Goal: Answer question/provide support: Share knowledge or assist other users

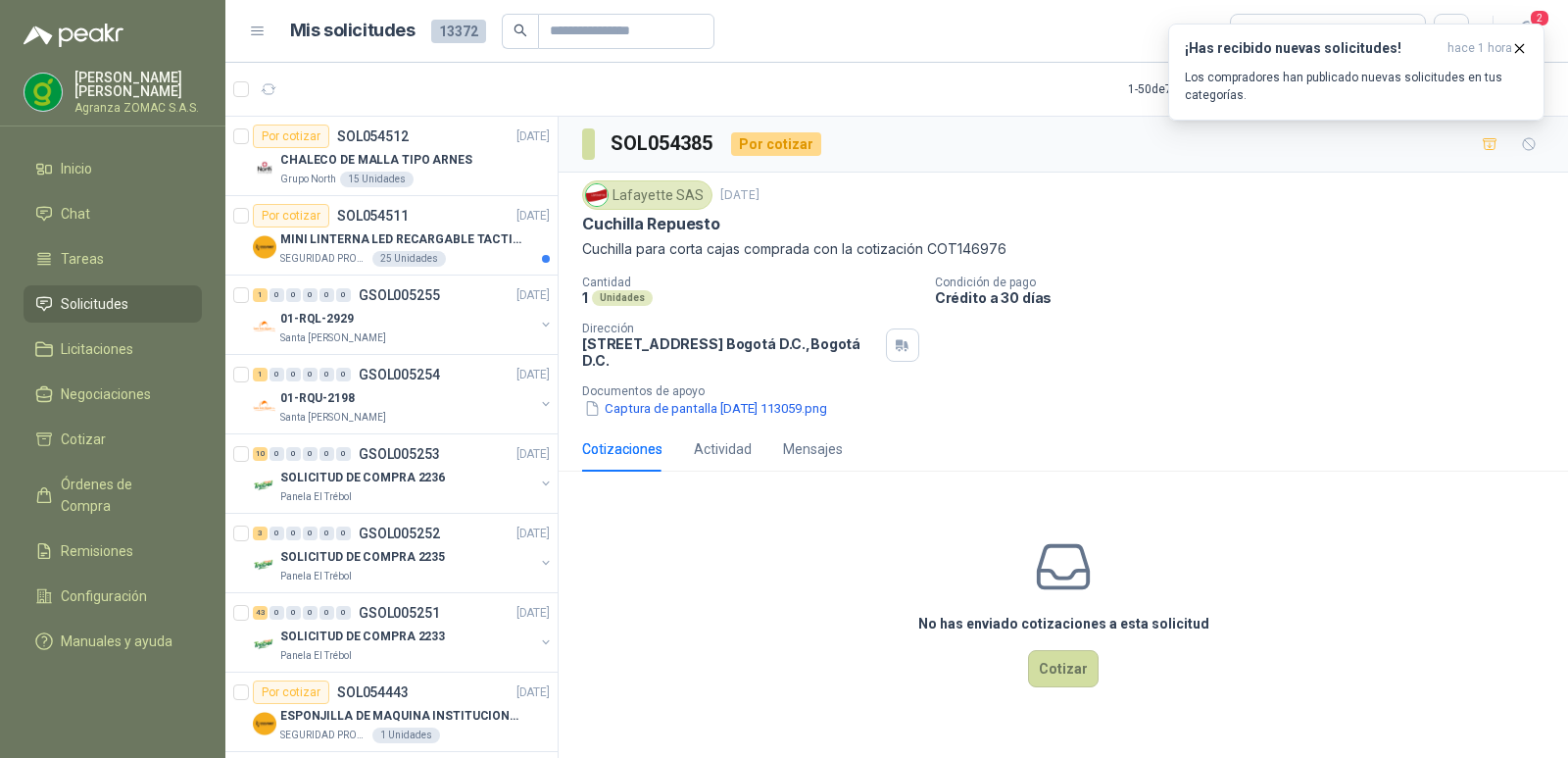
scroll to position [923, 0]
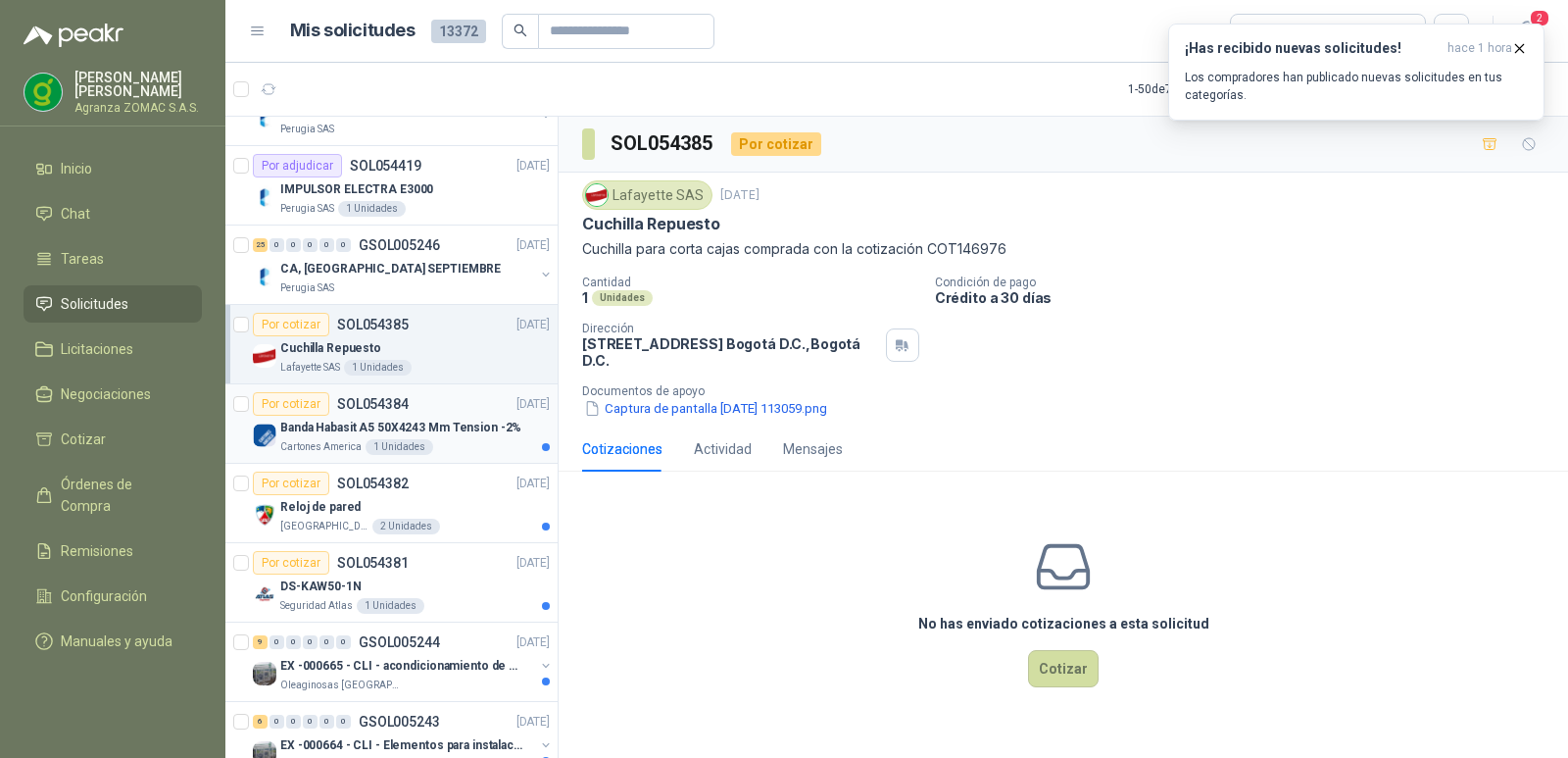
click at [457, 434] on p "Banda Habasit A5 50X4243 Mm Tension -2%" at bounding box center [400, 427] width 241 height 19
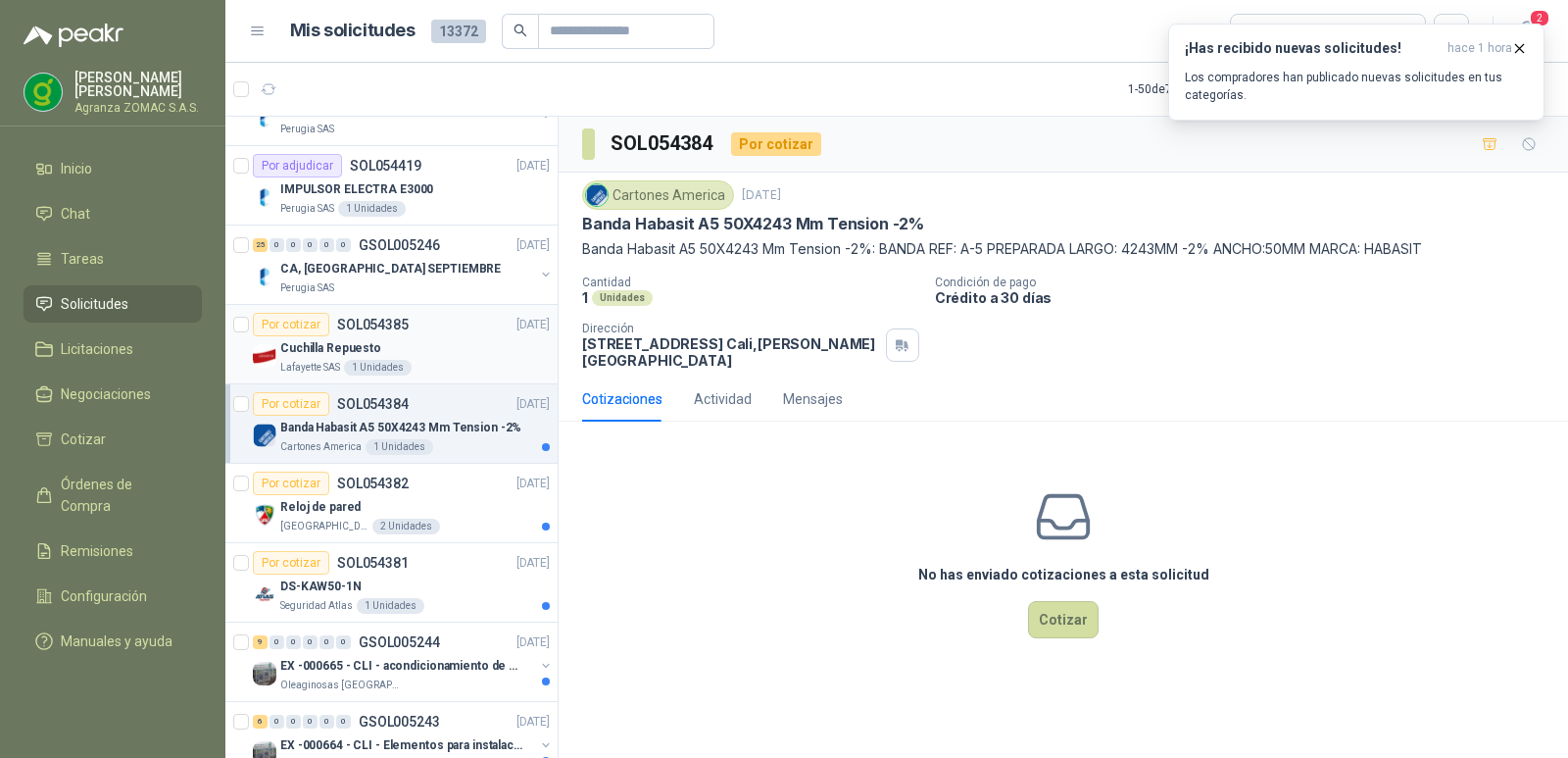
click at [443, 357] on div "Cuchilla Repuesto" at bounding box center [414, 349] width 270 height 24
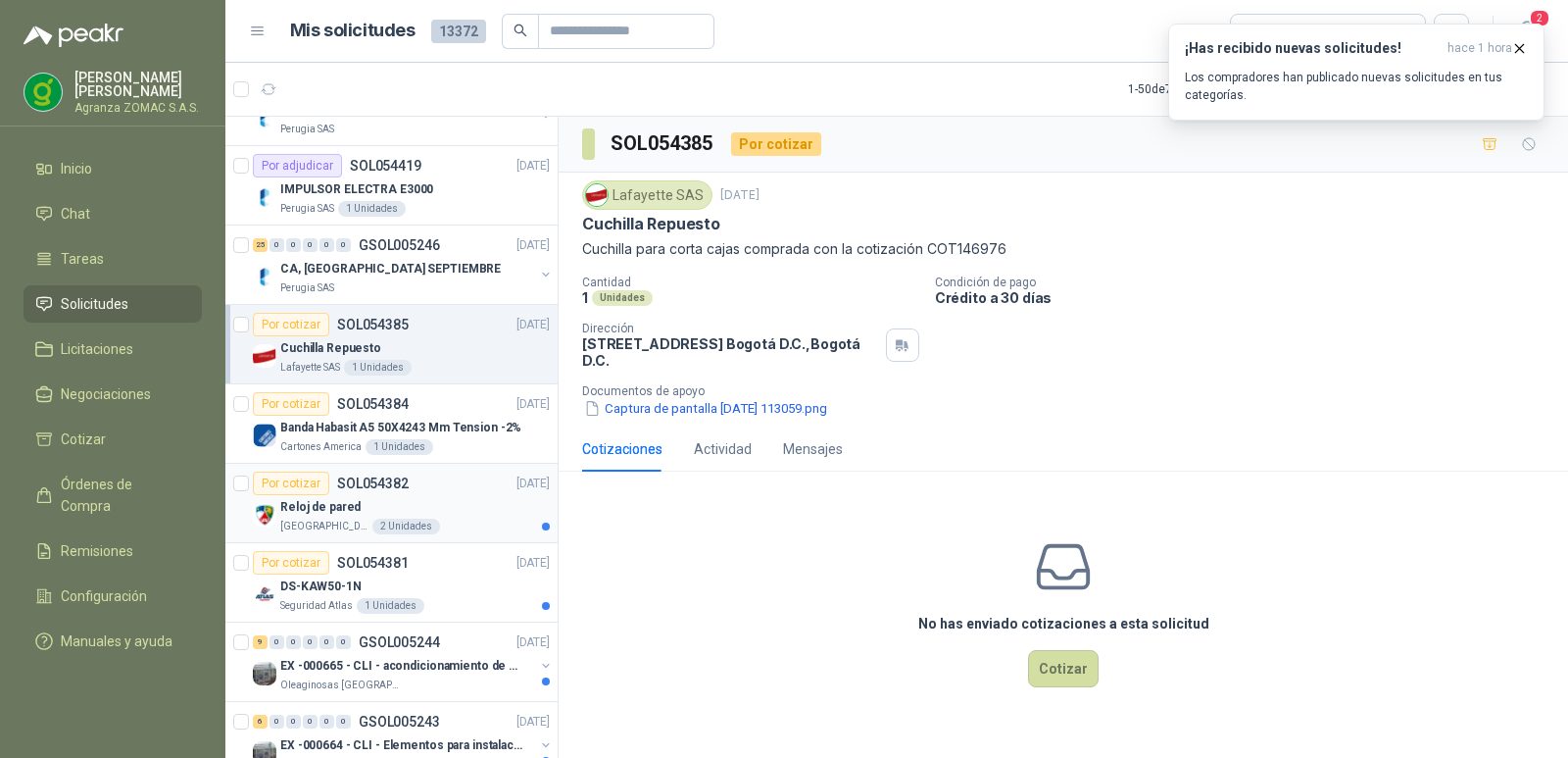
click at [488, 514] on div "Reloj de pared" at bounding box center [414, 507] width 270 height 24
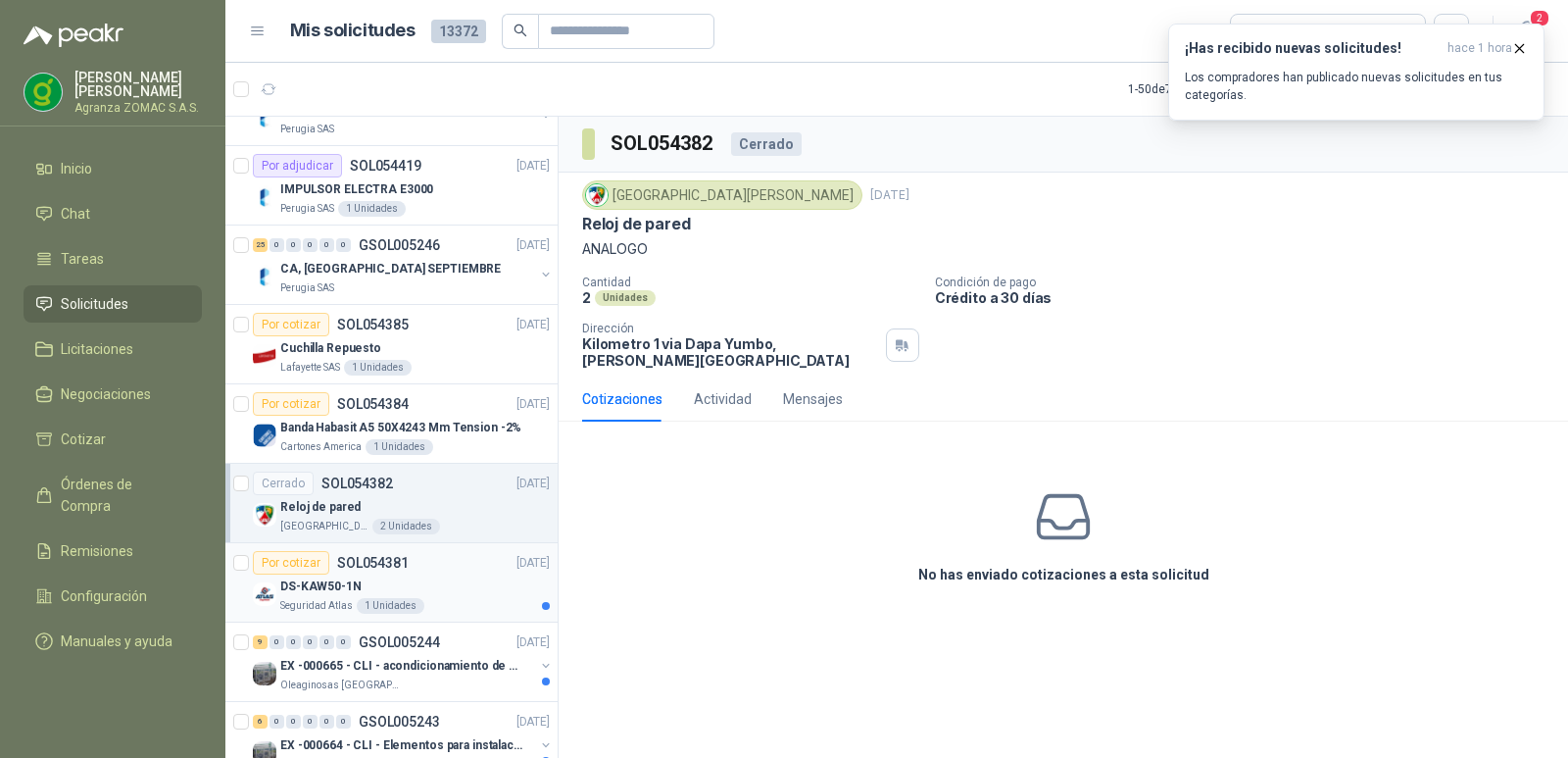
click at [456, 596] on div "DS-KAW50-1N" at bounding box center [414, 587] width 270 height 24
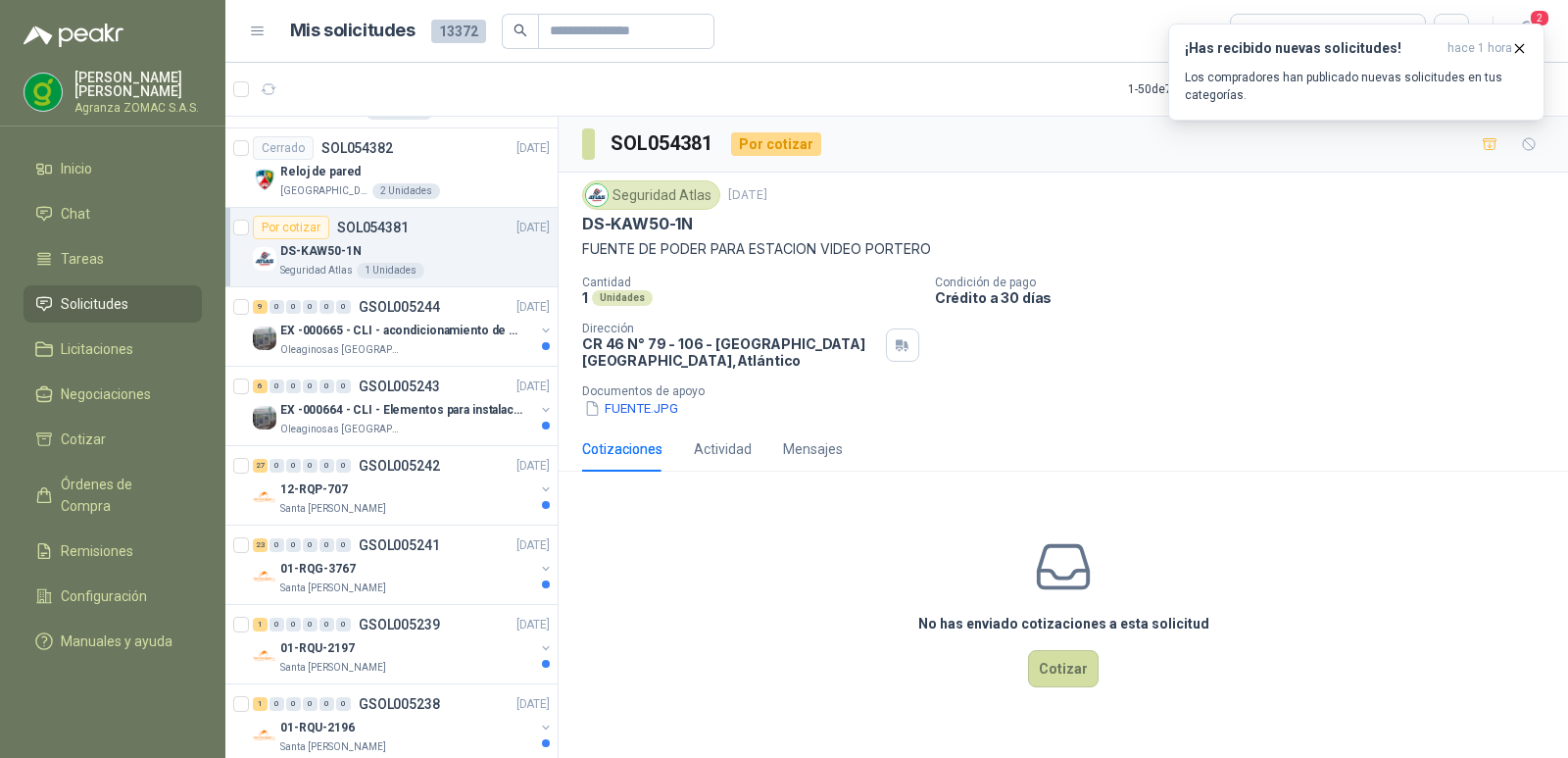
scroll to position [1308, 0]
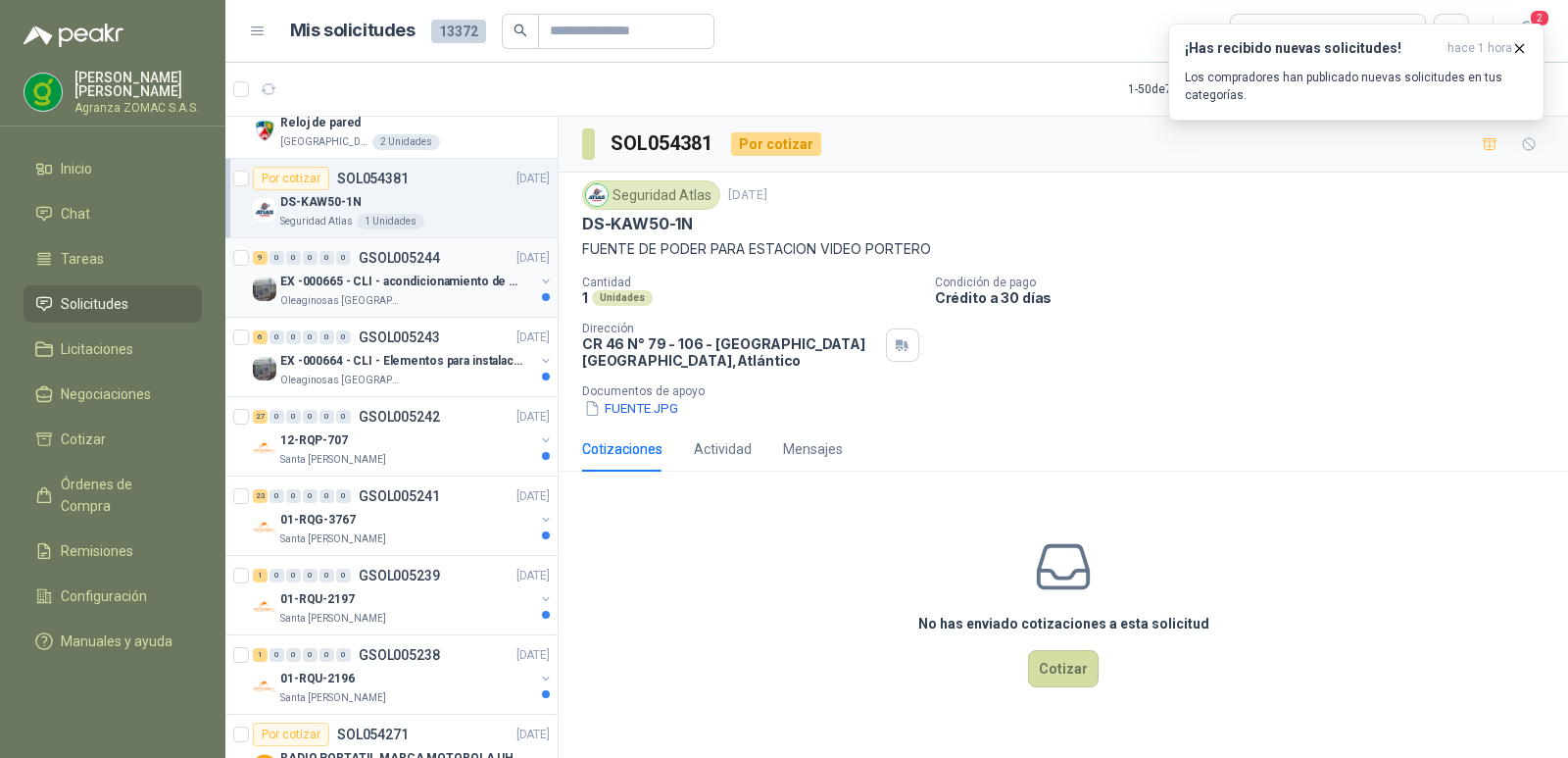
click at [413, 277] on p "EX -000665 - CLI - acondicionamiento de caja para" at bounding box center [401, 282] width 244 height 19
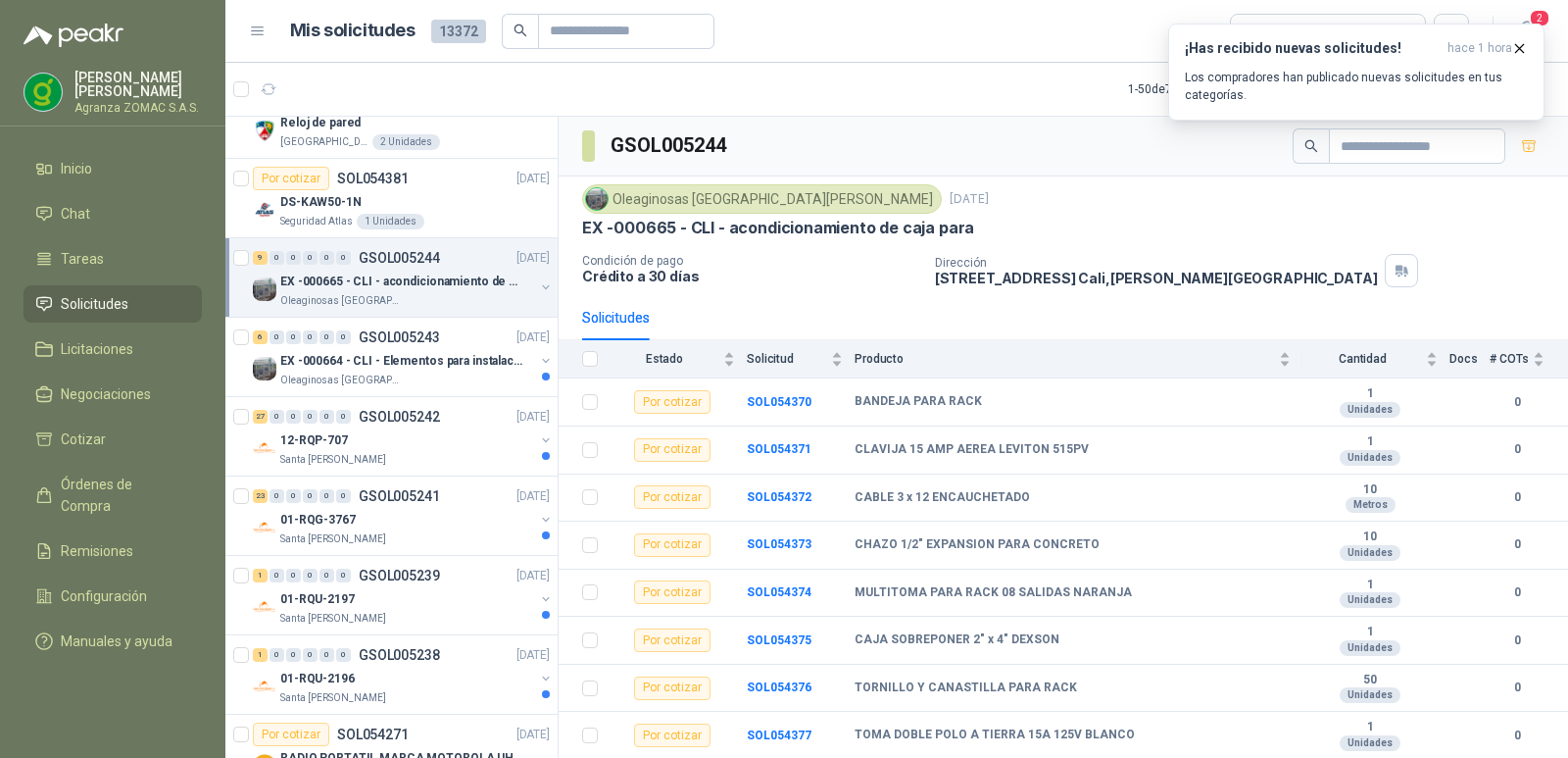
scroll to position [54, 0]
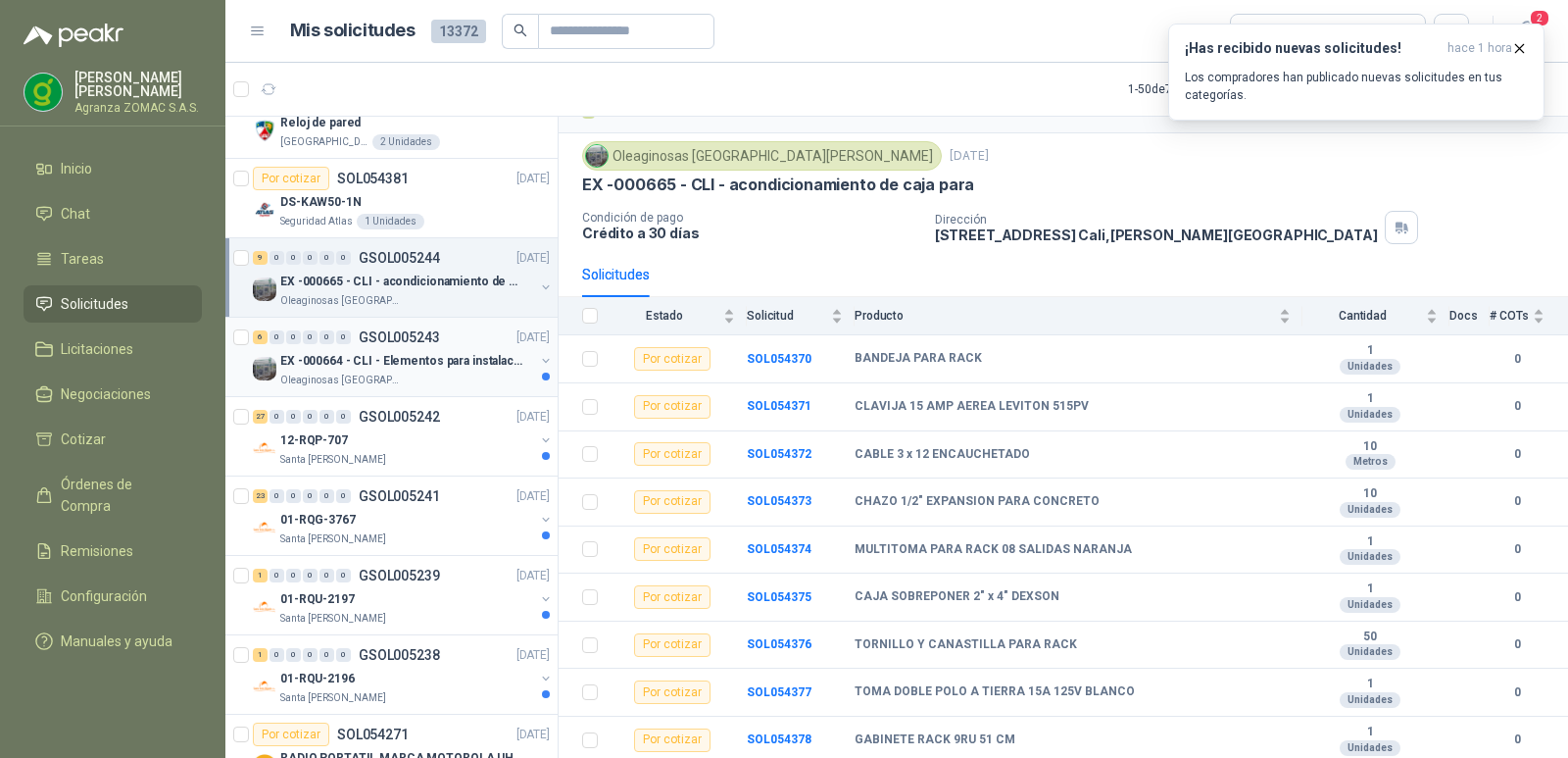
click at [485, 362] on p "EX -000664 - CLI - Elementos para instalacion de c" at bounding box center [401, 361] width 244 height 19
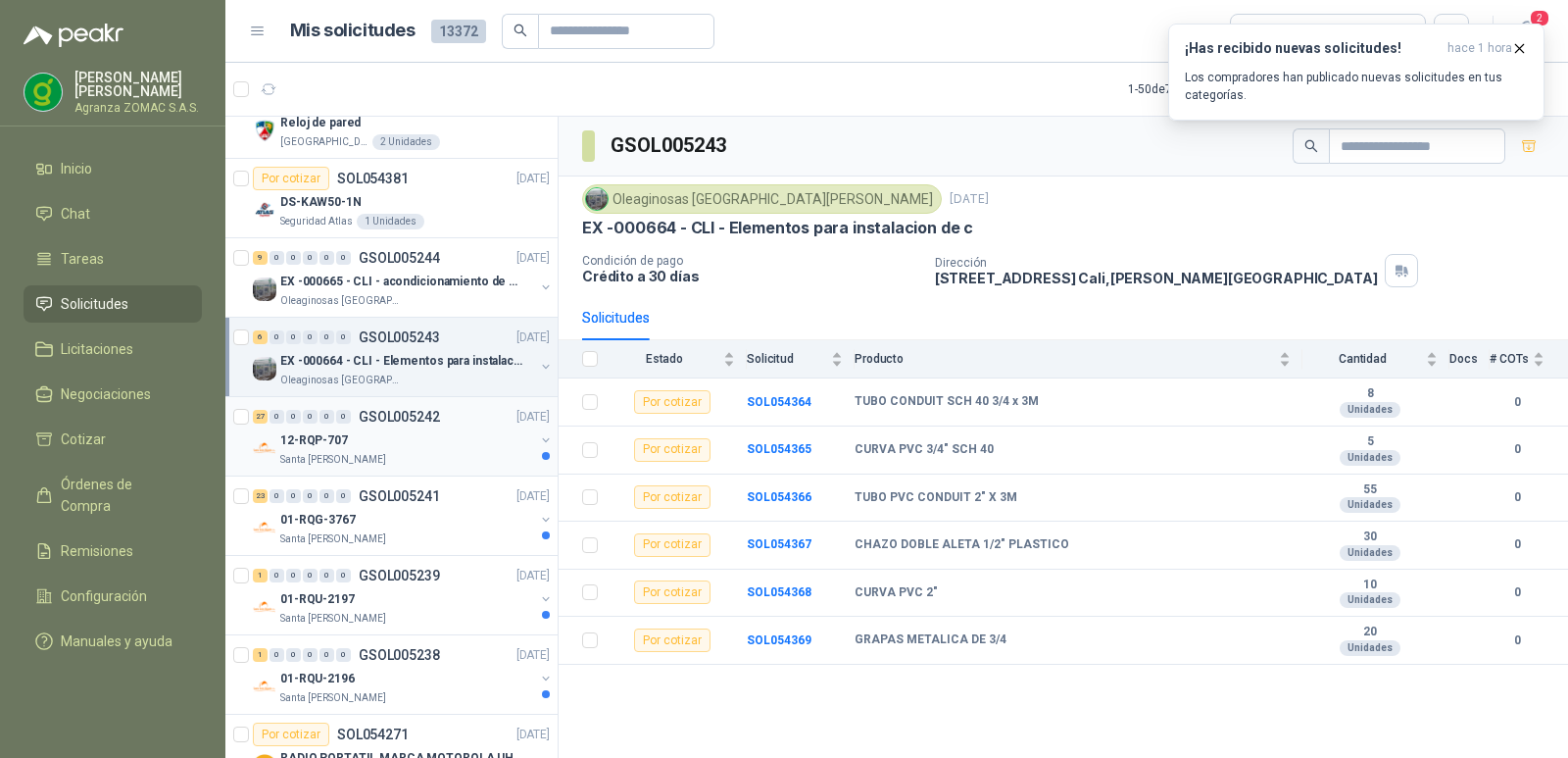
click at [448, 450] on div "12-RQP-707" at bounding box center [406, 440] width 254 height 24
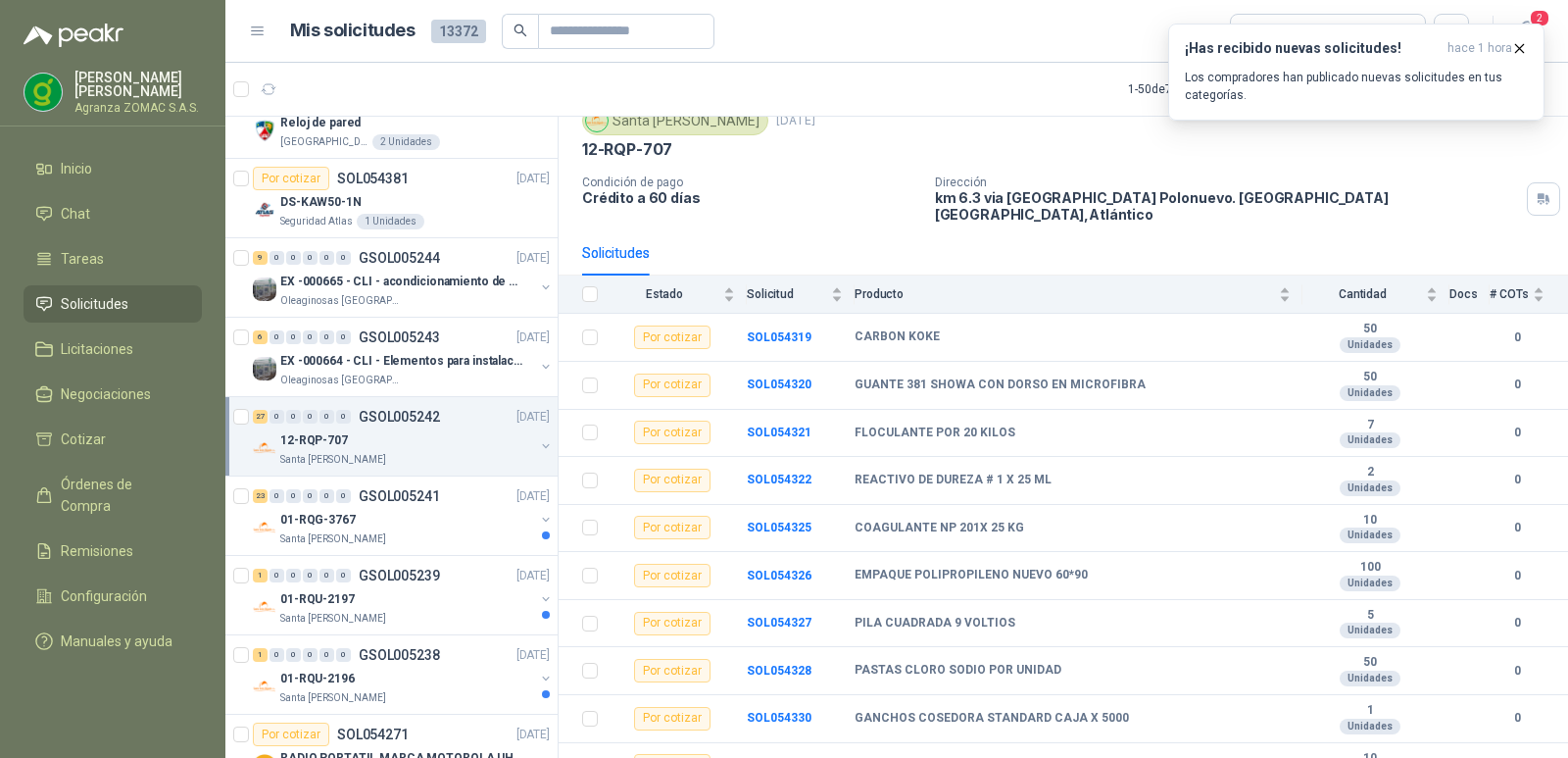
scroll to position [57, 0]
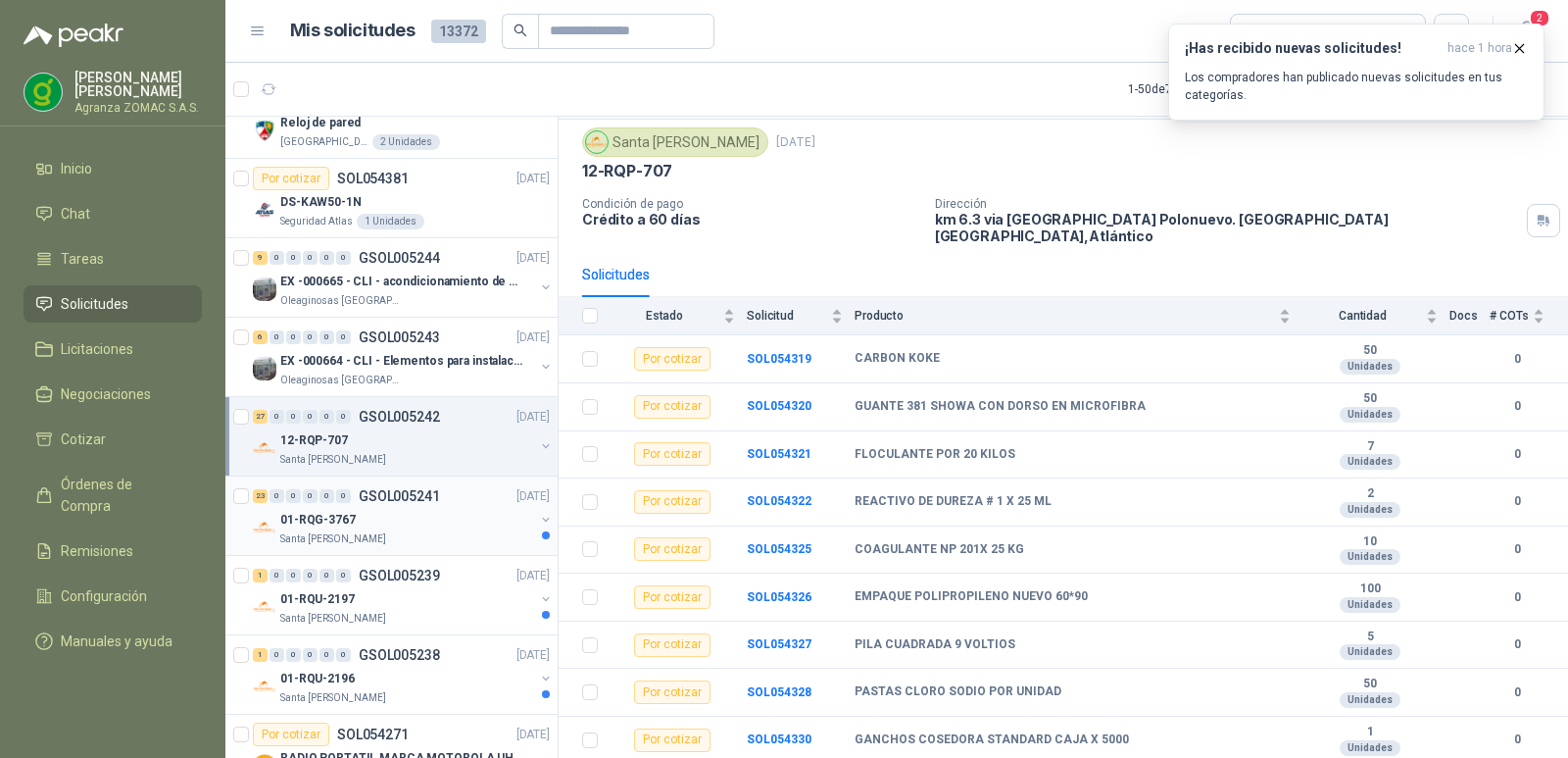
click at [415, 512] on div "01-RQG-3767" at bounding box center [406, 520] width 254 height 24
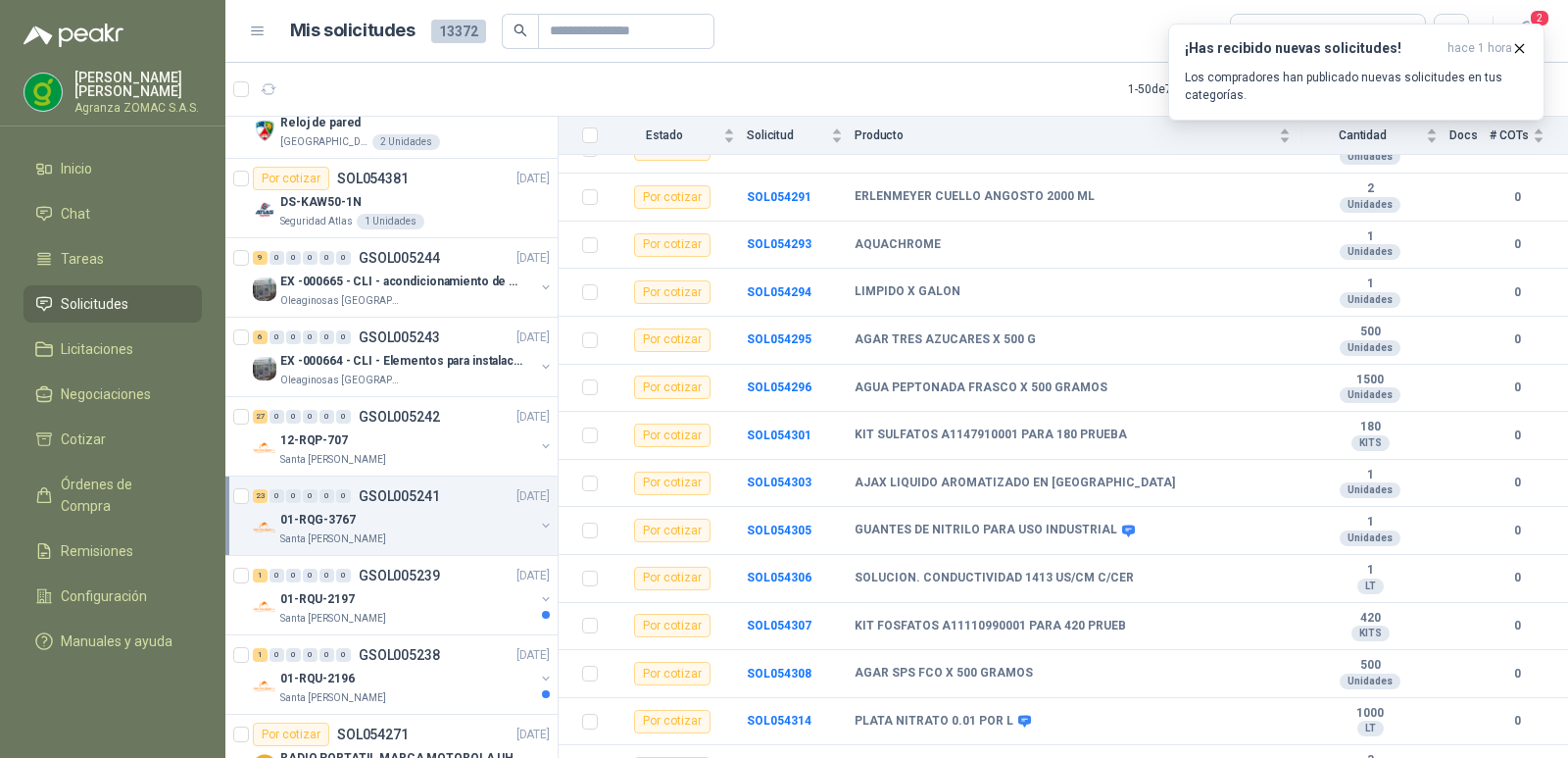
scroll to position [720, 0]
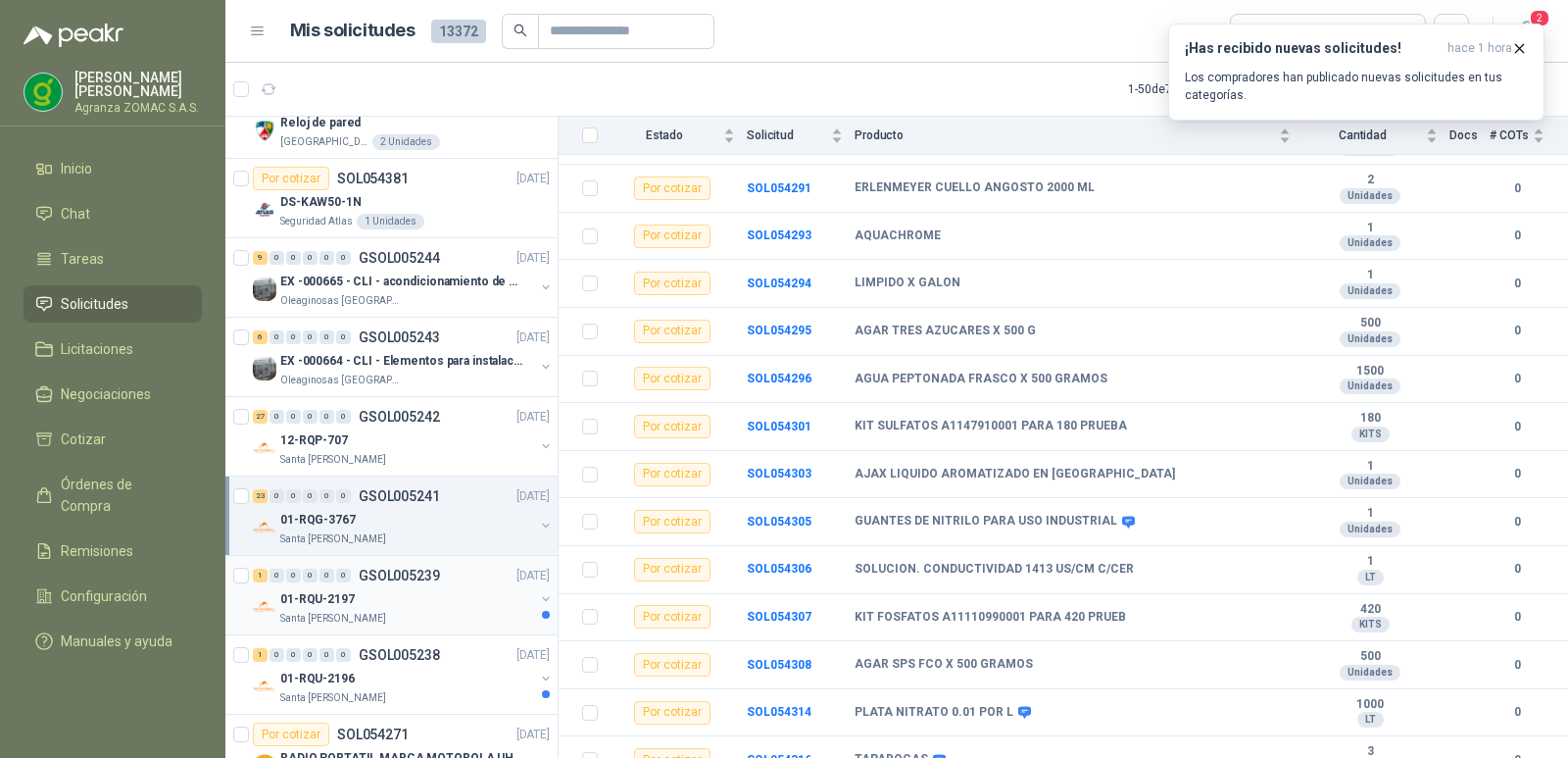
click at [467, 603] on div "01-RQU-2197" at bounding box center [406, 599] width 254 height 24
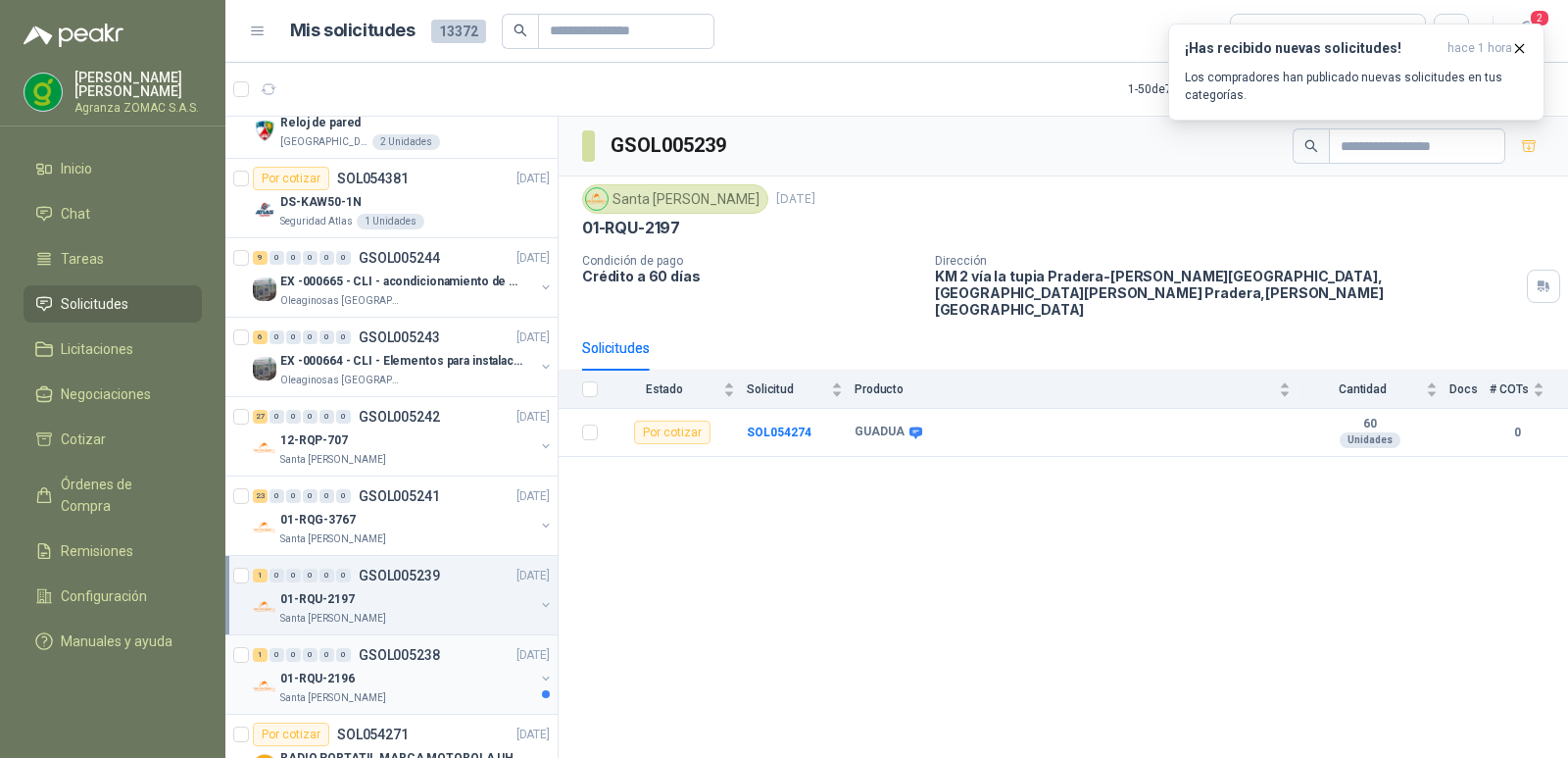
click at [421, 675] on div "01-RQU-2196" at bounding box center [406, 678] width 254 height 24
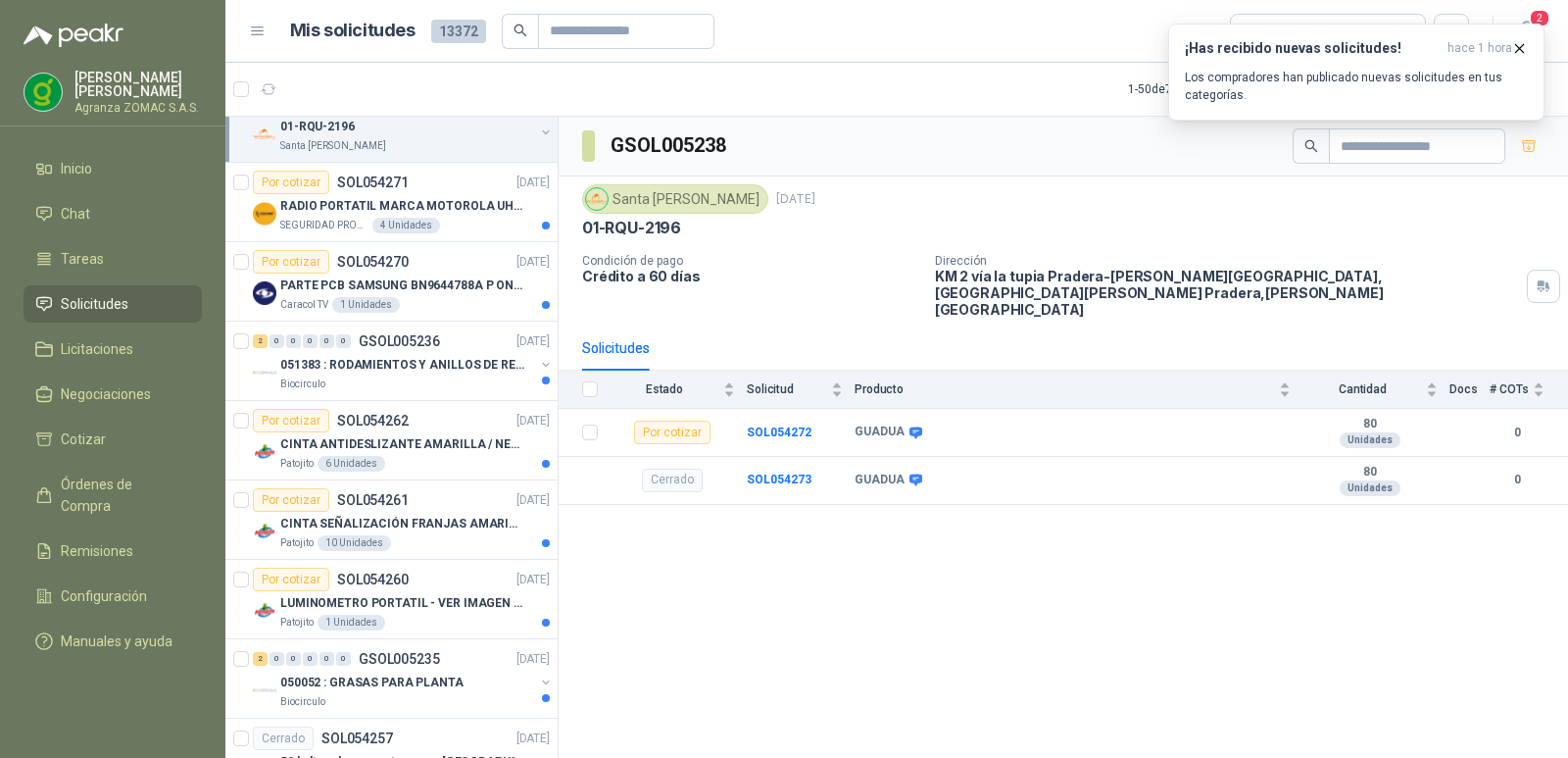
scroll to position [1945, 0]
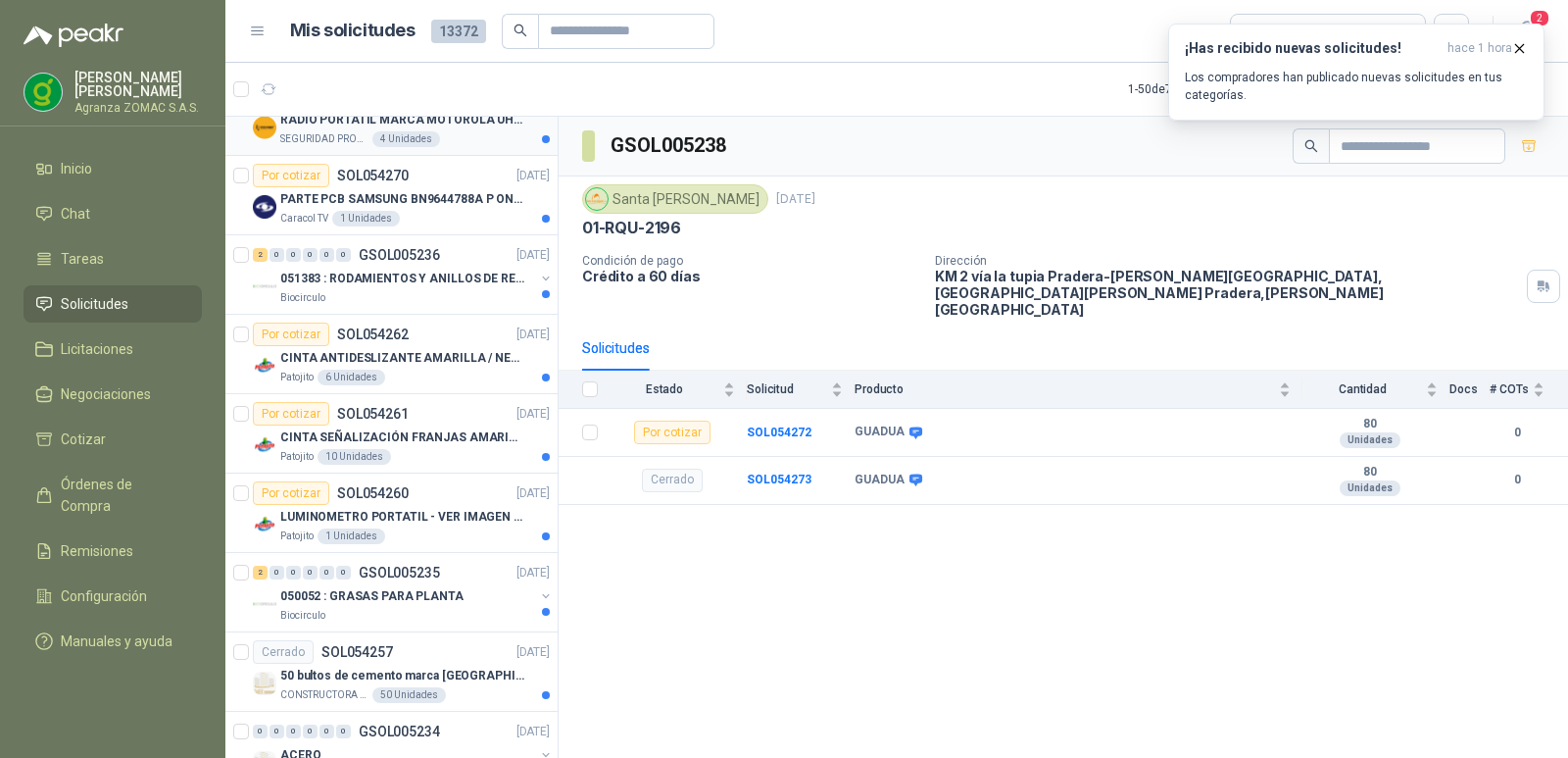
click at [434, 135] on div "SEGURIDAD PROVISER LTDA 4 Unidades" at bounding box center [414, 139] width 270 height 16
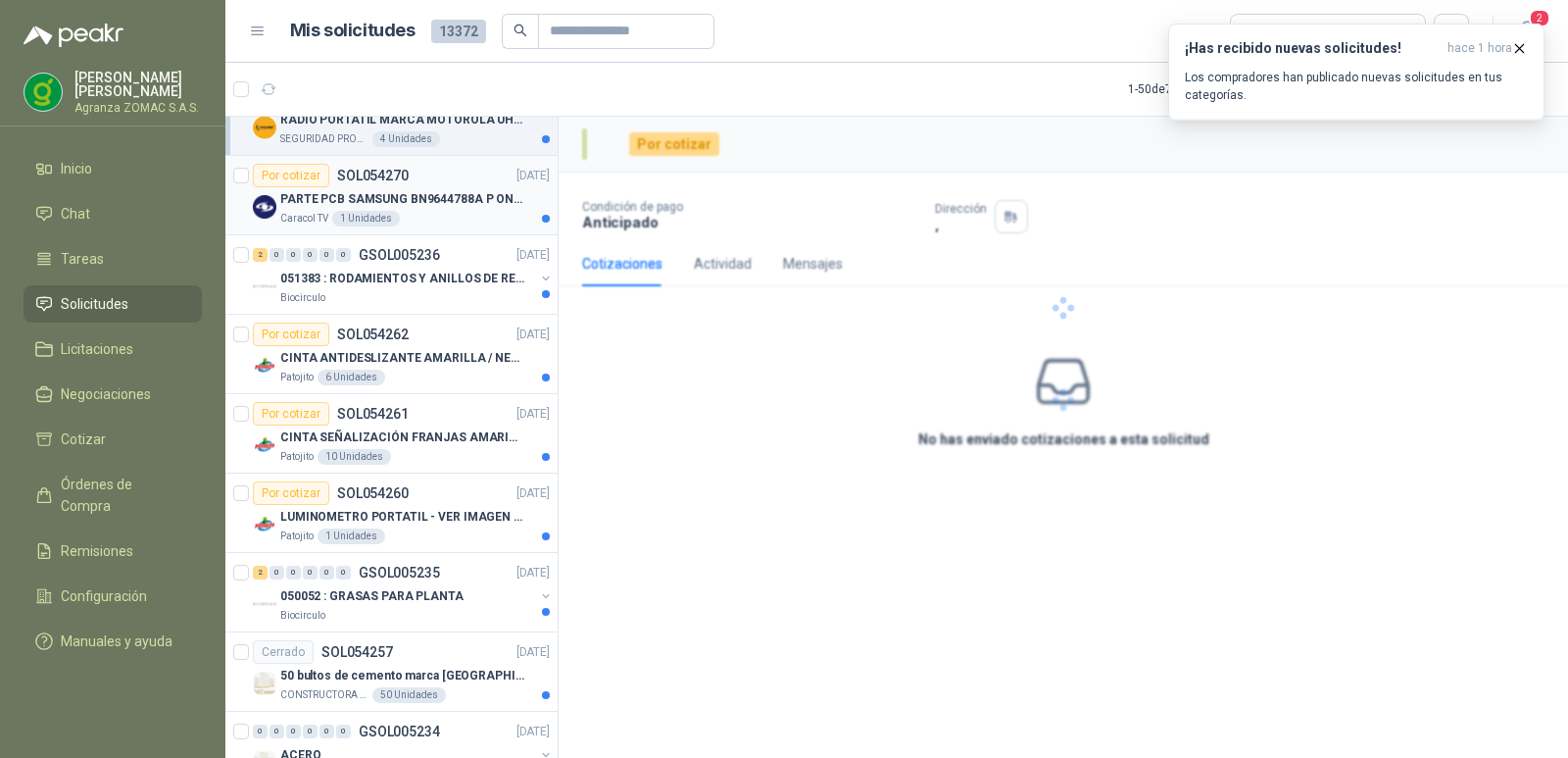
click at [458, 204] on p "PARTE PCB SAMSUNG BN9644788A P ONECONNE" at bounding box center [401, 199] width 244 height 19
click at [451, 278] on p "051383 : RODAMIENTOS Y ANILLOS DE RETENCION RUEDAS" at bounding box center [401, 279] width 244 height 19
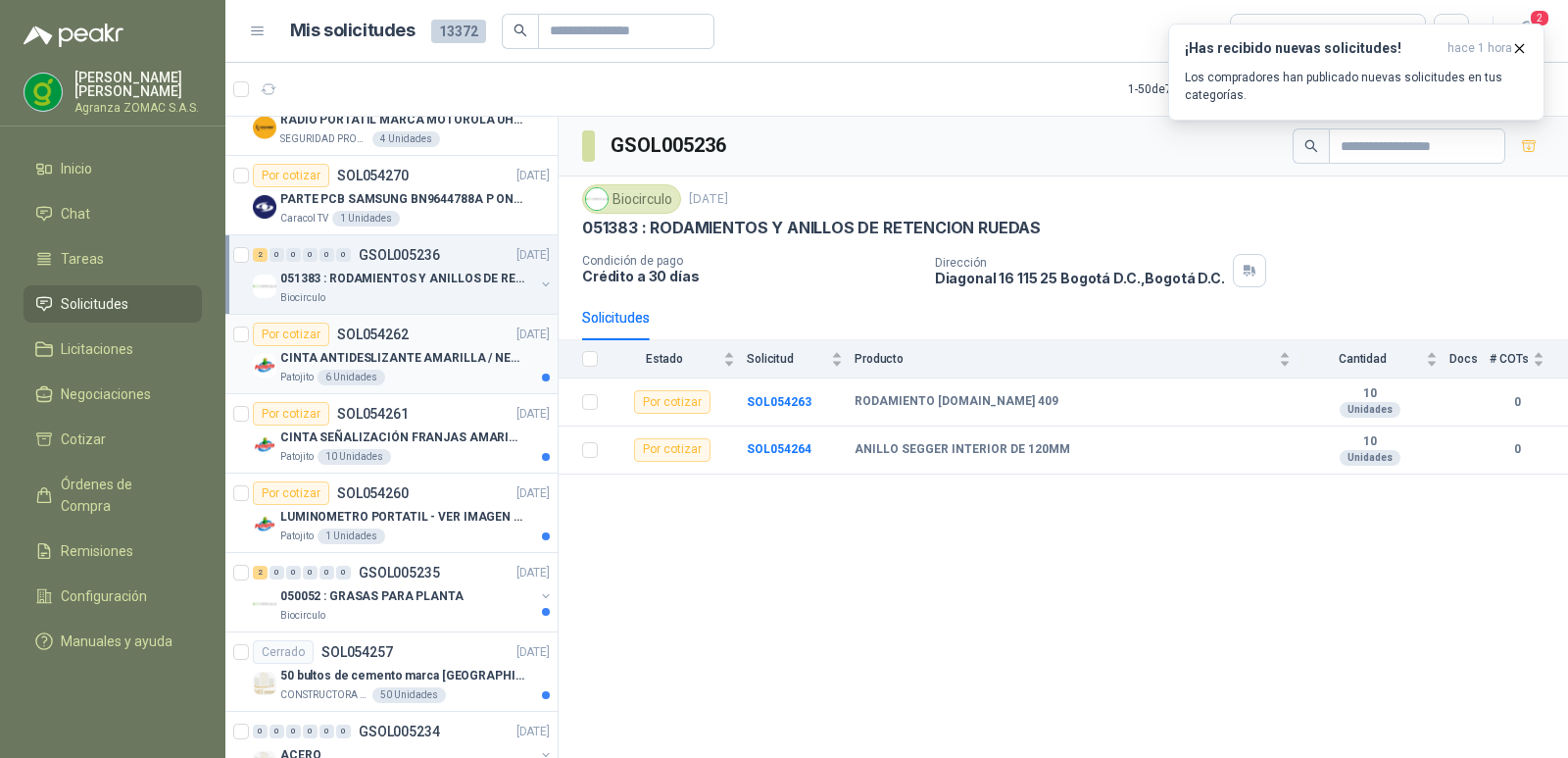
click at [451, 364] on p "CINTA ANTIDESLIZANTE AMARILLA / NEGRA" at bounding box center [401, 358] width 244 height 19
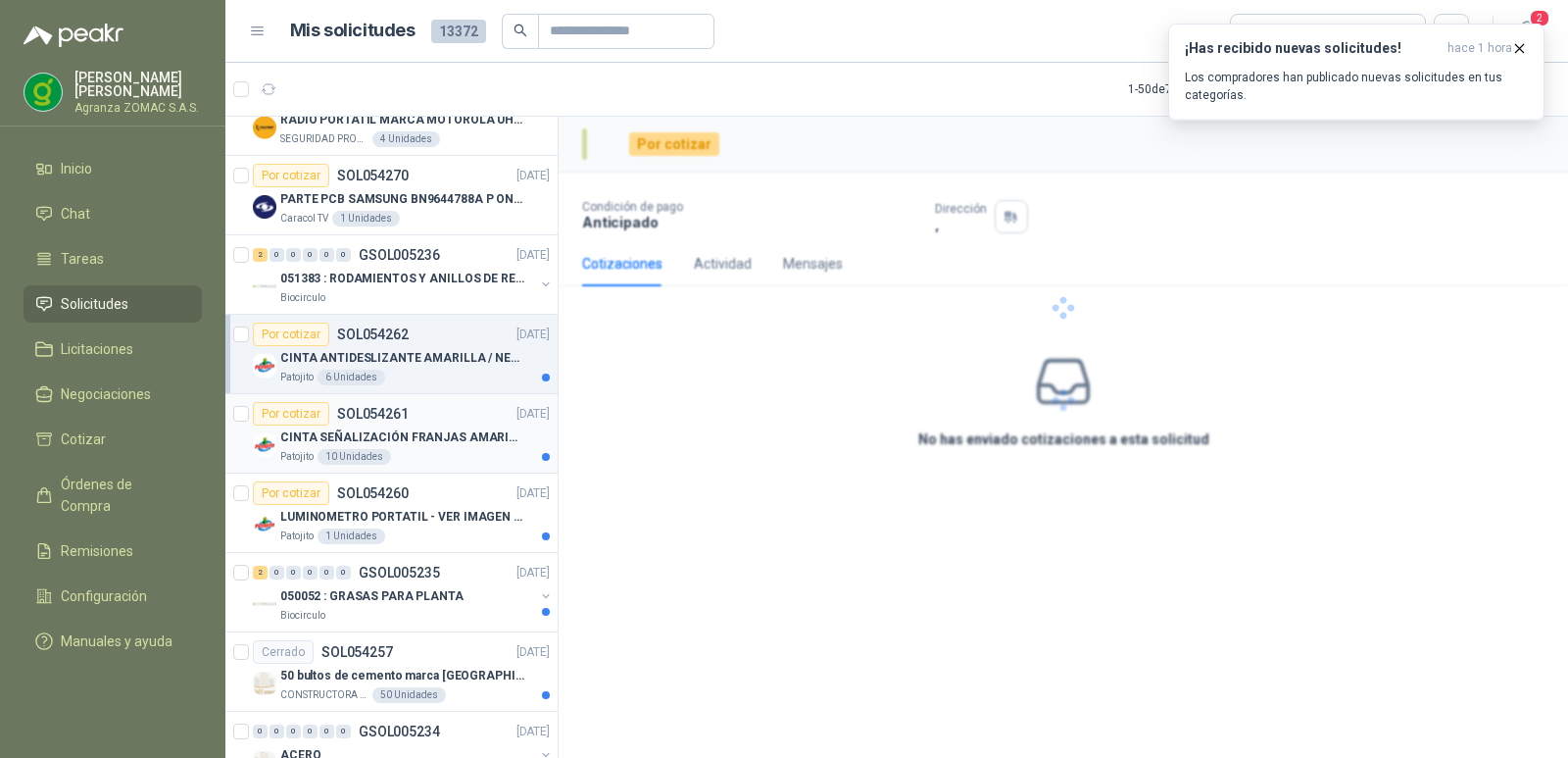
click at [450, 449] on div "Patojito 10 Unidades" at bounding box center [414, 457] width 270 height 16
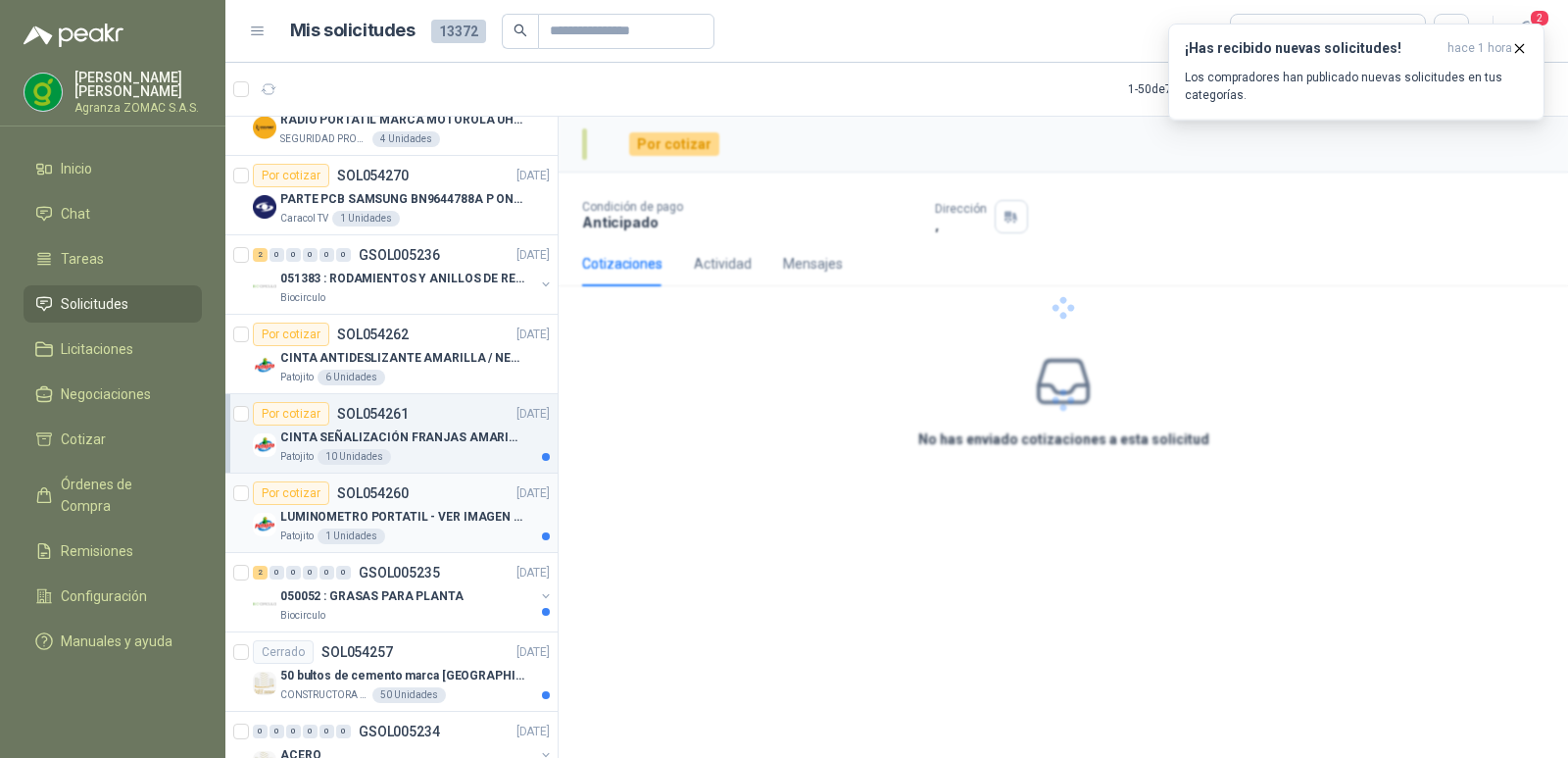
click at [464, 495] on div "Por cotizar SOL054260 [DATE]" at bounding box center [401, 493] width 297 height 24
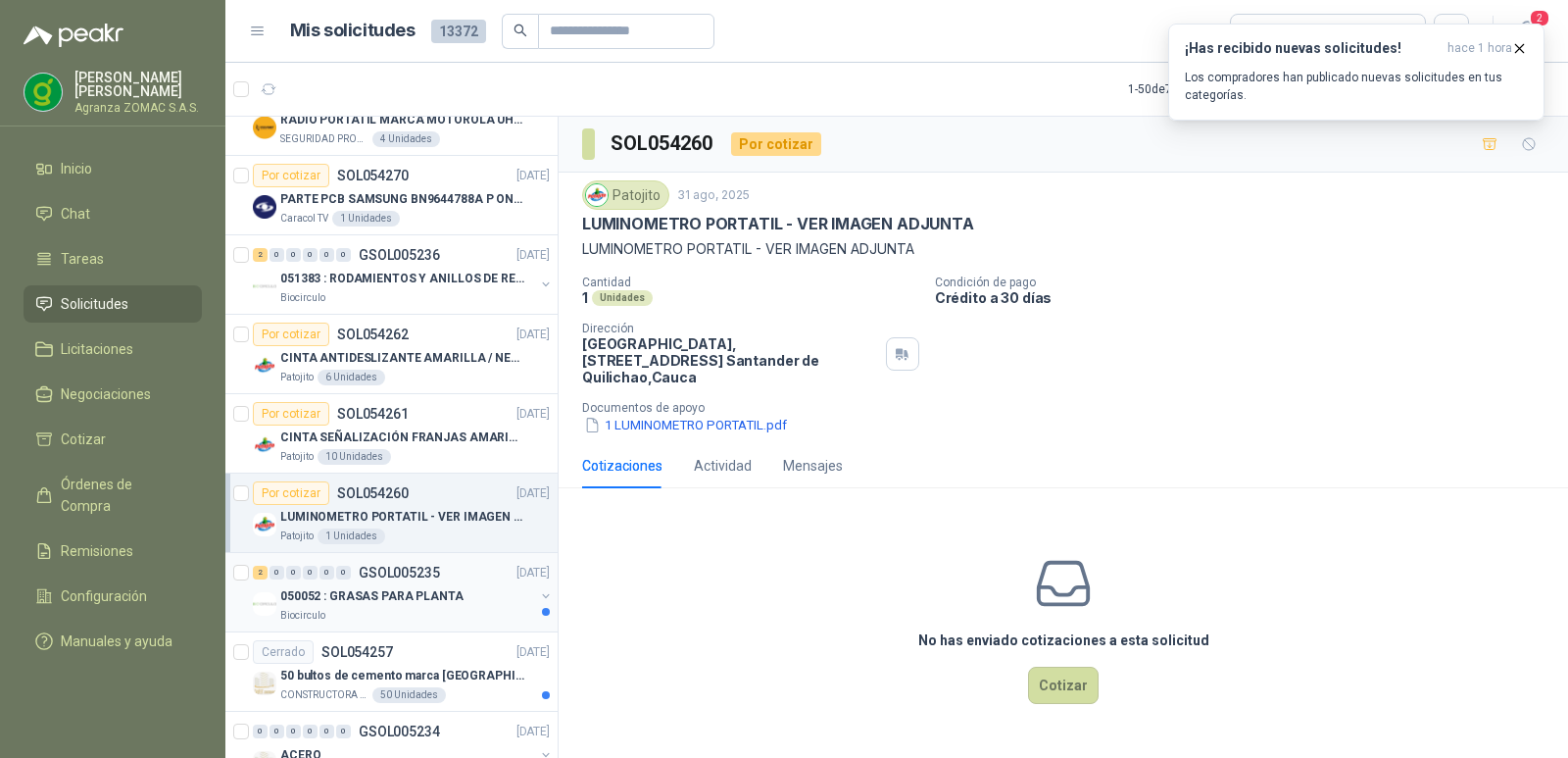
click at [481, 597] on div "050052 : GRASAS PARA PLANTA" at bounding box center [406, 596] width 254 height 24
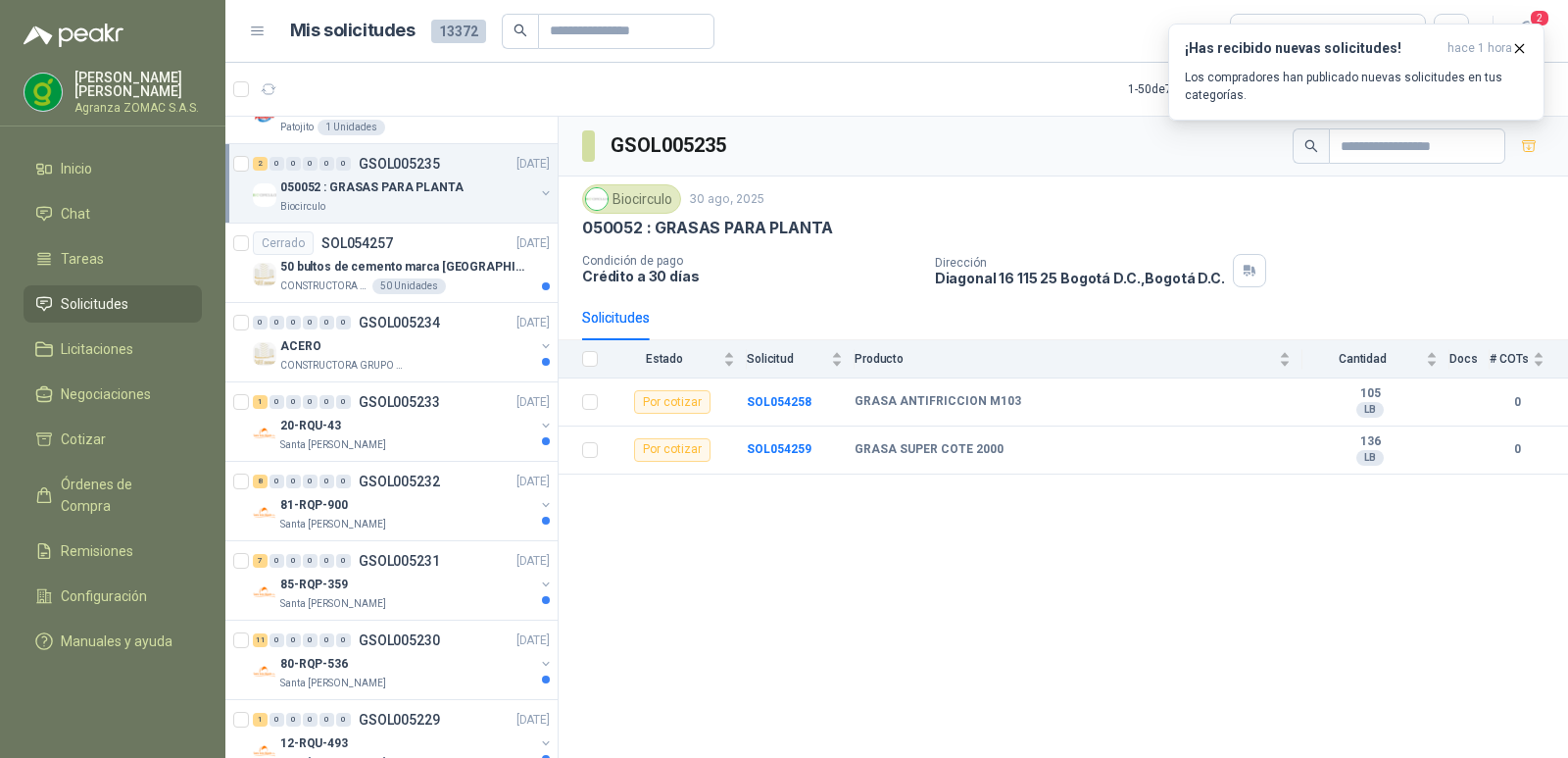
scroll to position [2399, 0]
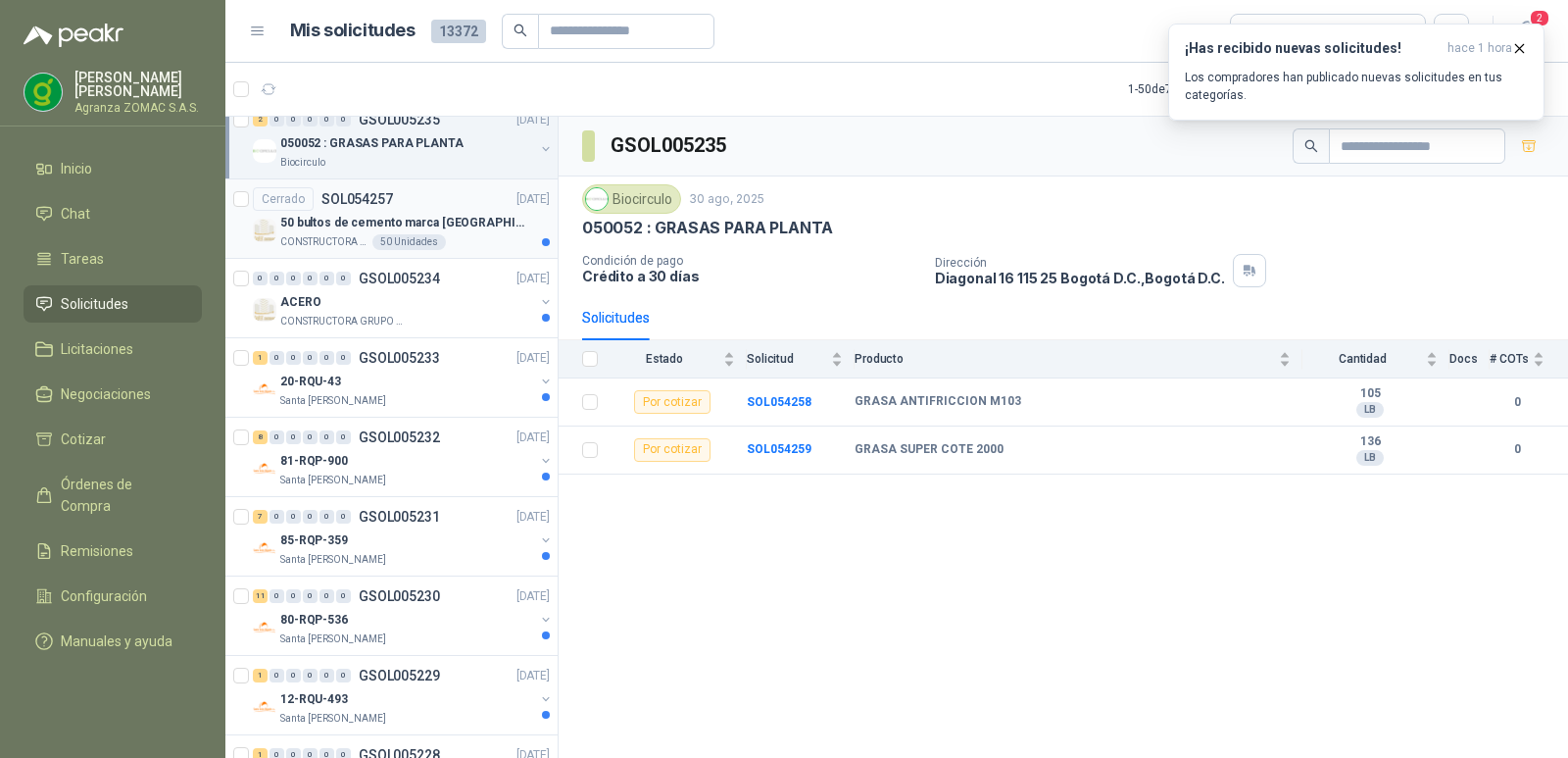
click at [434, 233] on div "50 bultos de cemento marca [GEOGRAPHIC_DATA][PERSON_NAME]" at bounding box center [414, 223] width 270 height 24
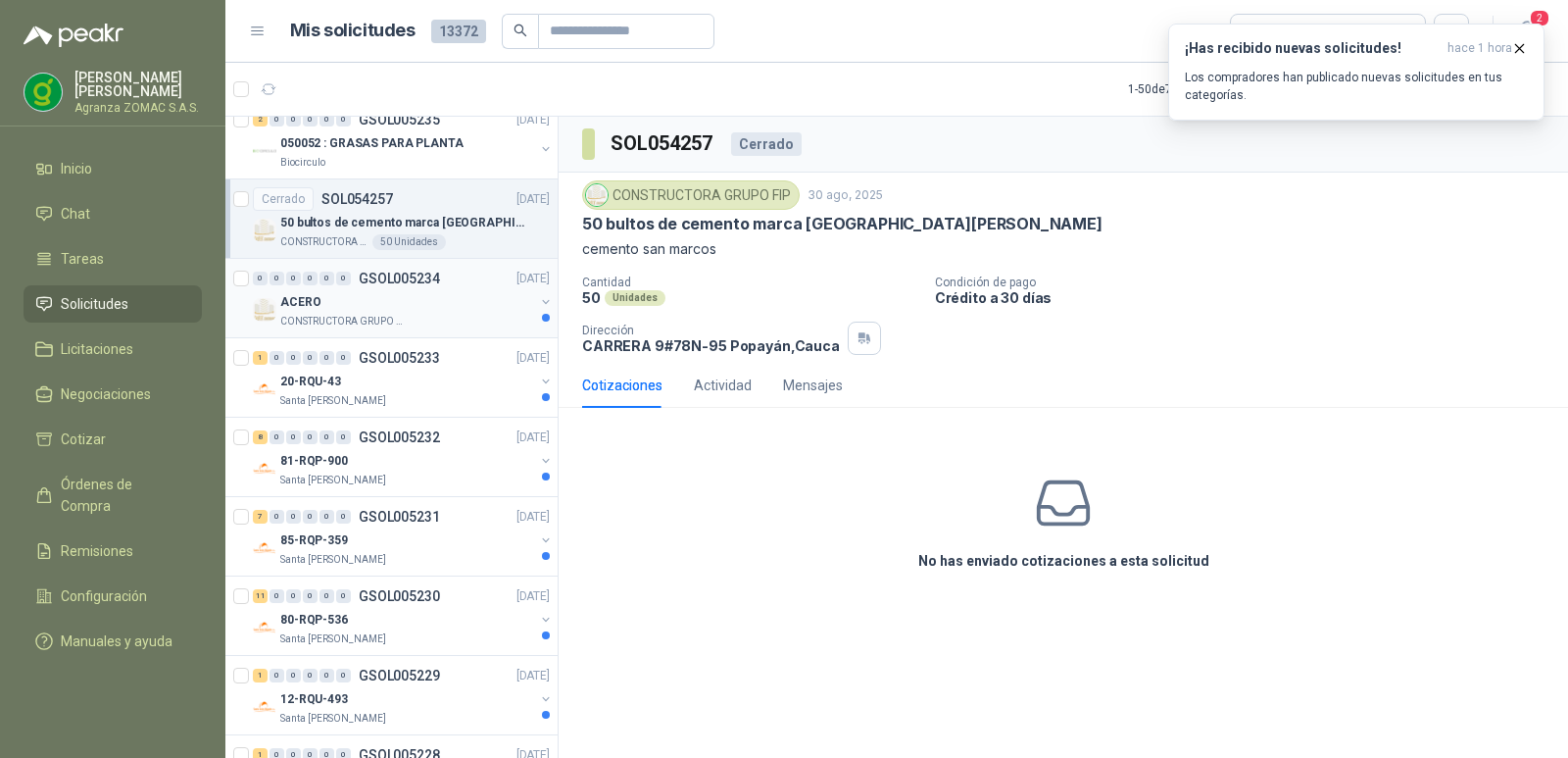
click at [463, 299] on div "ACERO" at bounding box center [406, 302] width 254 height 24
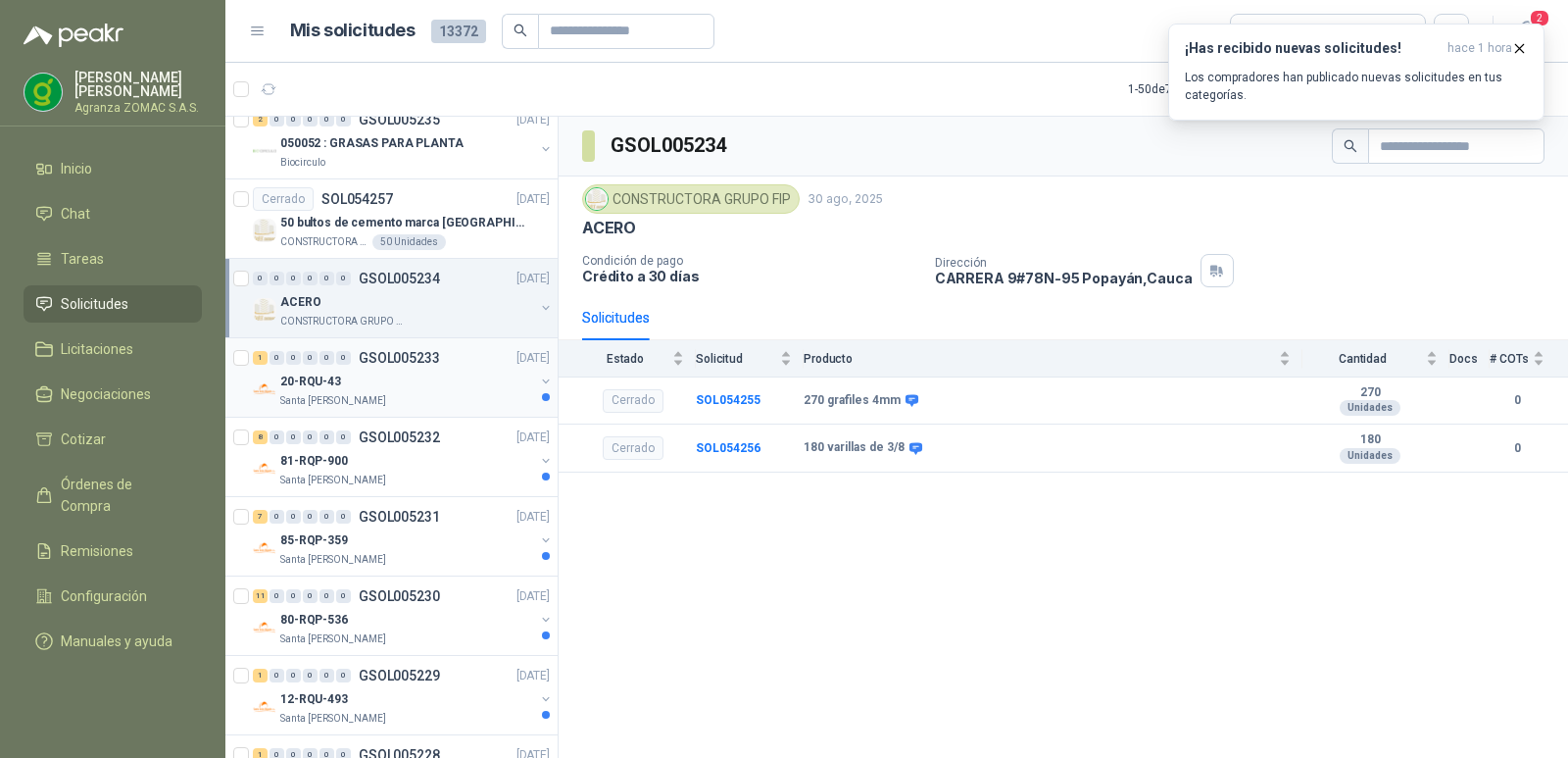
click at [466, 383] on div "20-RQU-43" at bounding box center [406, 381] width 254 height 24
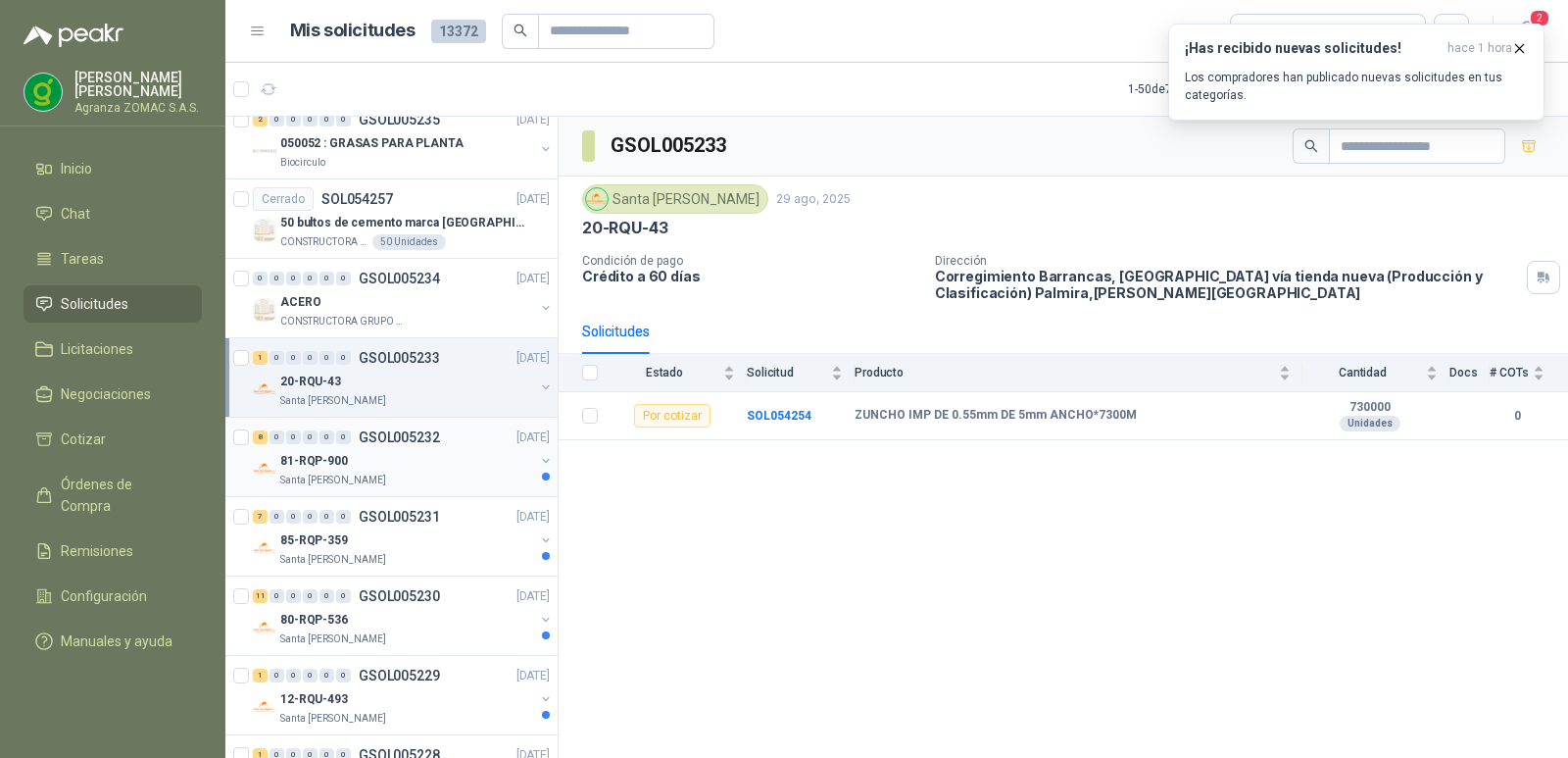
click at [452, 466] on div "81-RQP-900" at bounding box center [406, 461] width 254 height 24
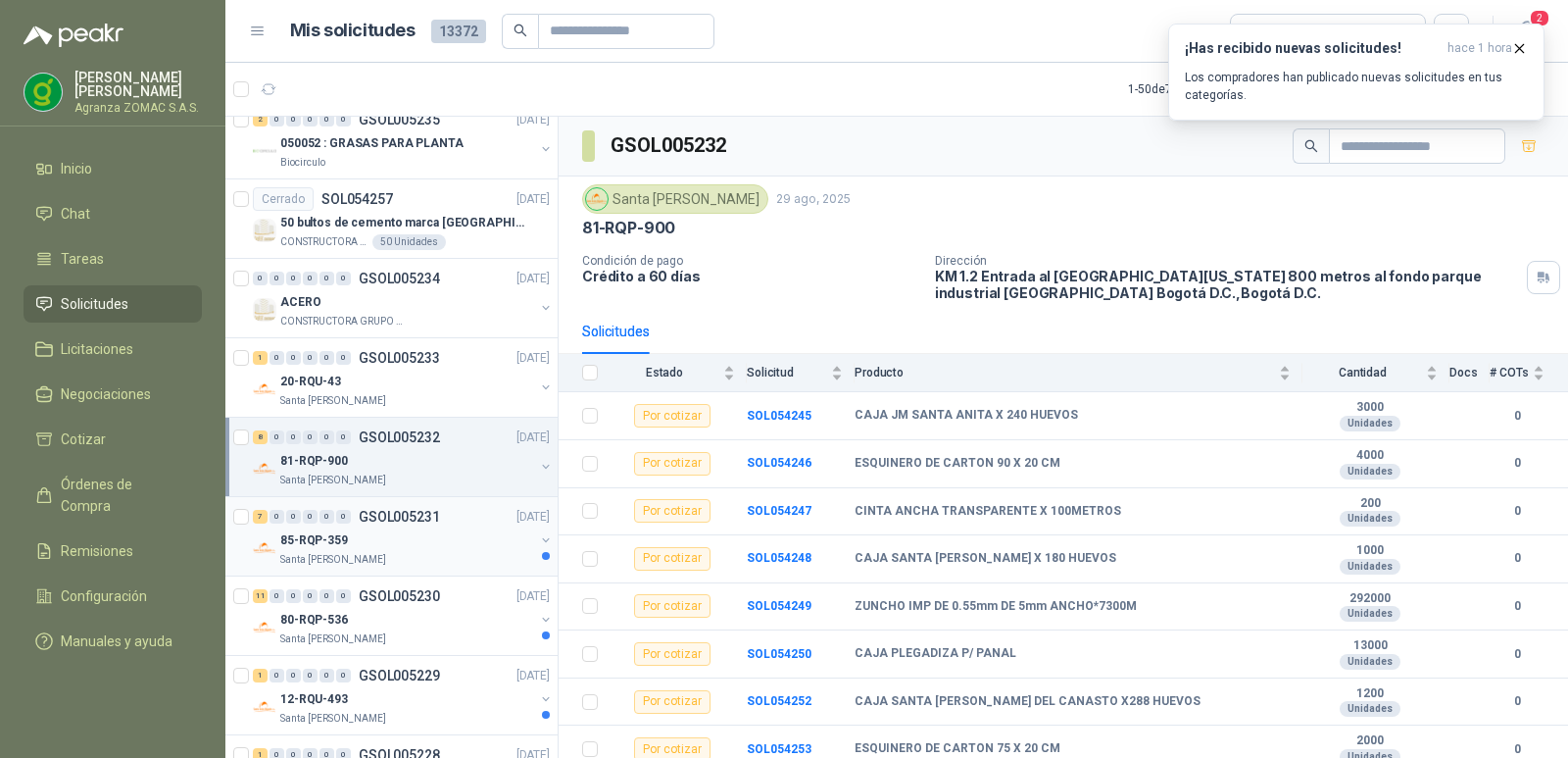
click at [444, 530] on div "85-RQP-359" at bounding box center [406, 540] width 254 height 24
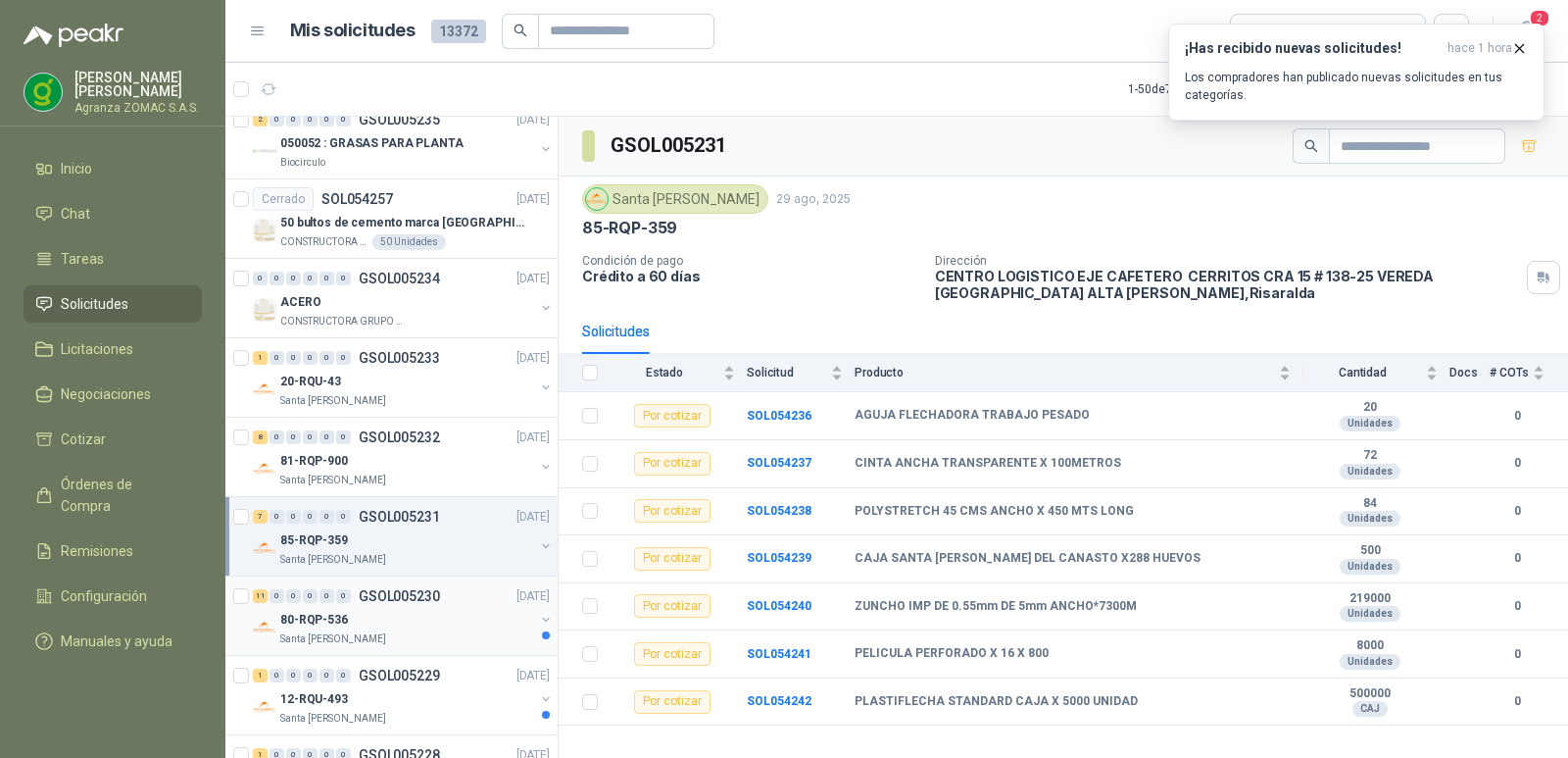
click at [460, 601] on div "11 0 0 0 0 0 GSOL005230 [DATE]" at bounding box center [403, 596] width 301 height 24
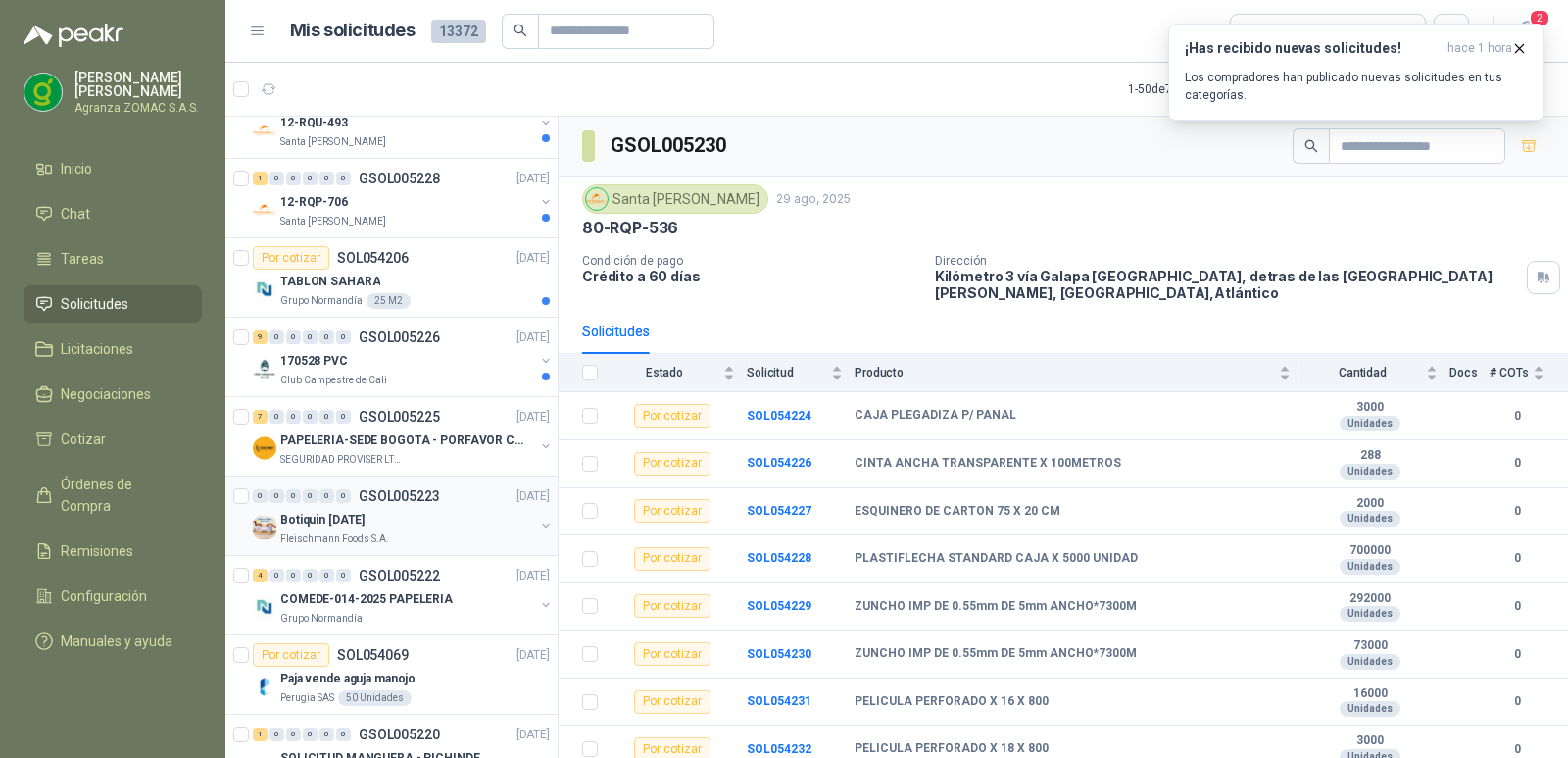
scroll to position [2949, 0]
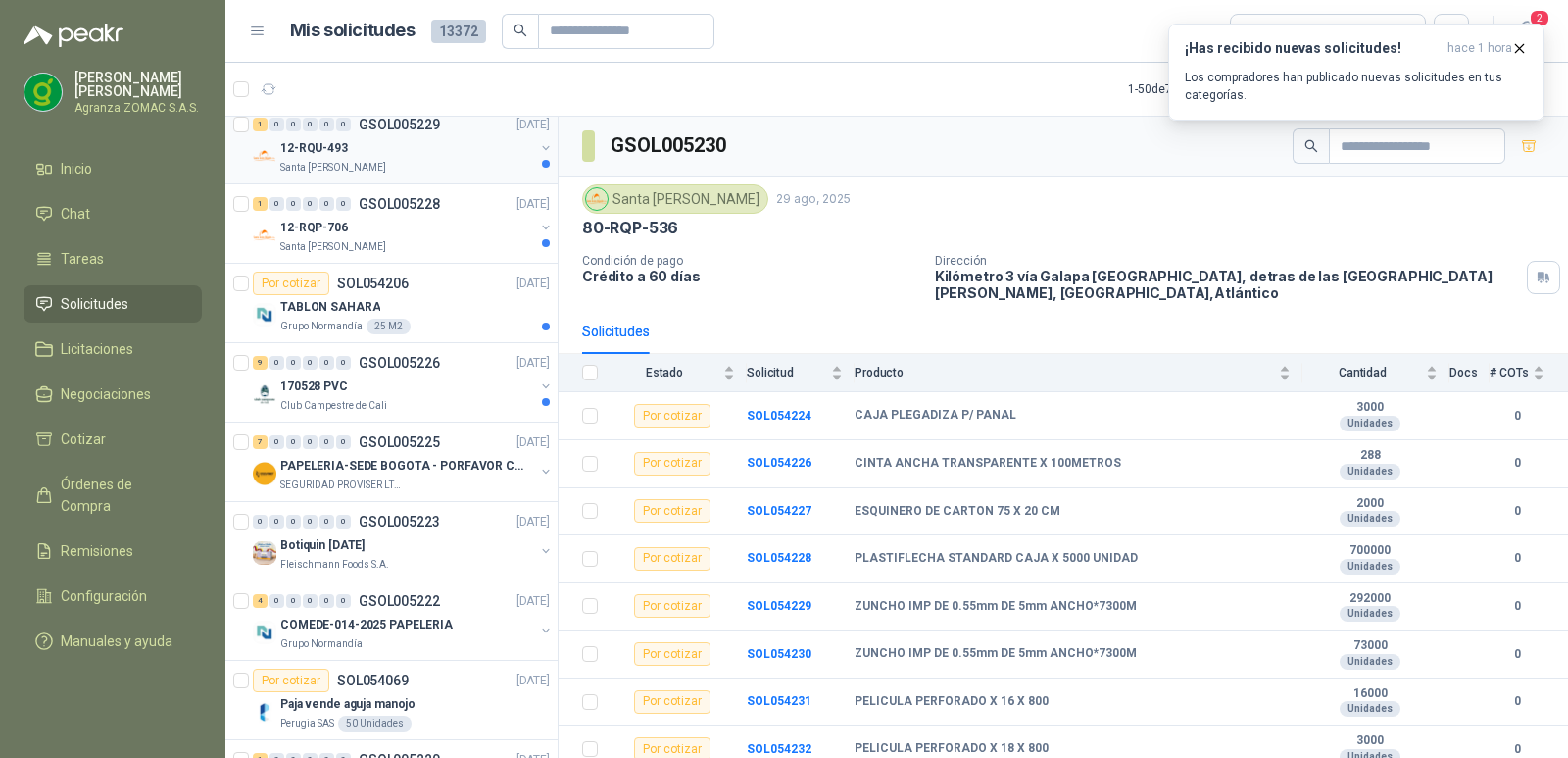
click at [452, 171] on div "Santa [PERSON_NAME]" at bounding box center [406, 167] width 254 height 16
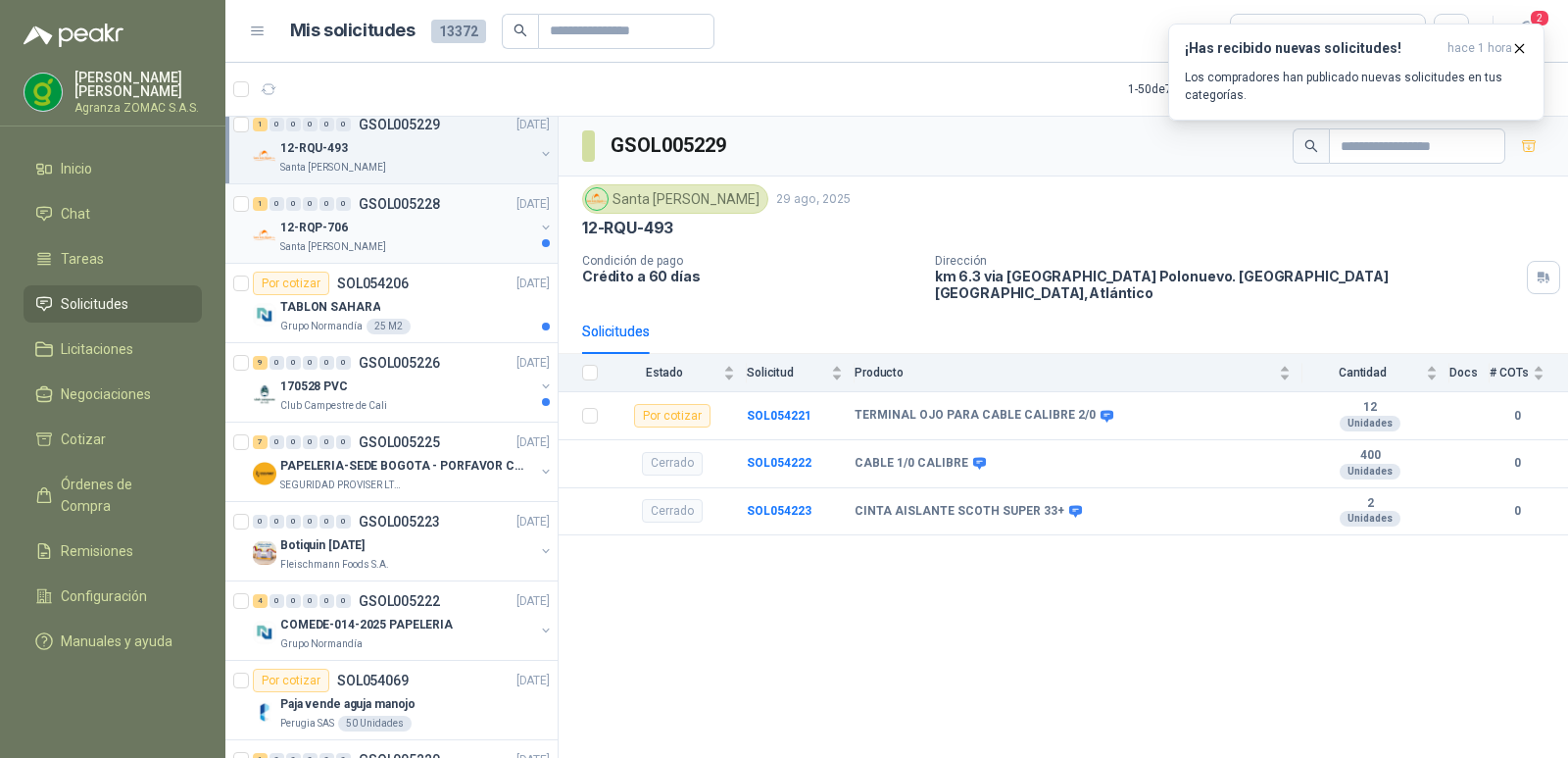
click at [457, 218] on div "12-RQP-706" at bounding box center [406, 227] width 254 height 24
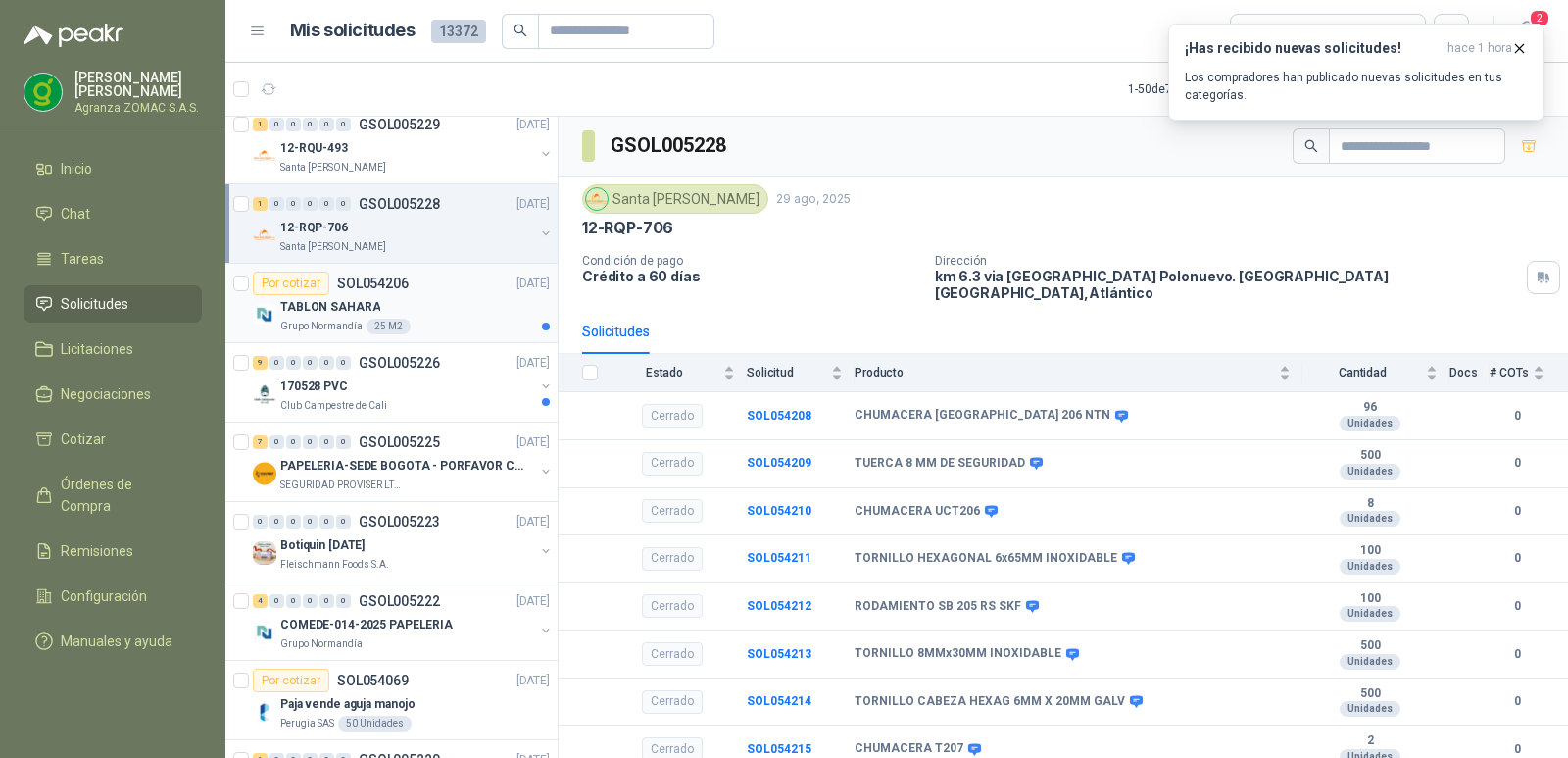
click at [455, 321] on div "Grupo [PERSON_NAME] 25 M2" at bounding box center [414, 327] width 270 height 16
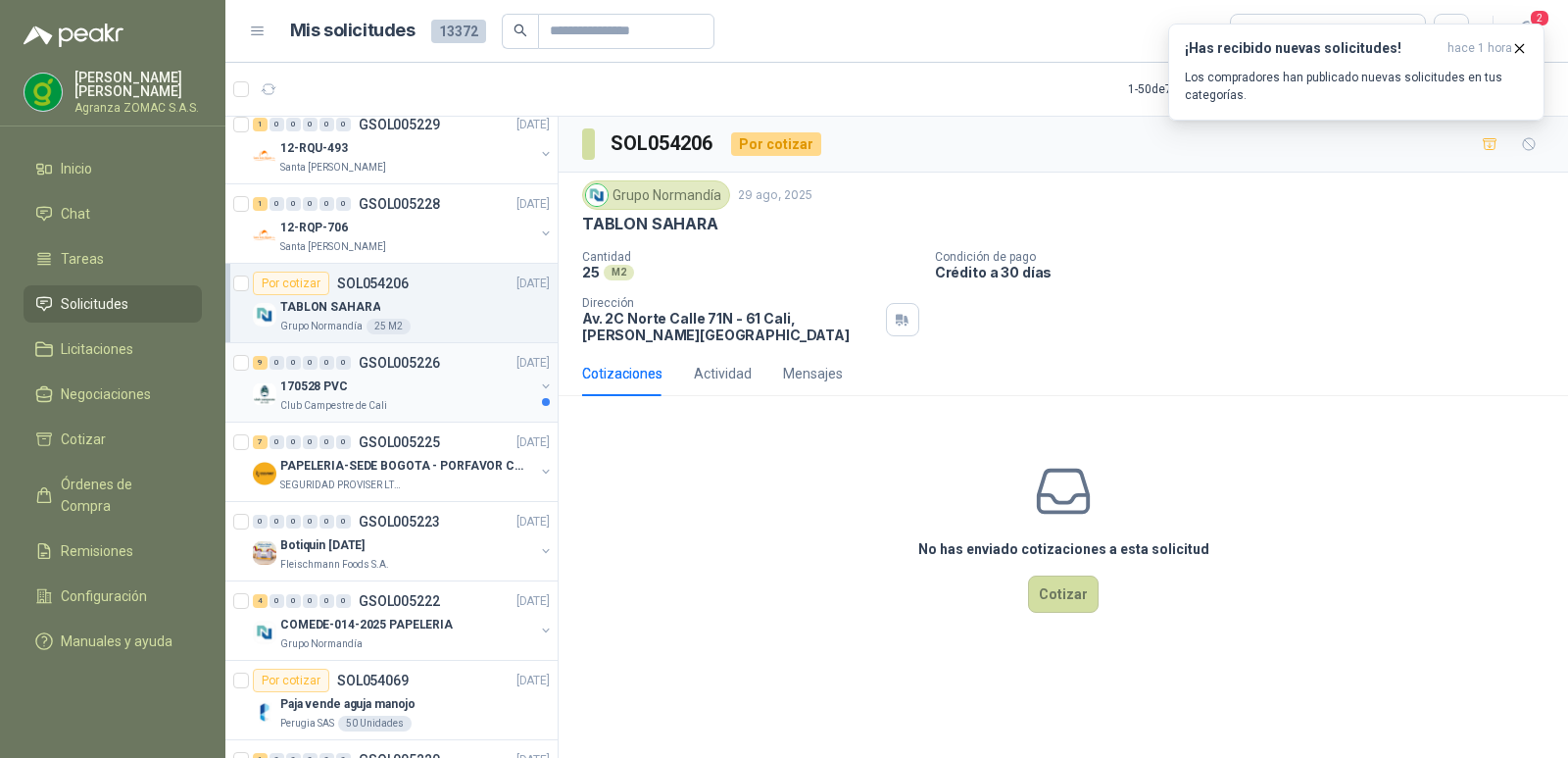
click at [448, 387] on div "170528 PVC" at bounding box center [406, 386] width 254 height 24
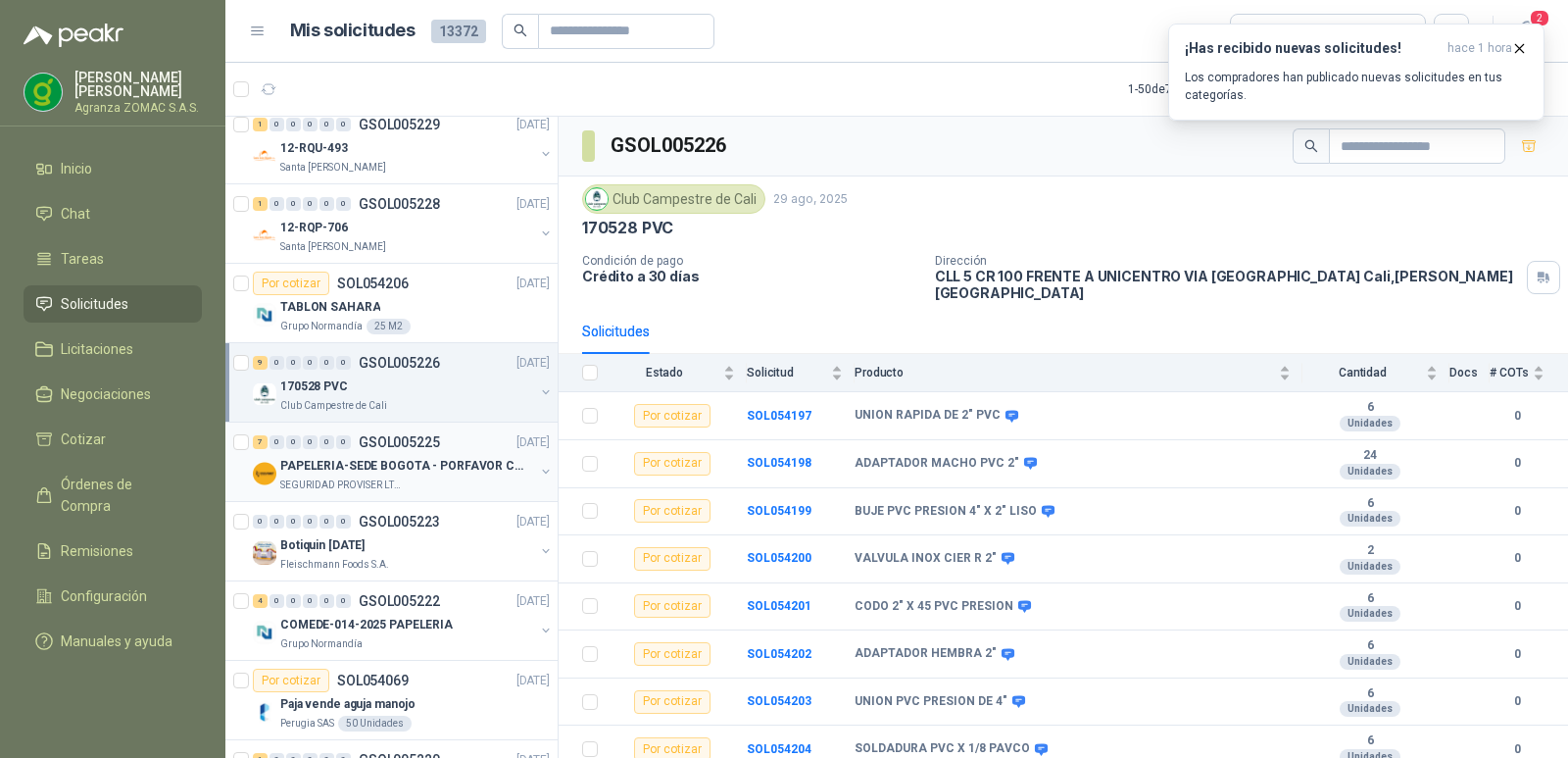
click at [438, 473] on p "PAPELERIA-SEDE BOGOTA - PORFAVOR CTZ COMPLETO" at bounding box center [401, 466] width 244 height 19
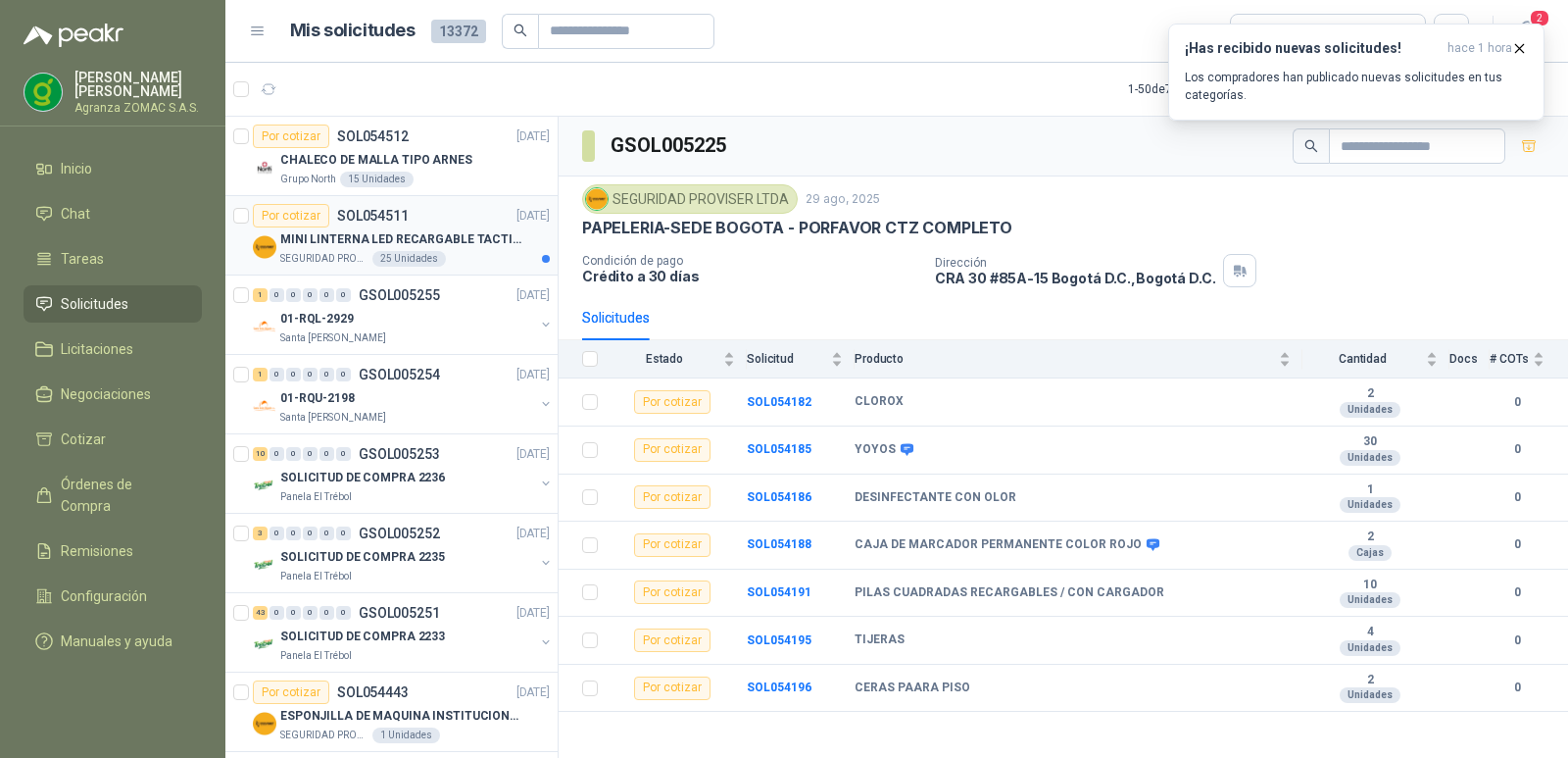
click at [463, 239] on p "MINI LINTERNA LED RECARGABLE TACTICA" at bounding box center [401, 239] width 244 height 19
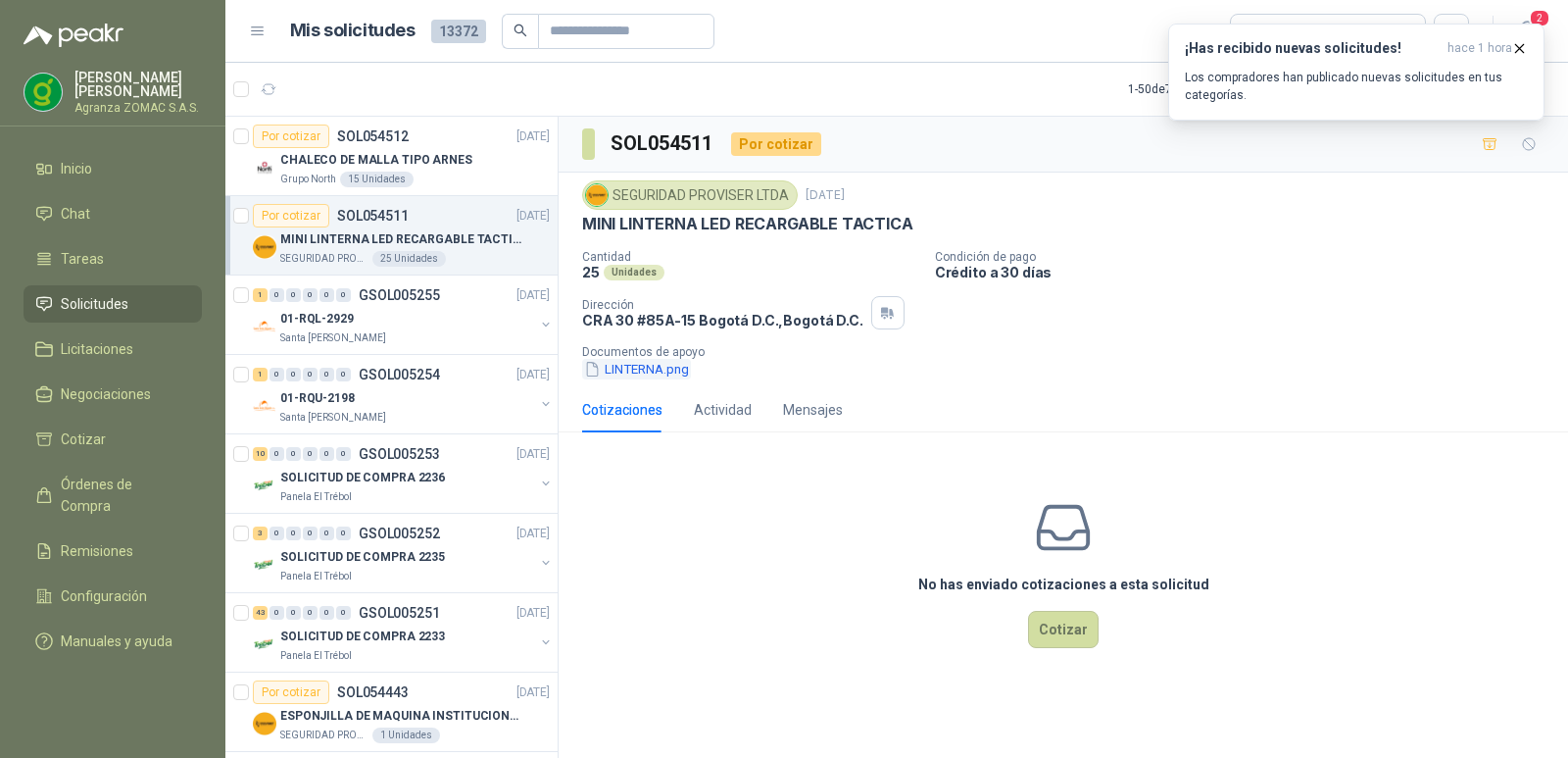
click at [655, 379] on button "LINTERNA.png" at bounding box center [637, 369] width 109 height 21
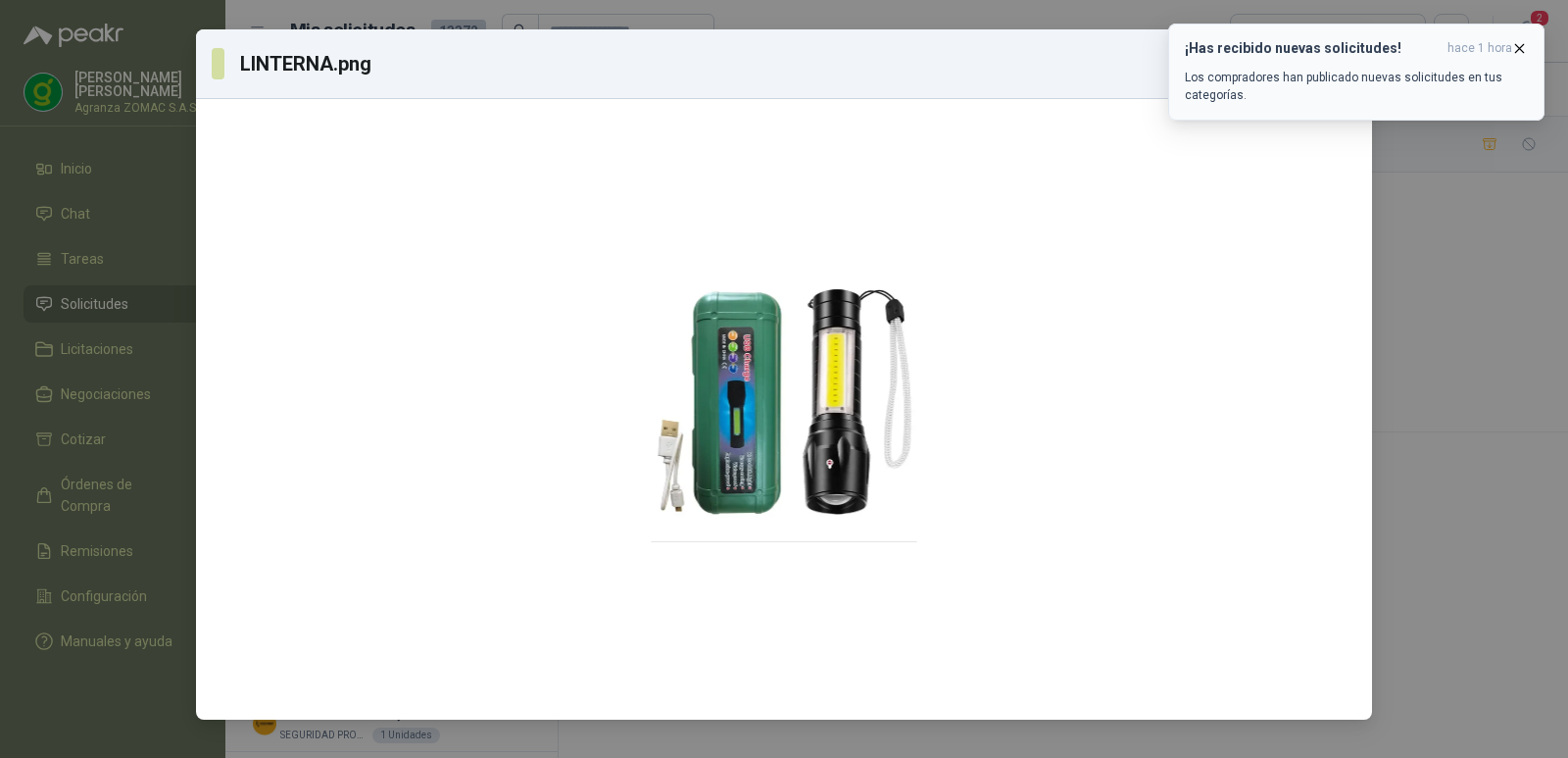
click at [1518, 39] on button "¡Has recibido nuevas solicitudes! hace 1 hora Los compradores han publicado nue…" at bounding box center [1357, 72] width 377 height 97
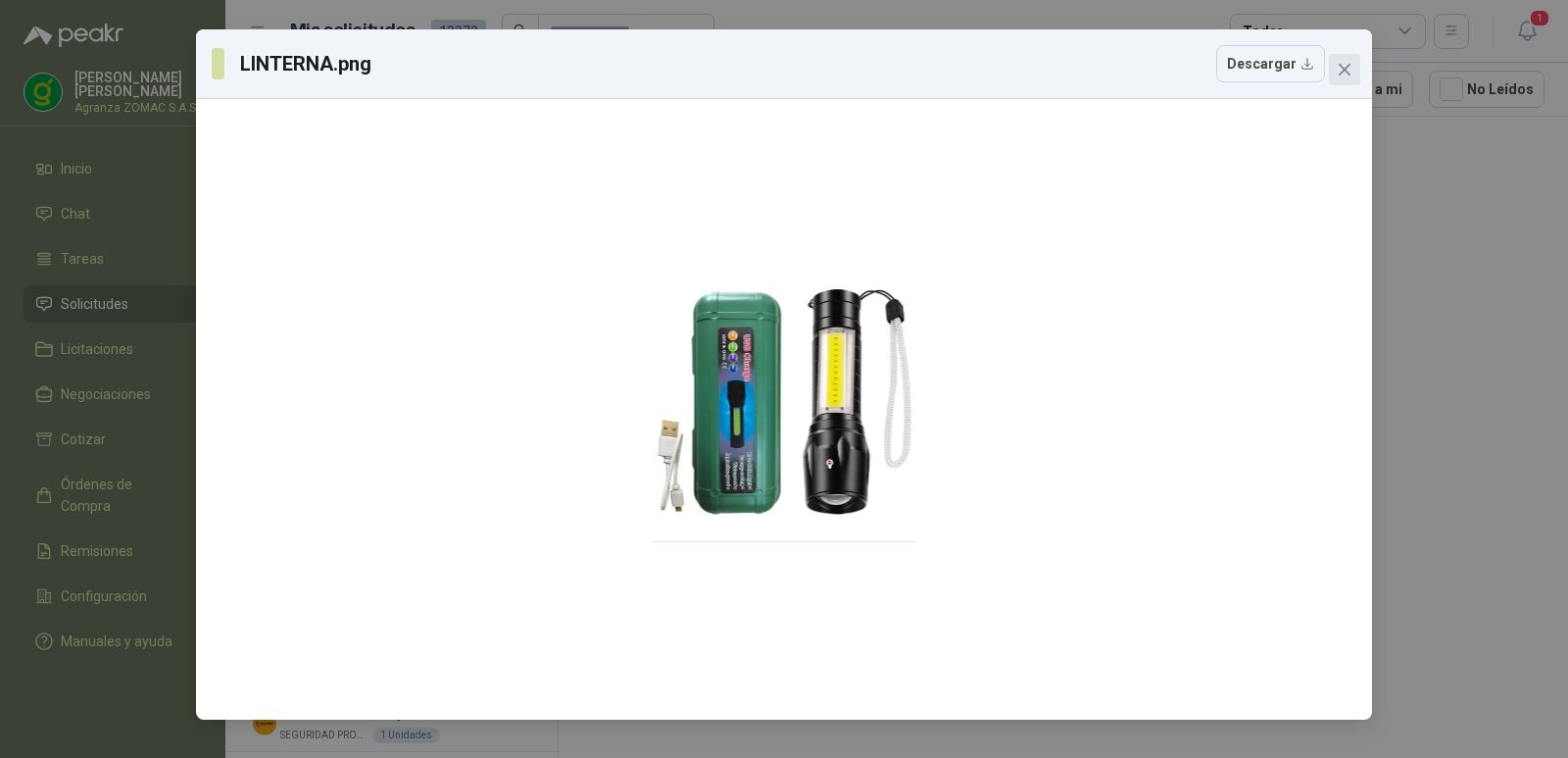
click at [1335, 71] on span "Close" at bounding box center [1344, 70] width 31 height 16
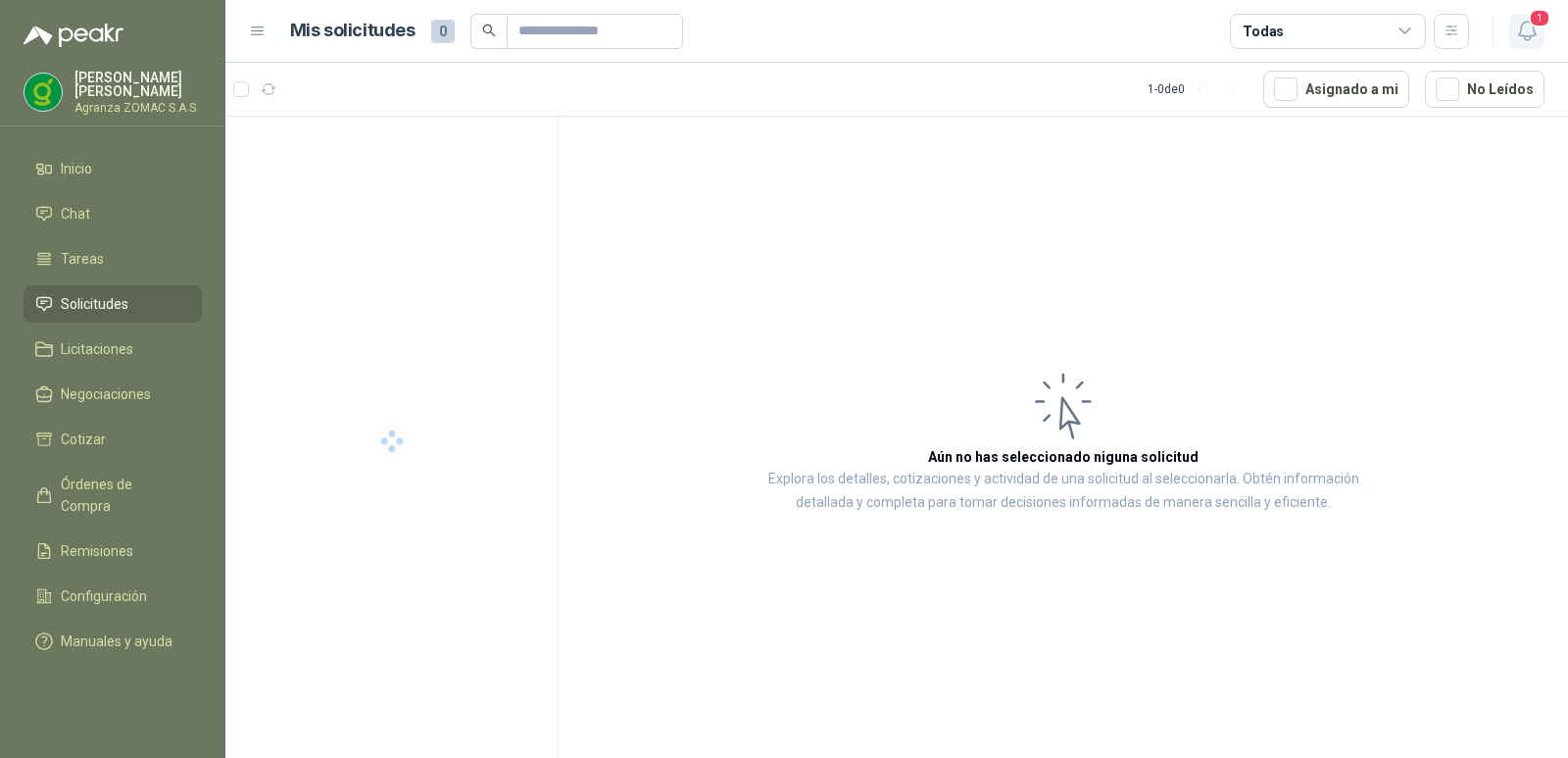
click at [1527, 43] on button "1" at bounding box center [1526, 31] width 35 height 35
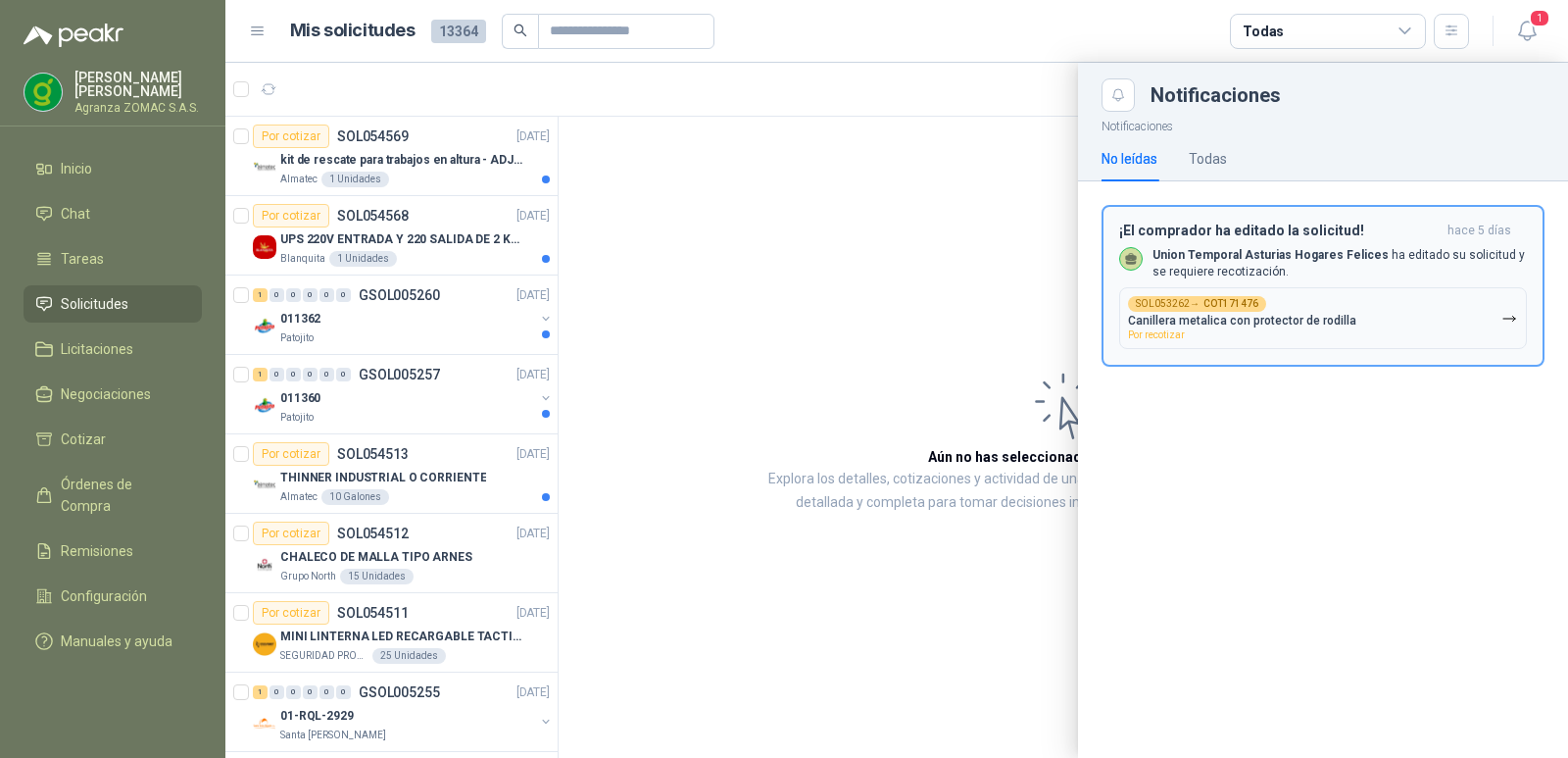
click at [1341, 267] on p "Union Temporal Asturias Hogares Felices ha editado su solicitud y se requiere r…" at bounding box center [1340, 263] width 375 height 33
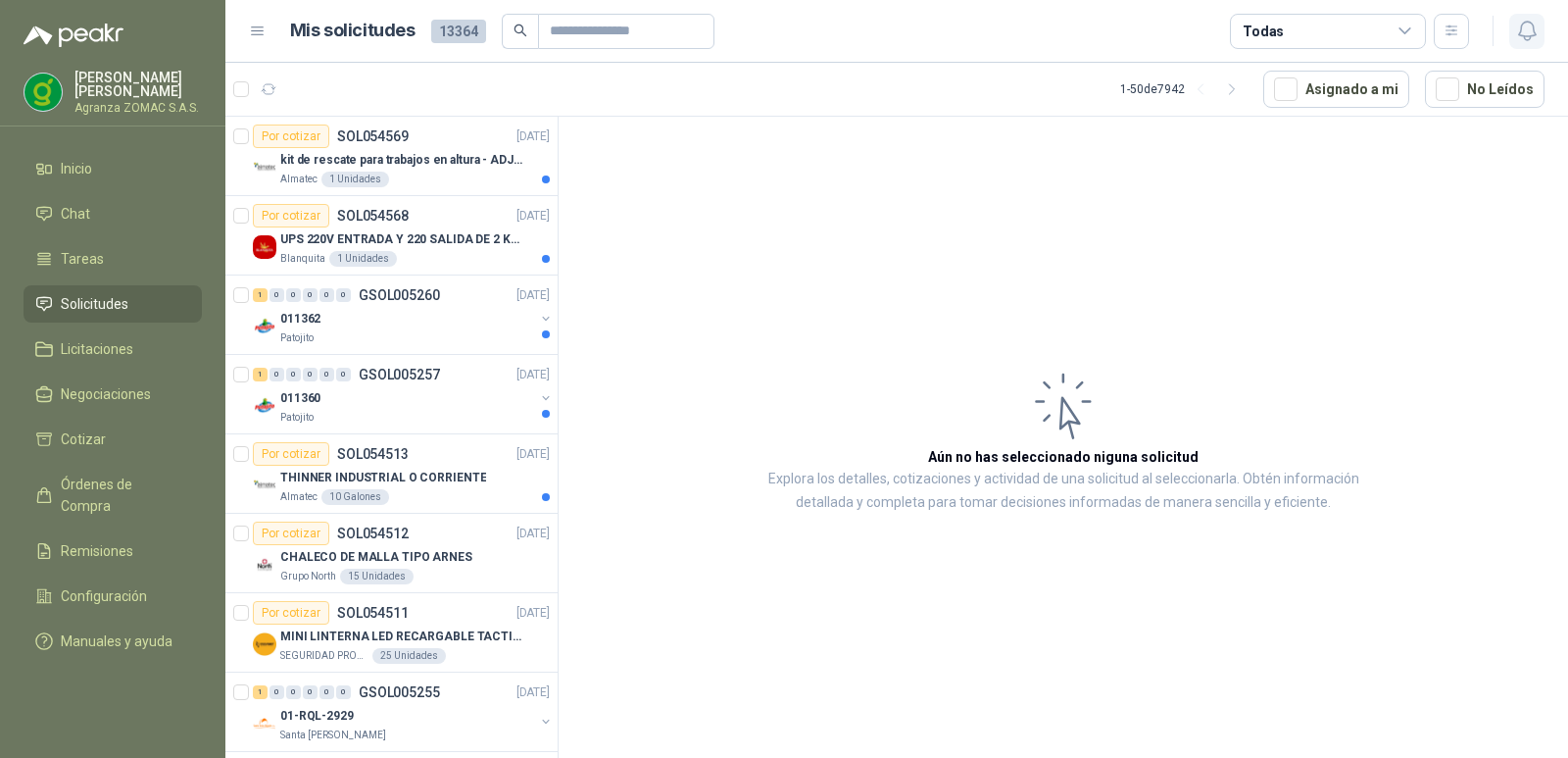
click at [1517, 27] on icon "button" at bounding box center [1527, 31] width 25 height 25
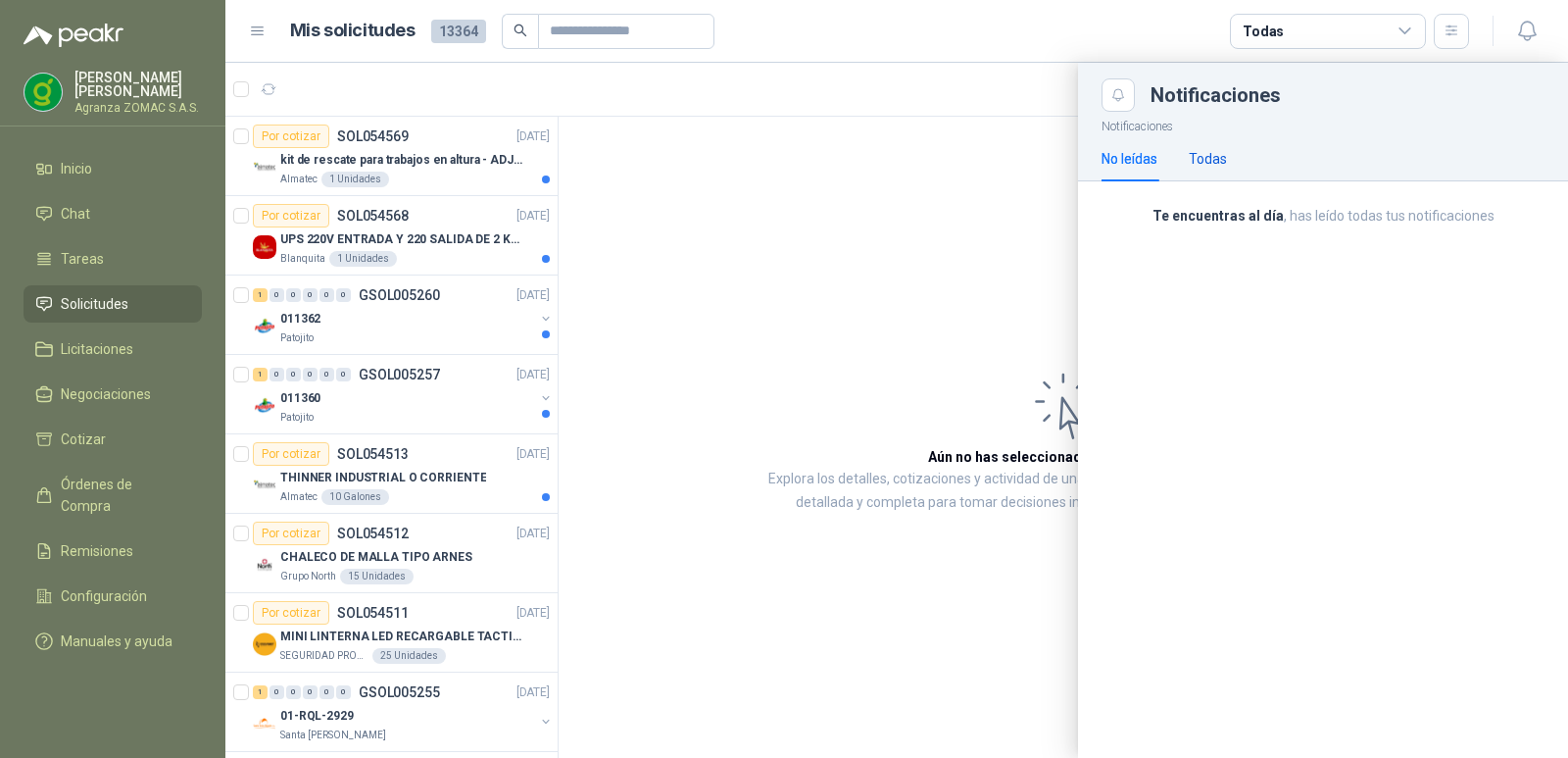
click at [1207, 150] on div "Todas" at bounding box center [1208, 159] width 38 height 22
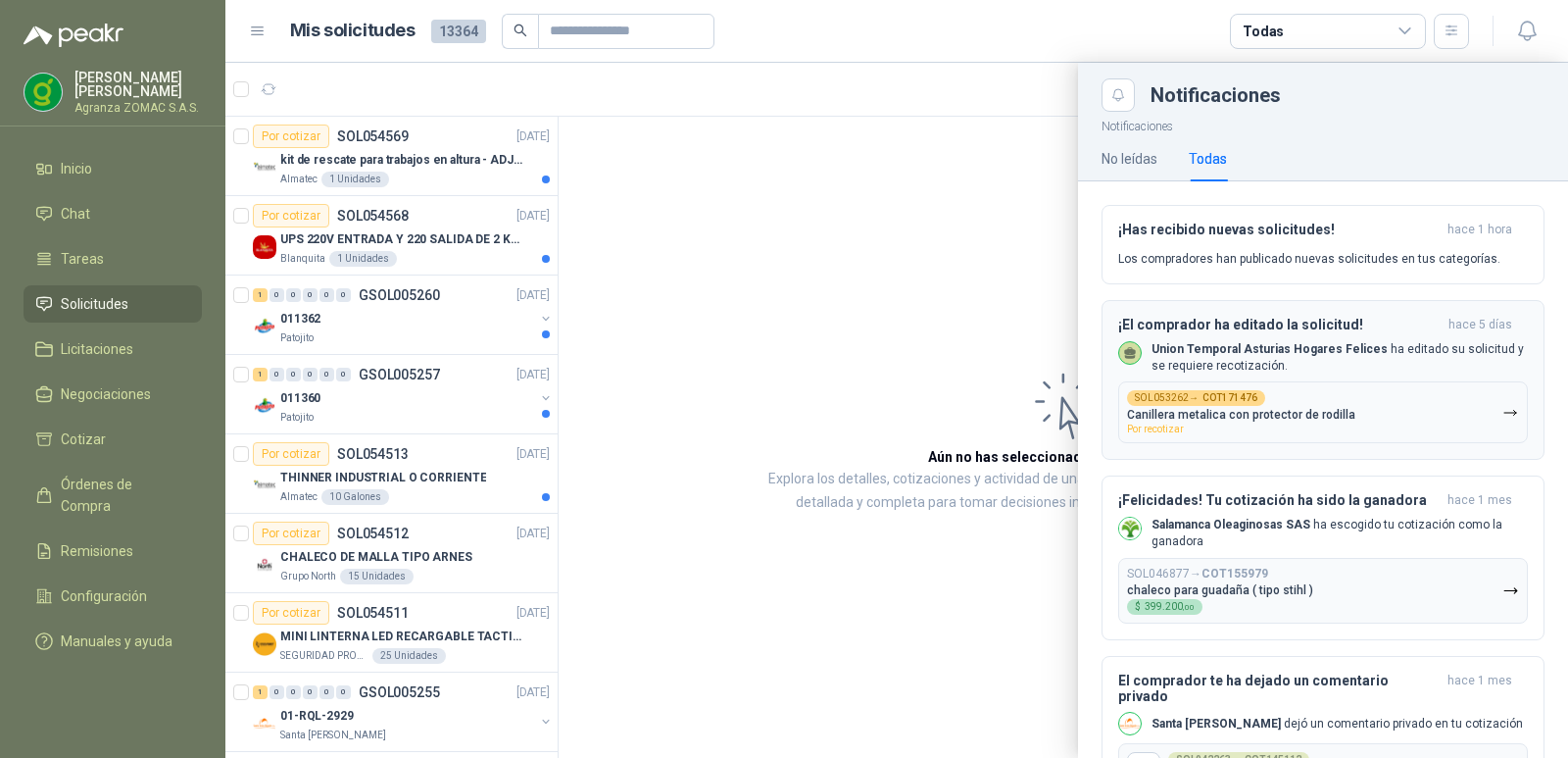
click at [1485, 407] on button "SOL053262 → COT171476 Canillera metalica con protector de rodilla Por recotizar" at bounding box center [1323, 412] width 409 height 62
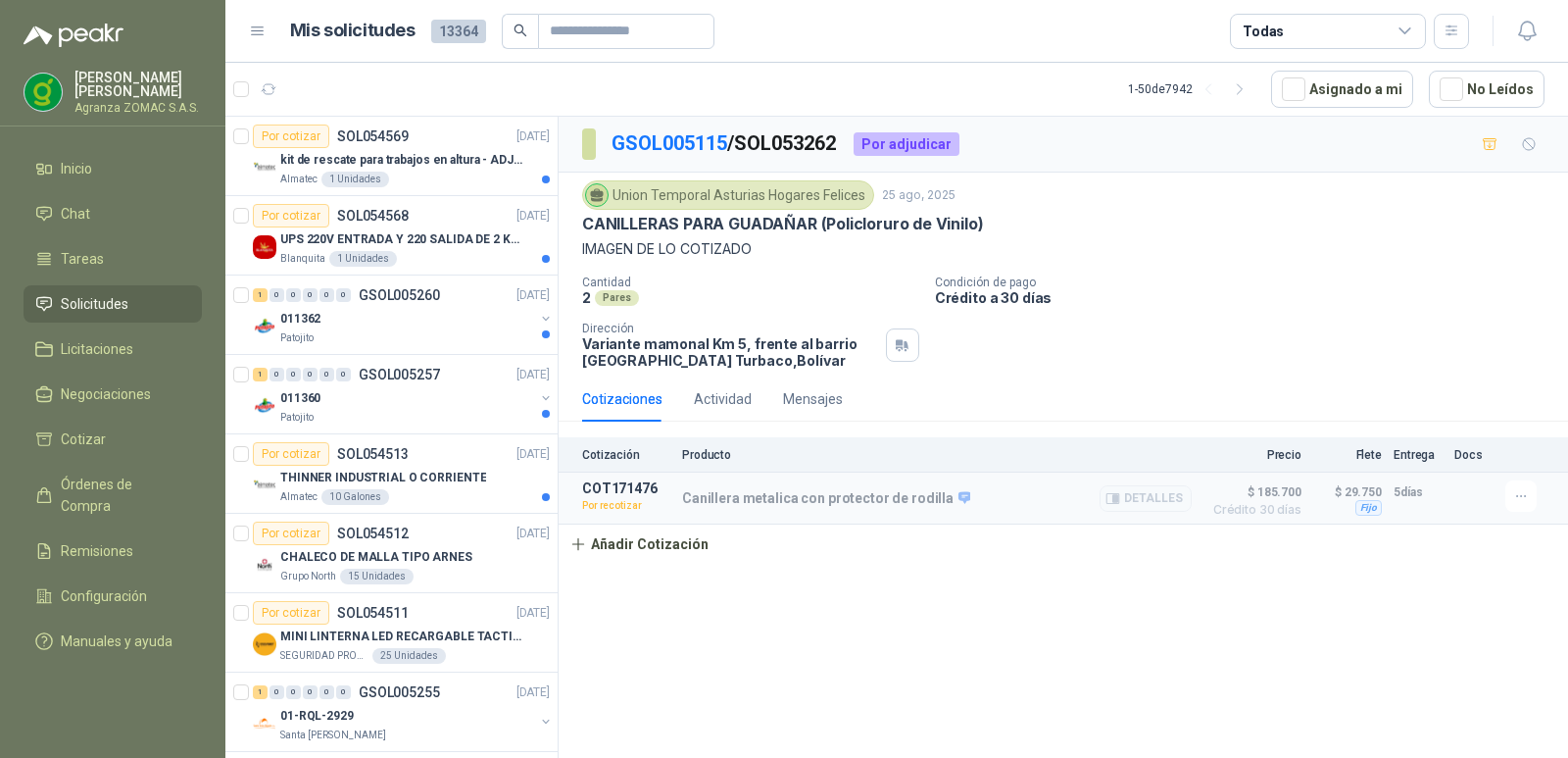
click at [970, 516] on div "Canillera metalica con protector de rodilla Detalles" at bounding box center [937, 497] width 510 height 35
click at [1231, 504] on span "$ 185.700" at bounding box center [1252, 492] width 98 height 24
click at [633, 564] on button "Añadir Cotización" at bounding box center [639, 543] width 160 height 39
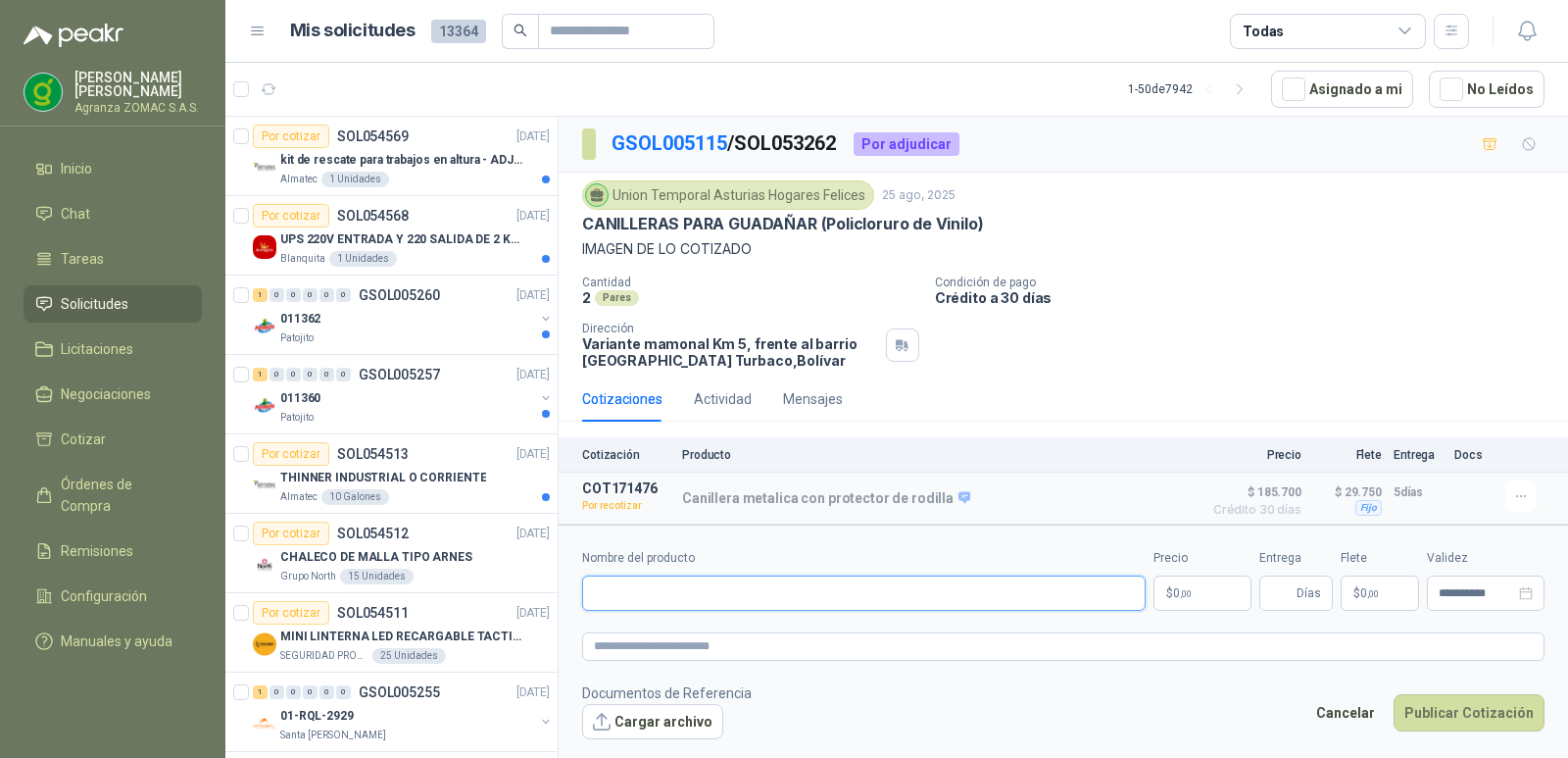
click at [707, 601] on input "Nombre del producto" at bounding box center [865, 593] width 564 height 35
drag, startPoint x: 843, startPoint y: 597, endPoint x: 767, endPoint y: 602, distance: 76.2
click at [767, 602] on input "**********" at bounding box center [865, 593] width 564 height 35
type input "**********"
click at [1184, 590] on body "Angela Pabon Agranza ZOMAC S.A.S. Inicio Chat Tareas Solicitudes Licitaciones N…" at bounding box center [784, 379] width 1568 height 758
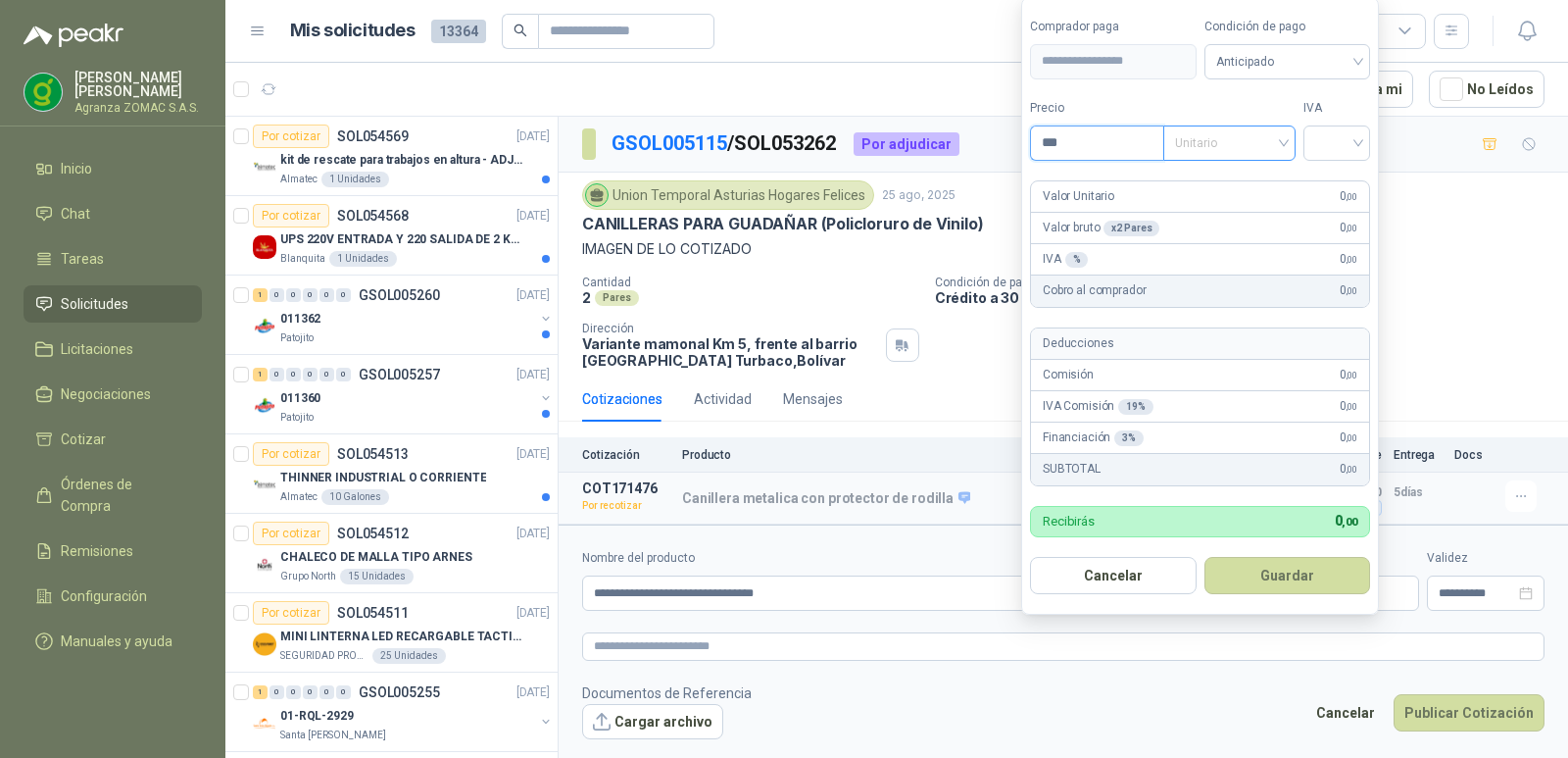
click at [1289, 147] on div "Unitario" at bounding box center [1229, 142] width 132 height 35
click at [1241, 222] on div "Unitario con IVA" at bounding box center [1233, 215] width 101 height 22
drag, startPoint x: 1377, startPoint y: 135, endPoint x: 1355, endPoint y: 148, distance: 25.6
click at [1376, 135] on form "**********" at bounding box center [1199, 306] width 358 height 618
click at [1355, 148] on input "search" at bounding box center [1337, 141] width 43 height 30
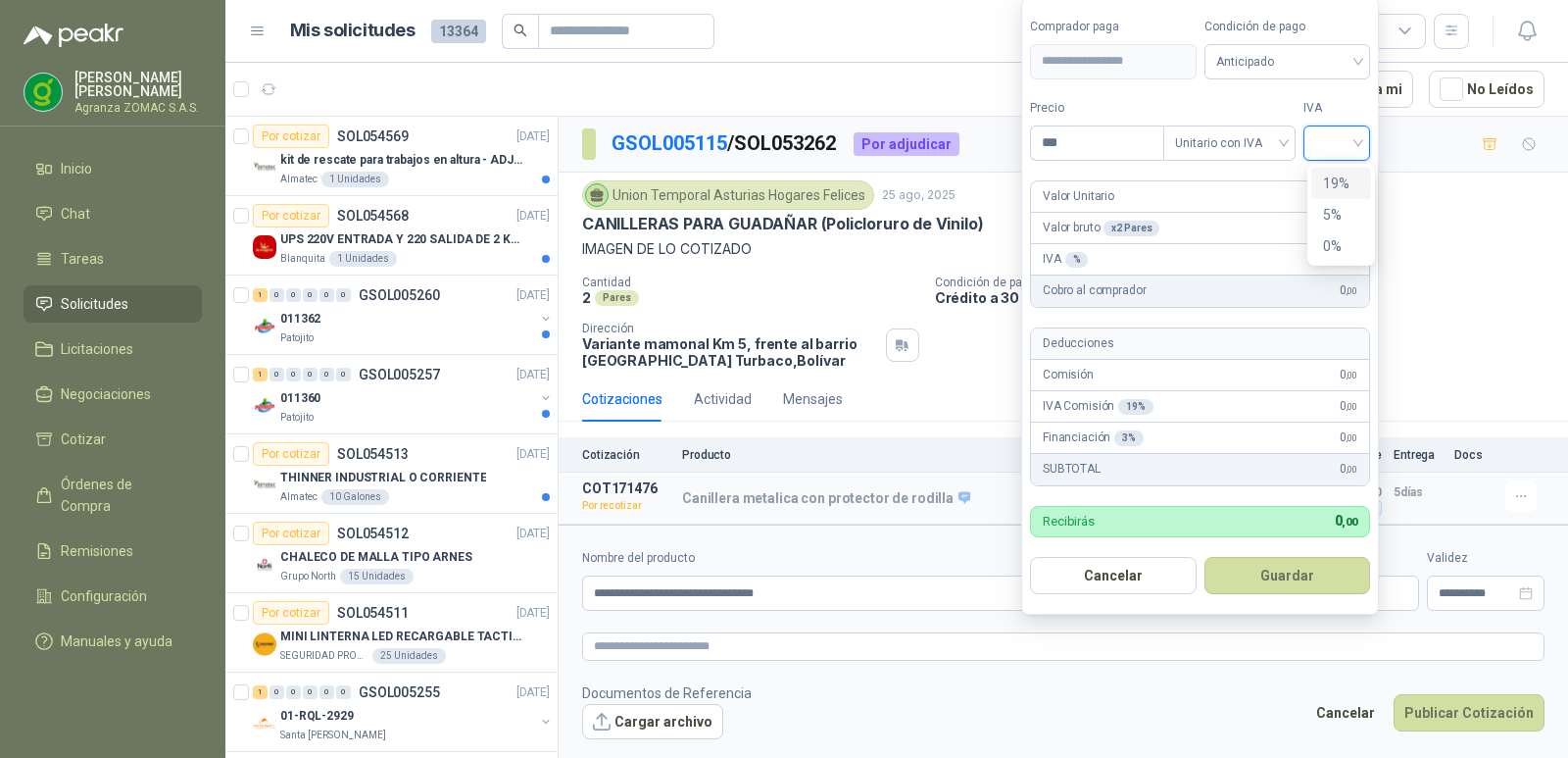
click at [1344, 180] on div "19%" at bounding box center [1341, 183] width 36 height 22
click at [1333, 65] on span "Anticipado" at bounding box center [1291, 62] width 145 height 30
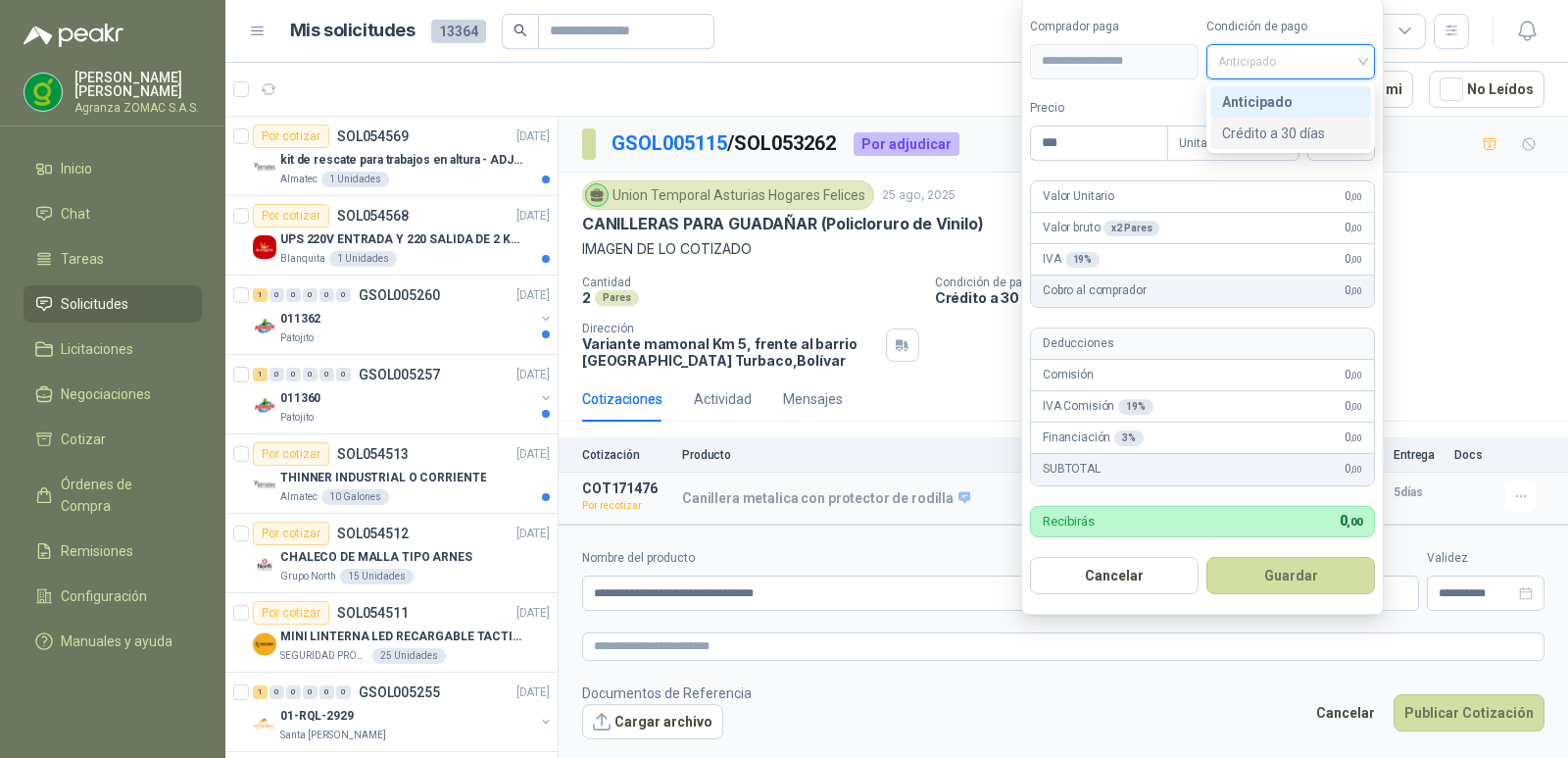
click at [1302, 128] on div "Crédito a 30 días" at bounding box center [1291, 133] width 137 height 22
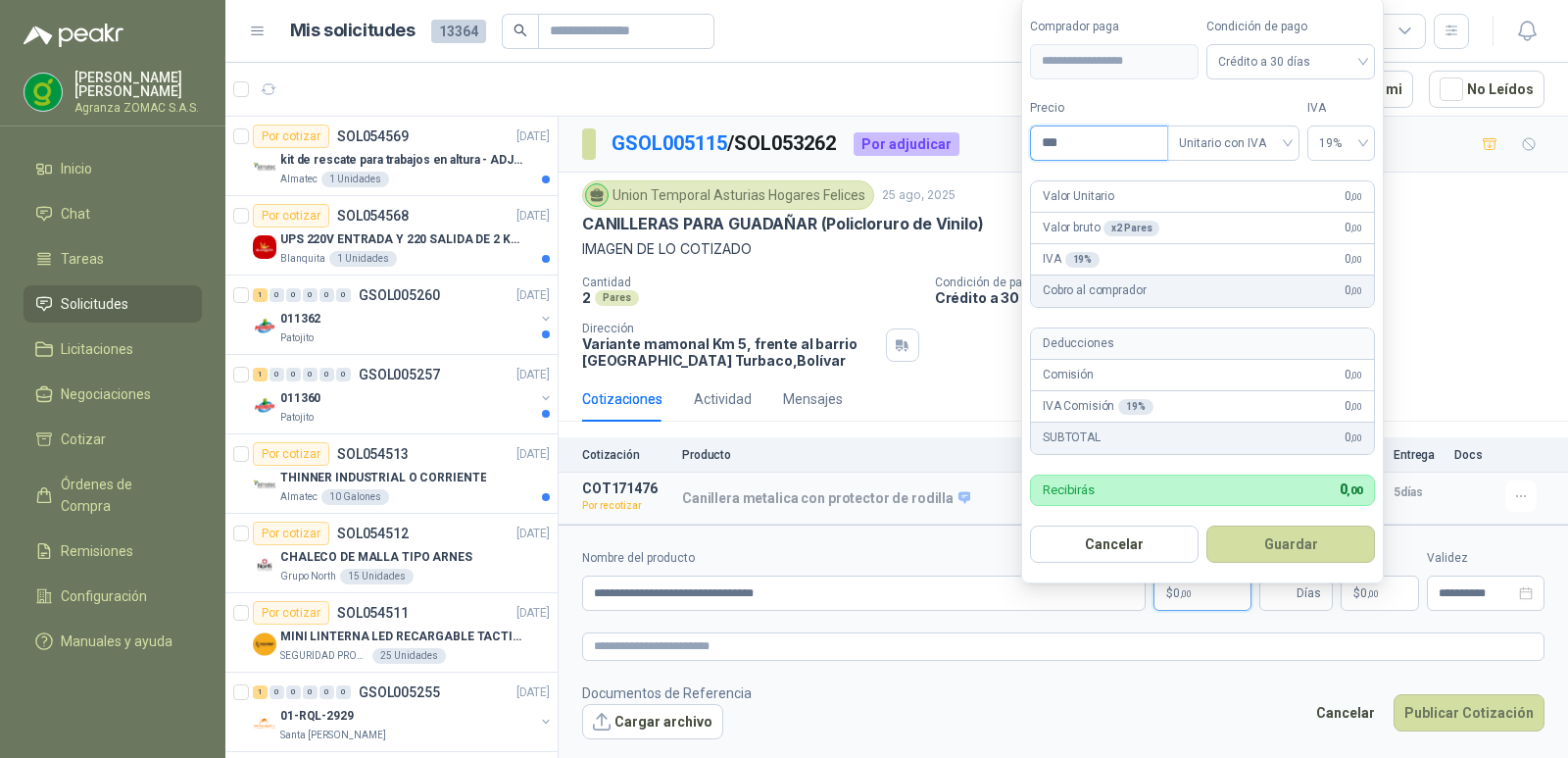
click at [1122, 150] on input "***" at bounding box center [1099, 142] width 136 height 33
type input "*"
type input "********"
click at [1295, 537] on button "Guardar" at bounding box center [1290, 543] width 168 height 37
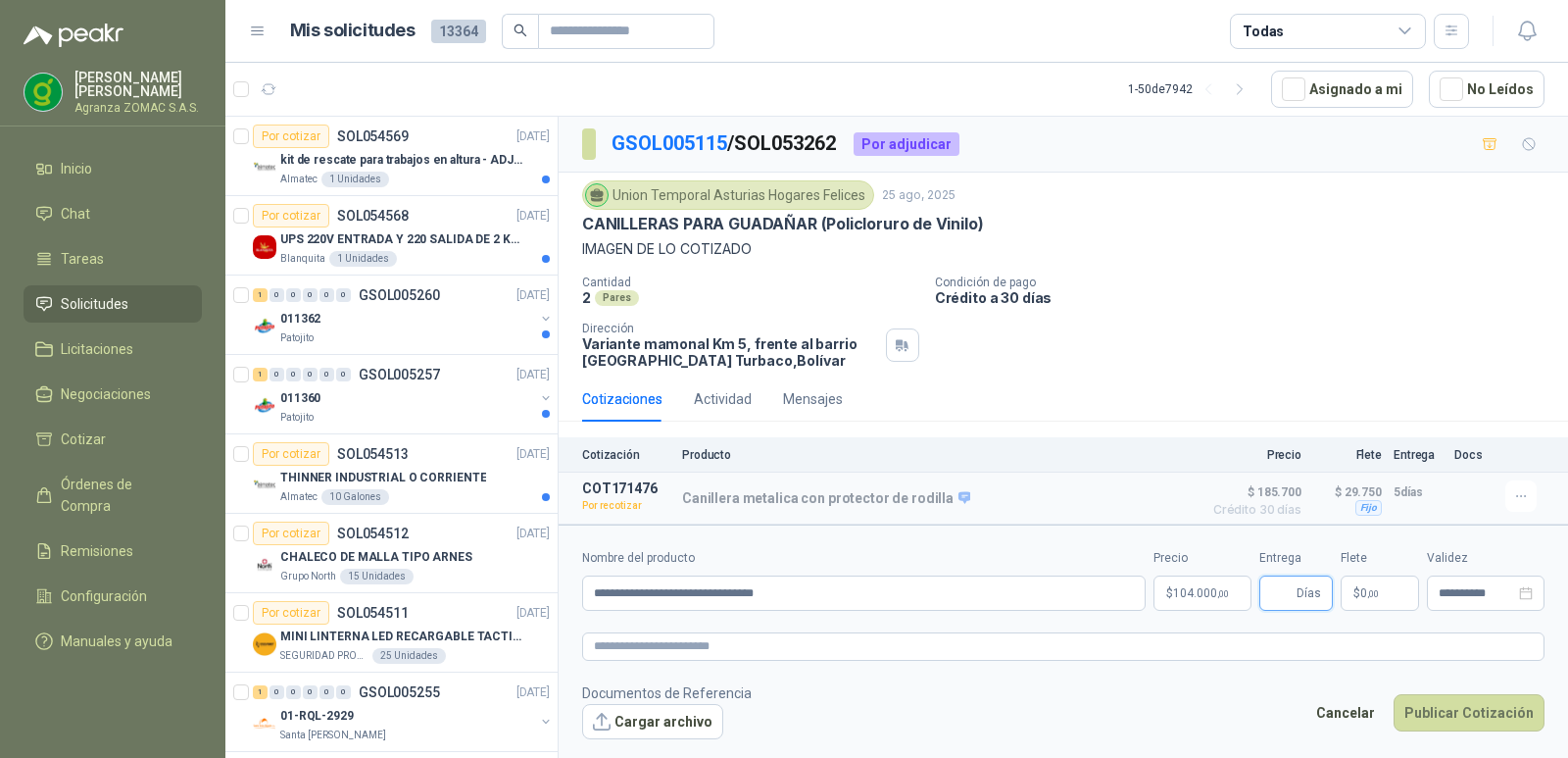
click at [1293, 601] on input "Entrega" at bounding box center [1282, 593] width 22 height 33
type input "*"
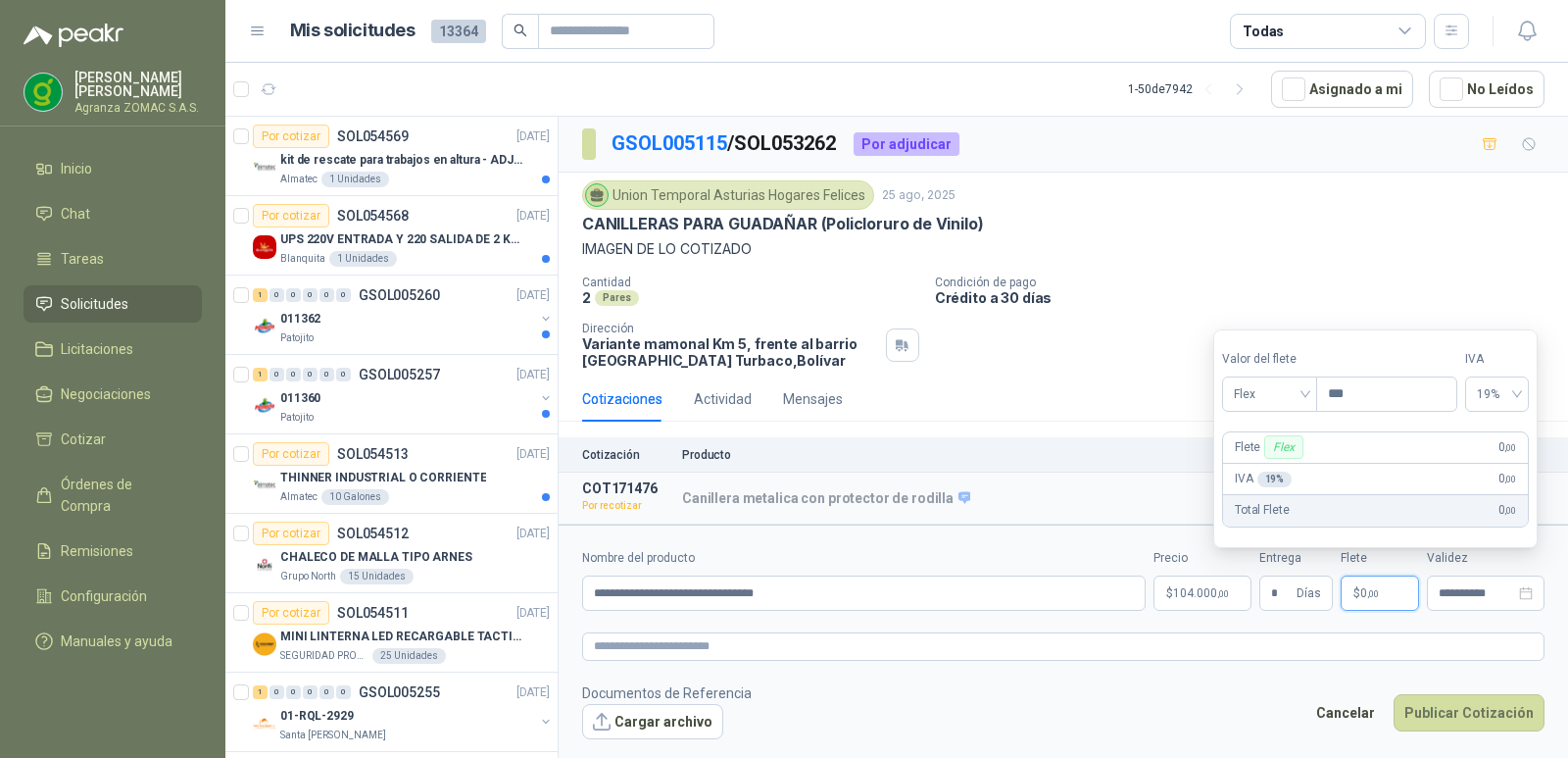
click at [1375, 602] on p "$ 0 ,00" at bounding box center [1380, 593] width 79 height 35
click at [1318, 383] on div "Flex" at bounding box center [1269, 393] width 95 height 35
click at [1268, 493] on div "Fijo" at bounding box center [1272, 498] width 68 height 22
drag, startPoint x: 1370, startPoint y: 379, endPoint x: 1339, endPoint y: 382, distance: 31.1
click at [1339, 382] on input "***" at bounding box center [1388, 393] width 139 height 33
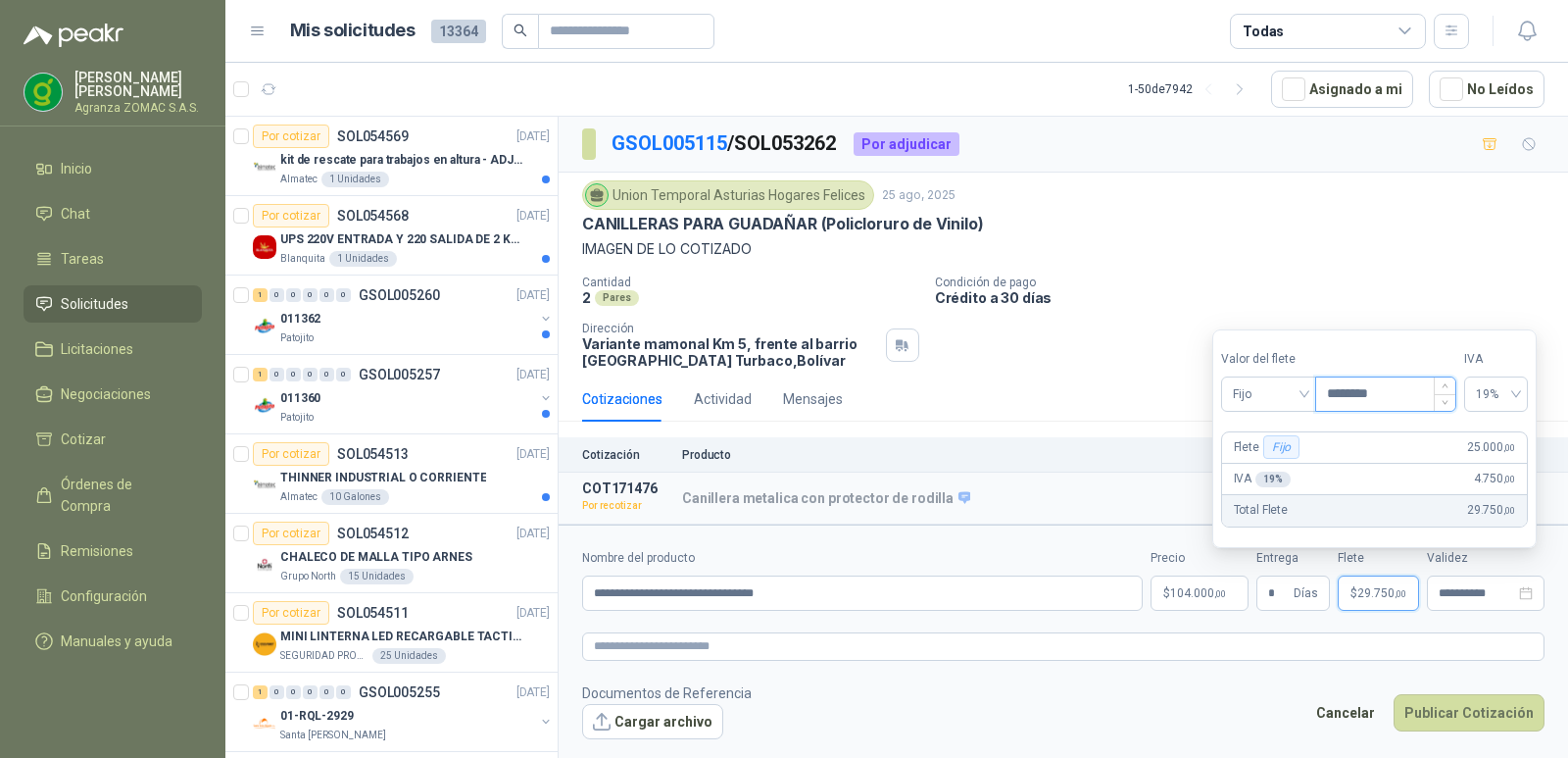
type input "********"
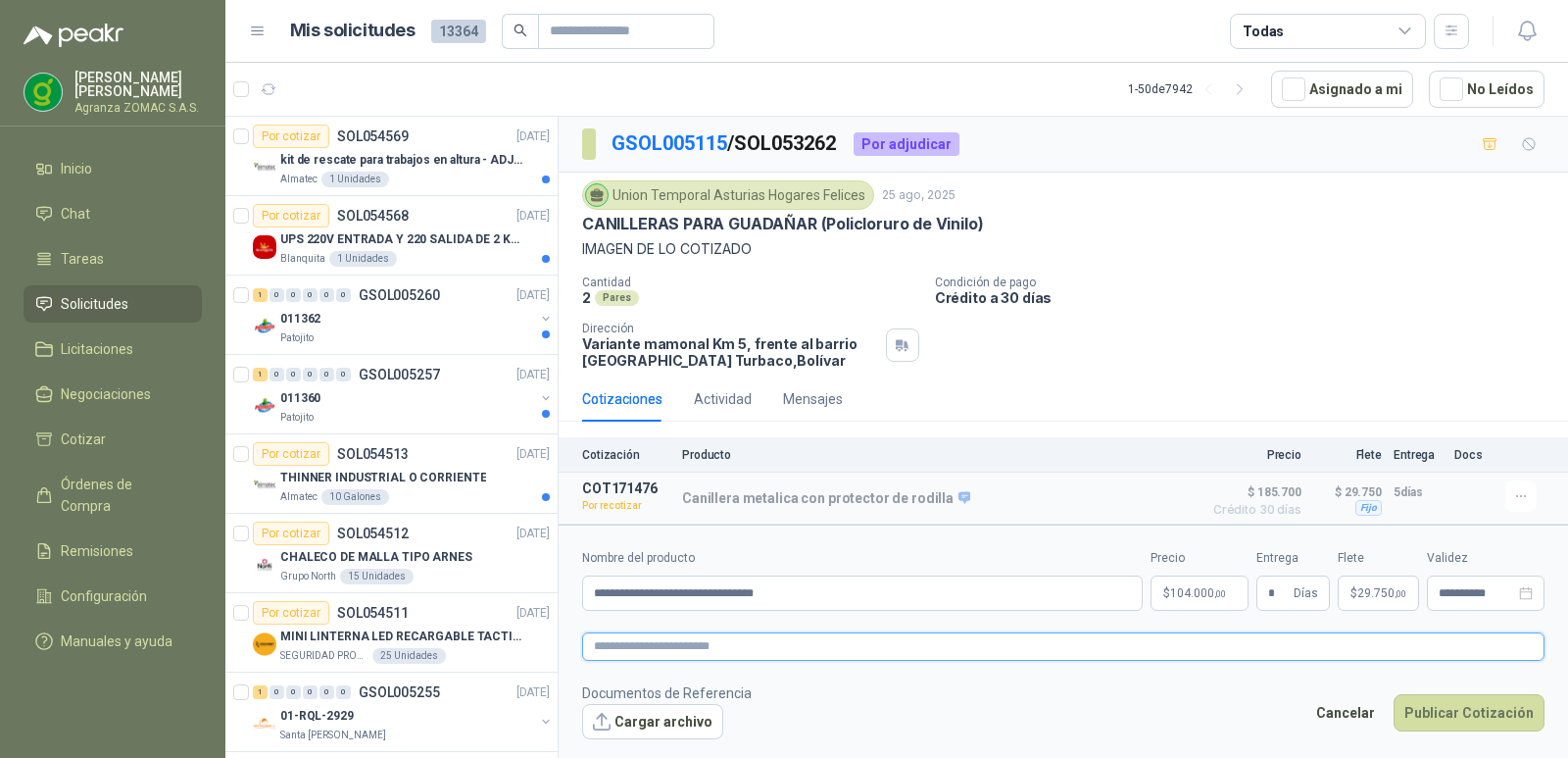
click at [885, 652] on textarea at bounding box center [1064, 646] width 962 height 29
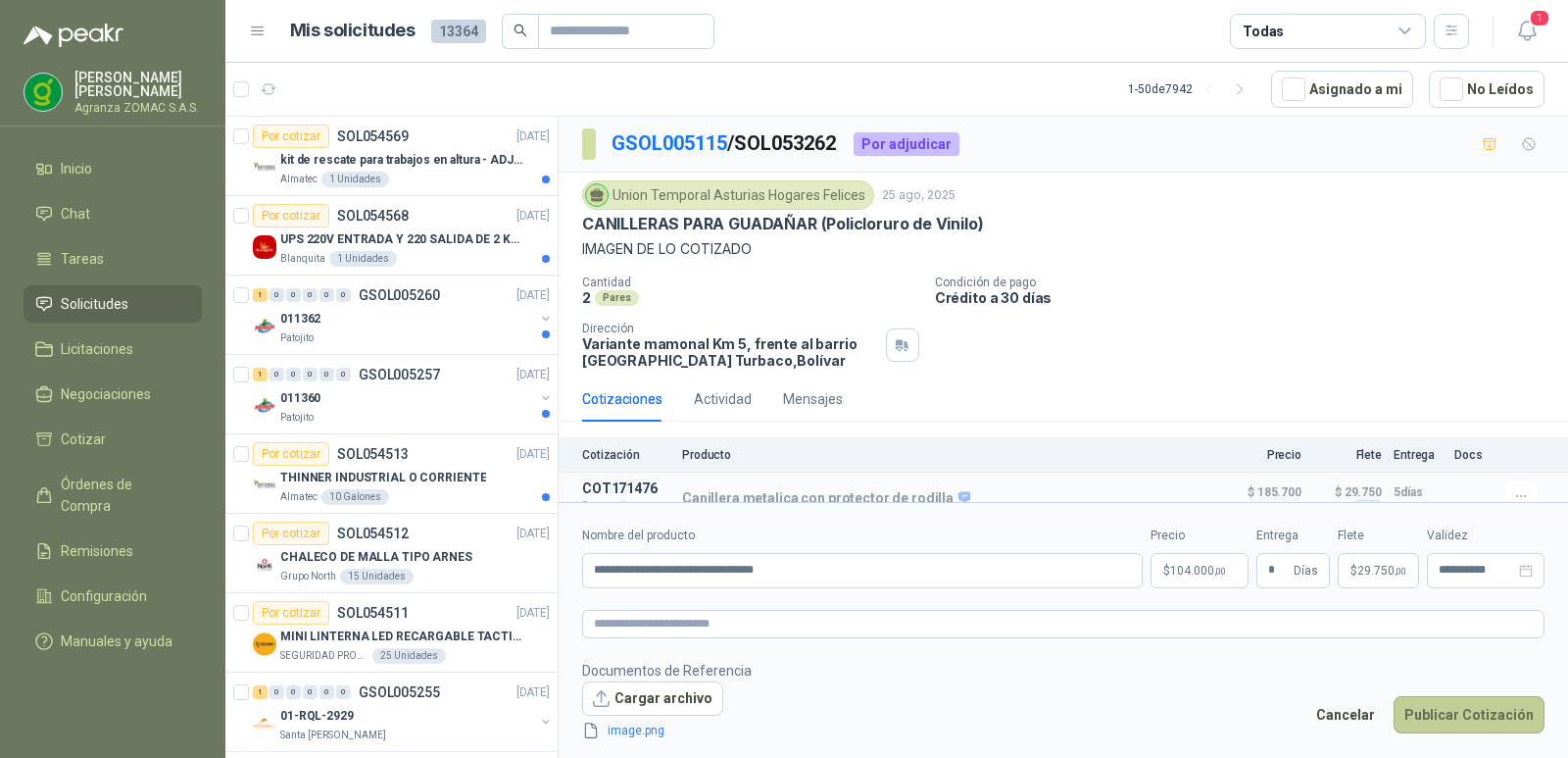
click at [1447, 706] on button "Publicar Cotización" at bounding box center [1469, 714] width 151 height 37
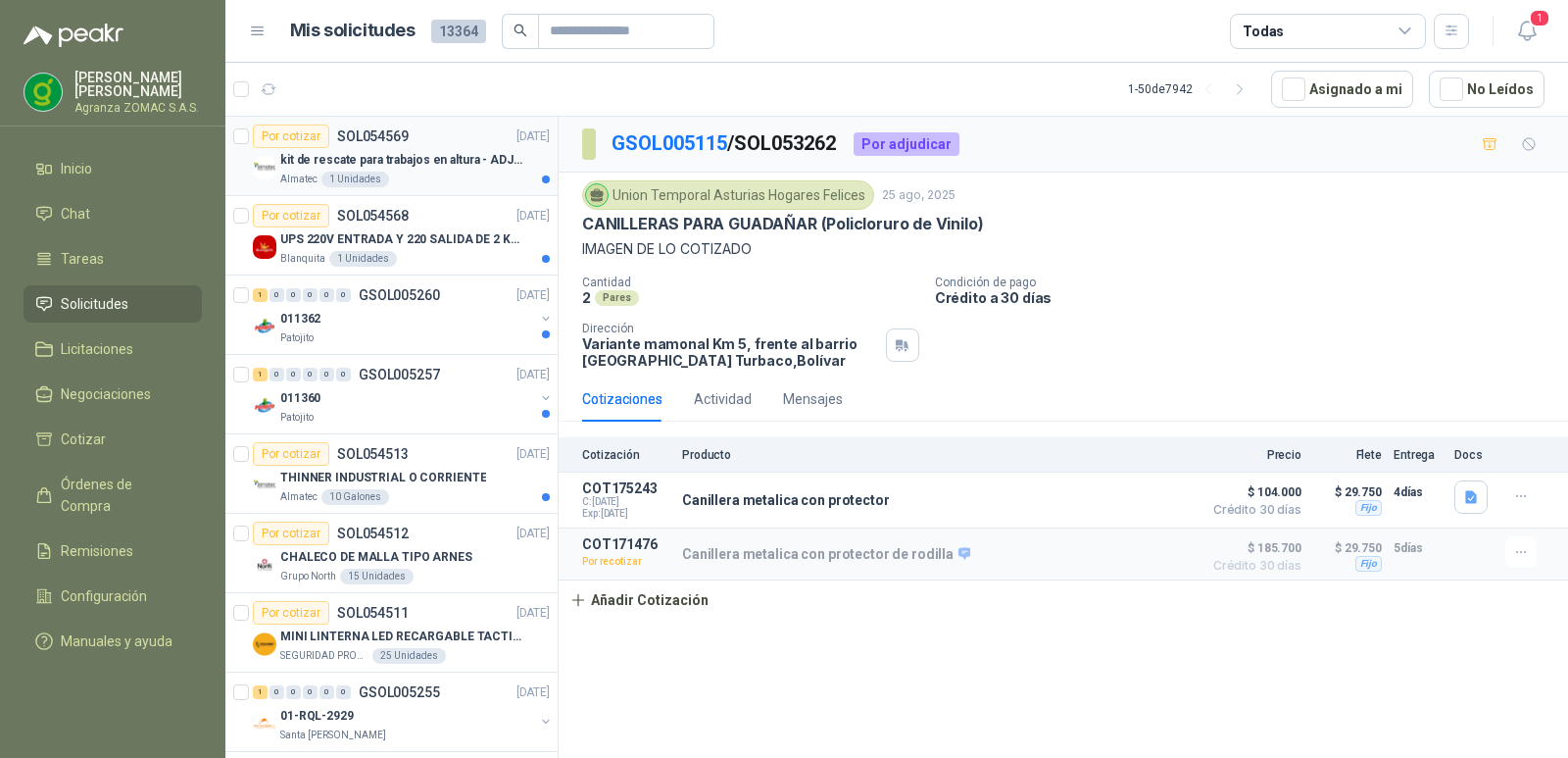
click at [431, 170] on div "kit de rescate para trabajos en altura - ADJUNTAR FICHA TECNICA" at bounding box center [414, 160] width 270 height 24
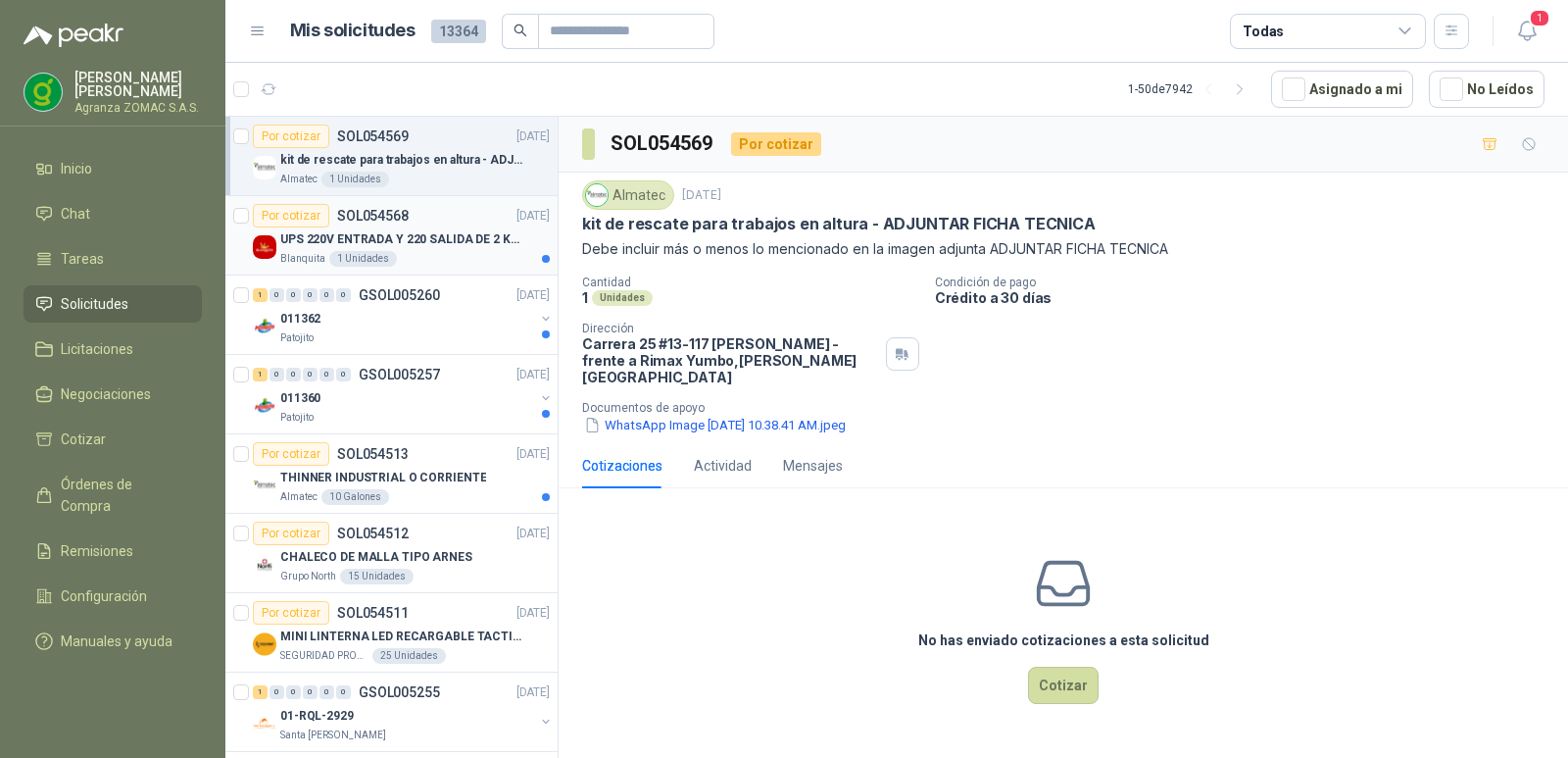
click at [449, 233] on p "UPS 220V ENTRADA Y 220 SALIDA DE 2 KVA" at bounding box center [401, 239] width 244 height 19
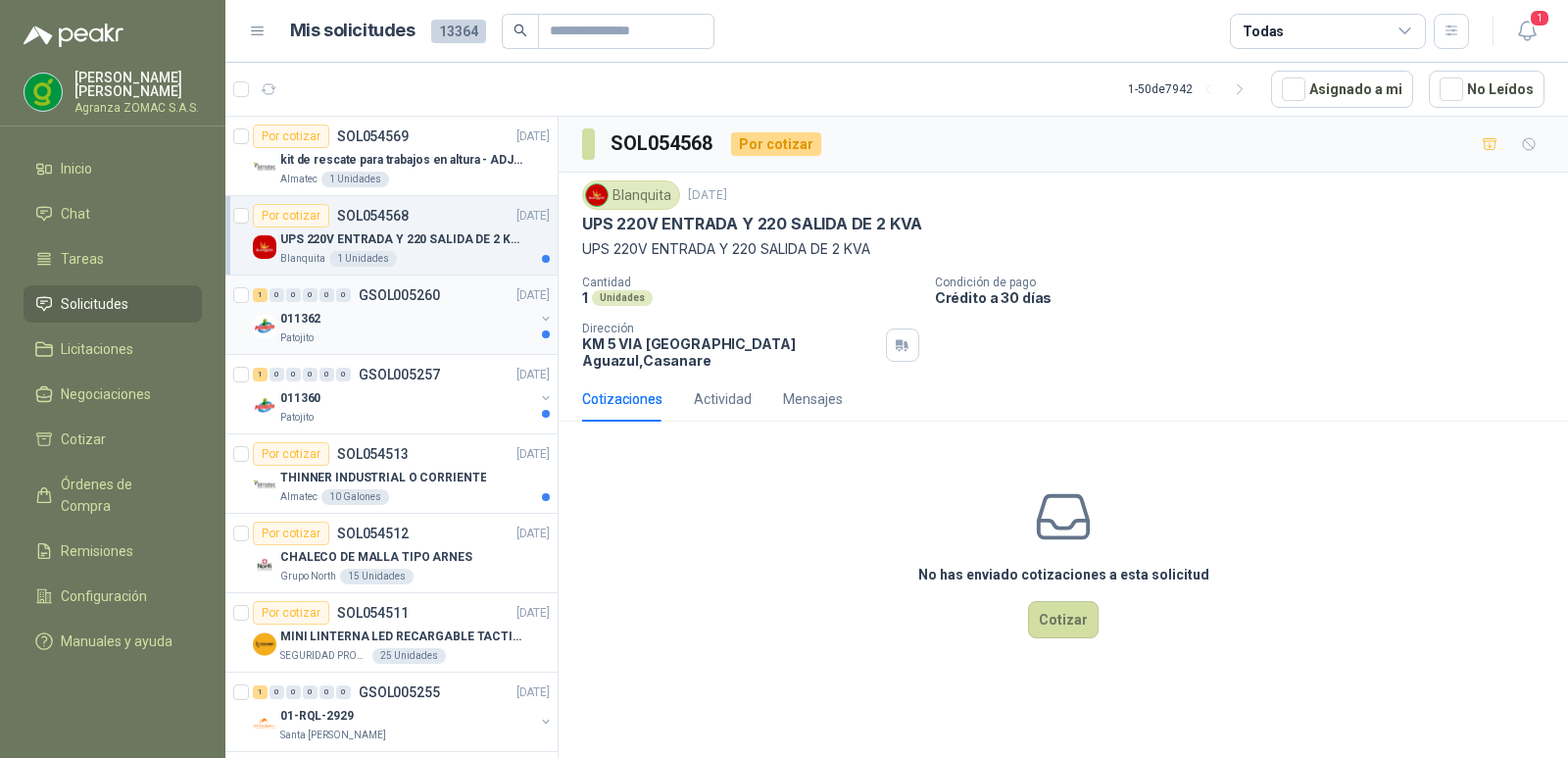
click at [441, 309] on div "011362" at bounding box center [406, 319] width 254 height 24
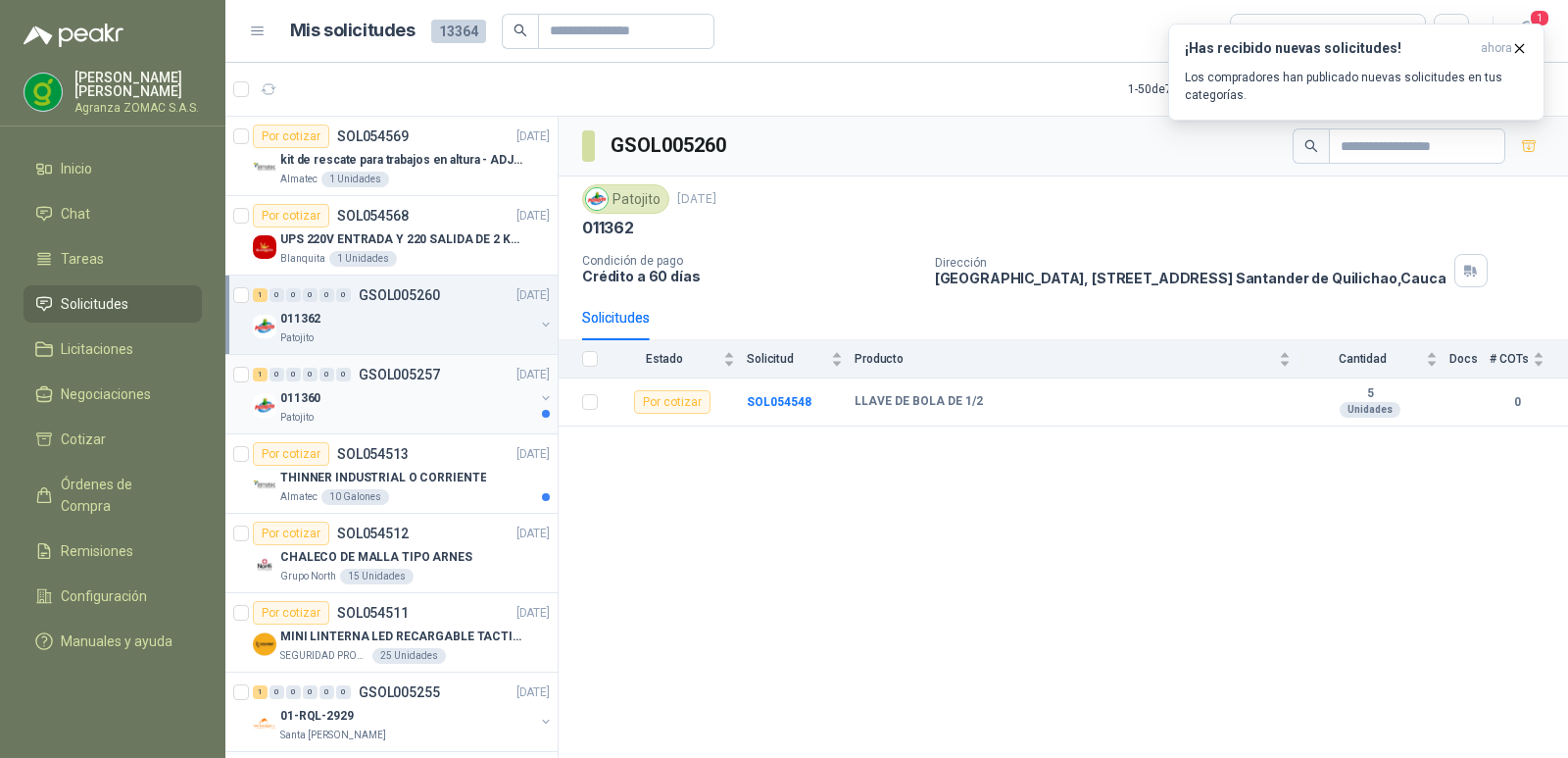
click at [424, 393] on div "011360" at bounding box center [406, 398] width 254 height 24
click at [435, 314] on div "011362" at bounding box center [406, 319] width 254 height 24
click at [439, 389] on div "011360" at bounding box center [406, 398] width 254 height 24
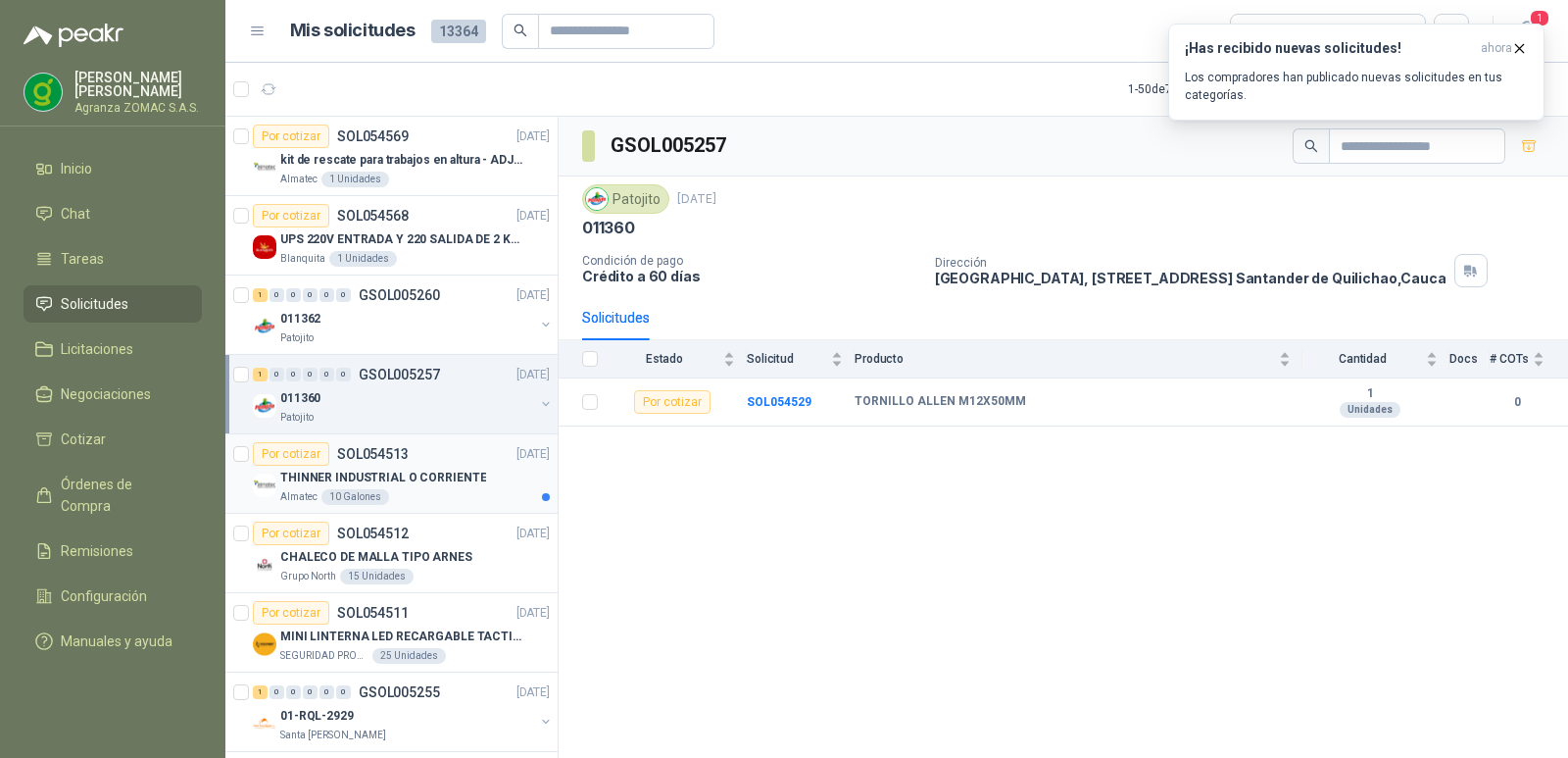
click at [439, 468] on p "THINNER INDUSTRIAL O CORRIENTE" at bounding box center [383, 477] width 206 height 19
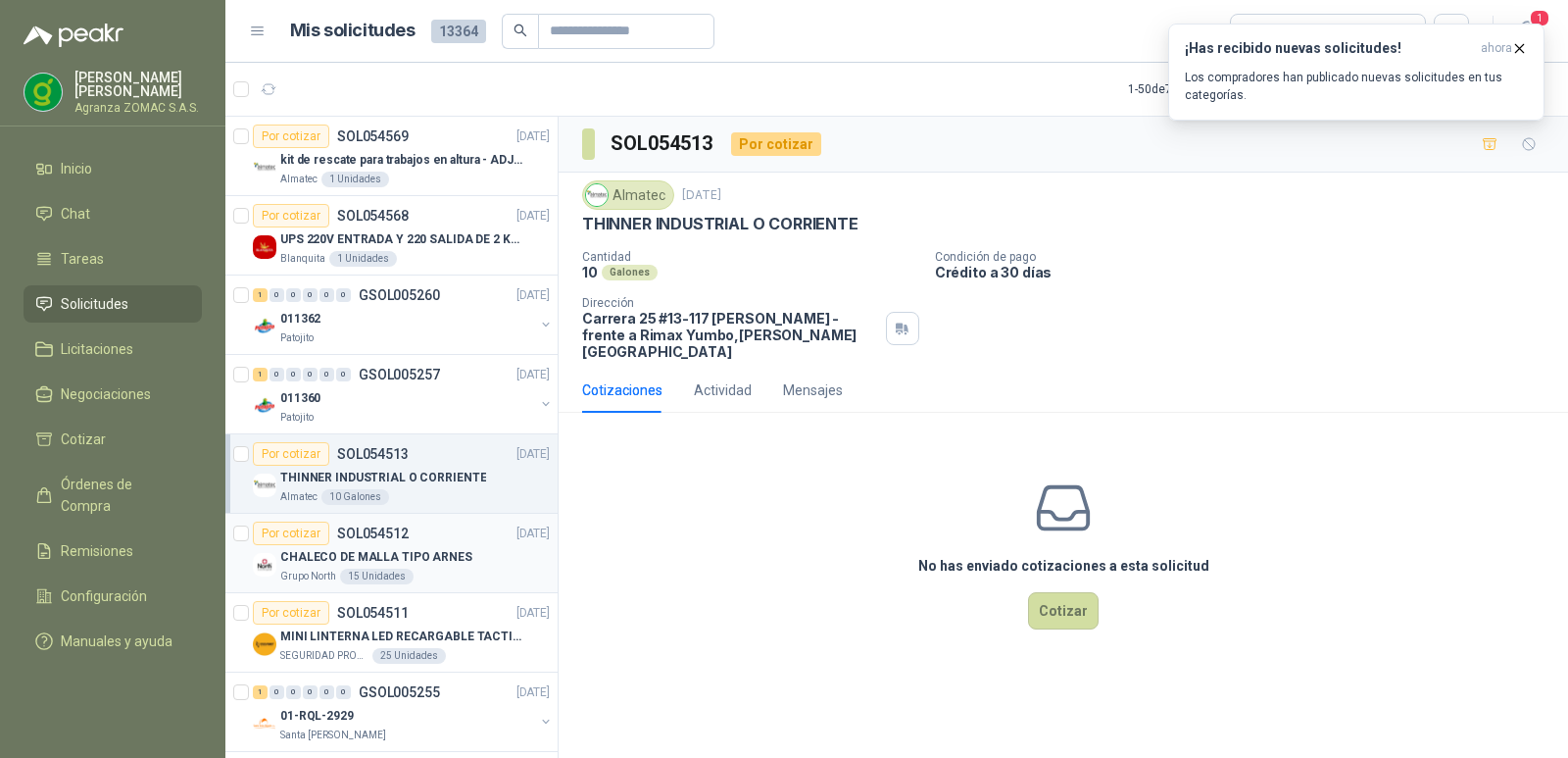
click at [468, 553] on div "CHALECO DE MALLA TIPO ARNES" at bounding box center [414, 557] width 270 height 24
